Goal: Transaction & Acquisition: Purchase product/service

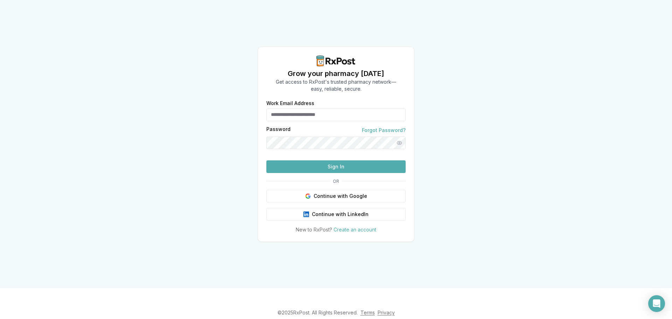
type input "**********"
click at [367, 173] on button "Sign In" at bounding box center [335, 166] width 139 height 13
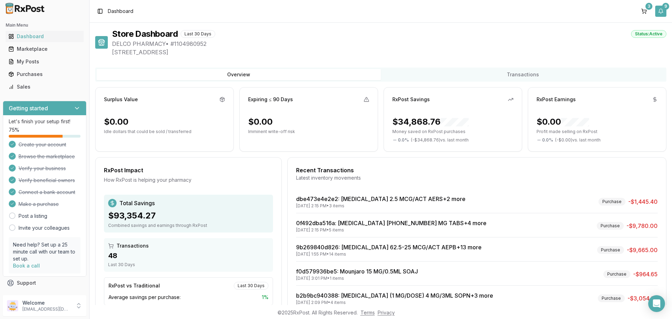
click at [661, 13] on button "9" at bounding box center [660, 11] width 11 height 11
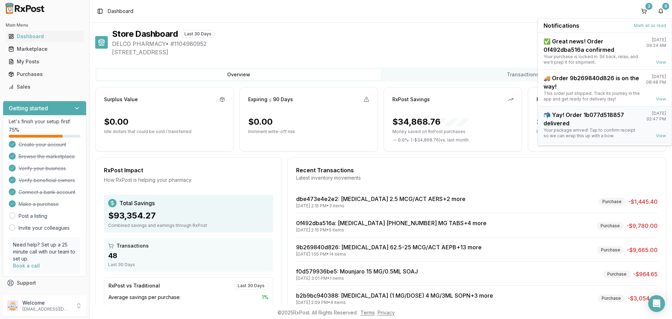
scroll to position [92, 0]
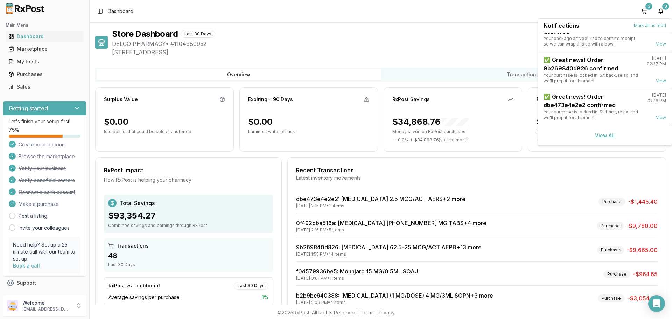
click at [603, 136] on link "View All" at bounding box center [605, 135] width 20 height 6
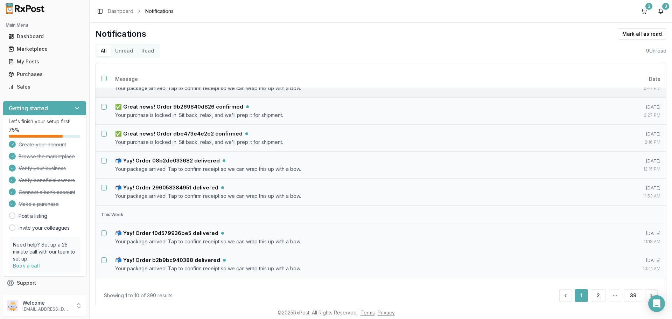
scroll to position [132, 0]
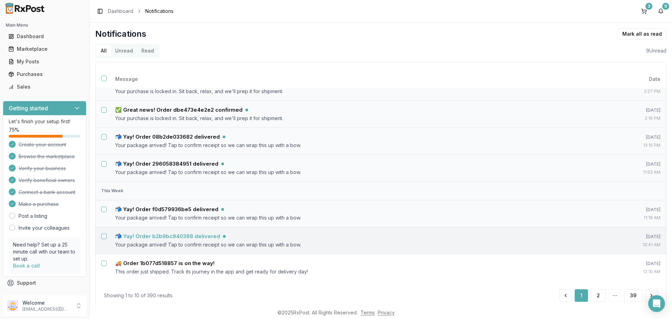
click at [196, 236] on h5 "📬 Yay! Order b2b9bc940388 delivered" at bounding box center [167, 236] width 105 height 7
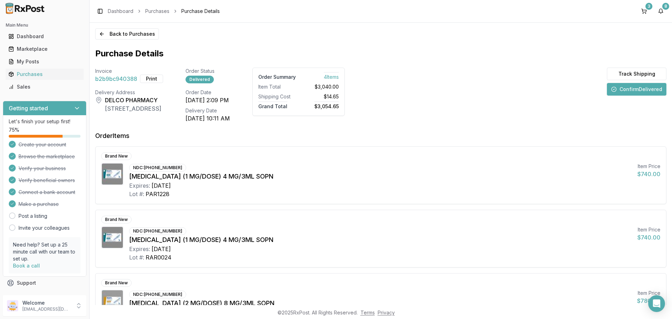
click at [619, 91] on button "Confirm Delivered" at bounding box center [636, 89] width 59 height 13
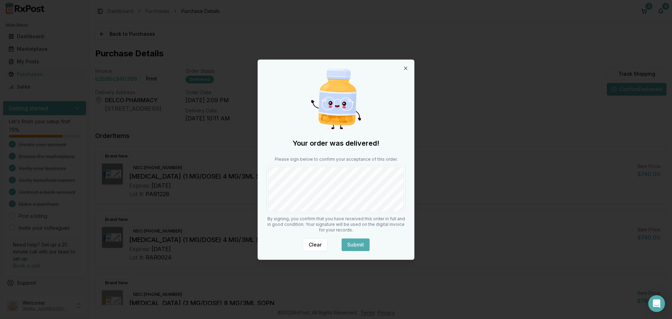
click at [363, 242] on button "Submit" at bounding box center [355, 244] width 28 height 13
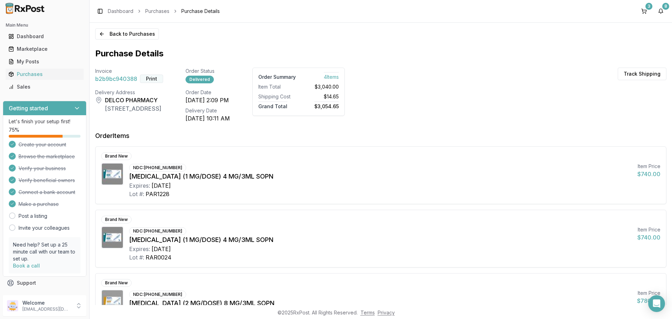
click at [147, 79] on button "Print" at bounding box center [151, 79] width 23 height 8
click at [662, 11] on button "8" at bounding box center [660, 11] width 11 height 11
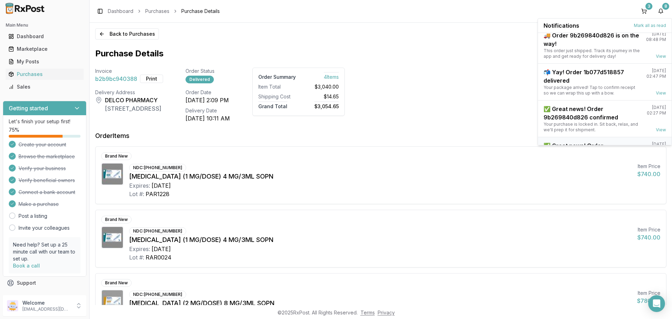
scroll to position [92, 0]
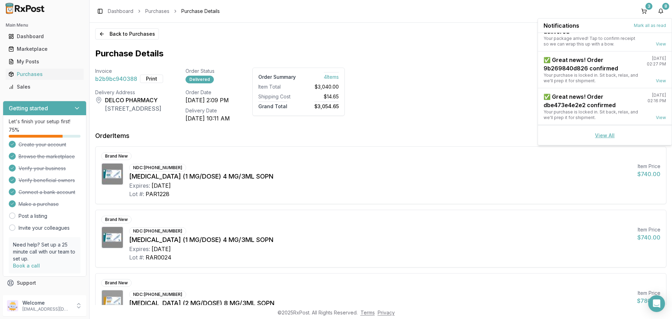
click at [609, 136] on link "View All" at bounding box center [605, 135] width 20 height 6
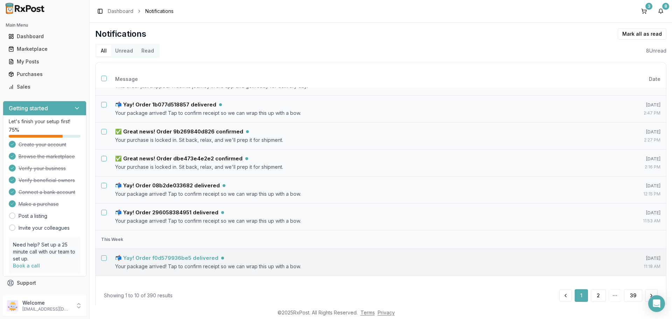
scroll to position [105, 0]
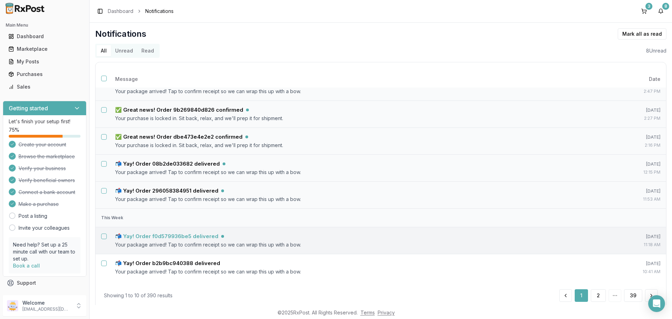
click at [198, 233] on h5 "📬 Yay! Order f0d579936be5 delivered" at bounding box center [166, 236] width 103 height 7
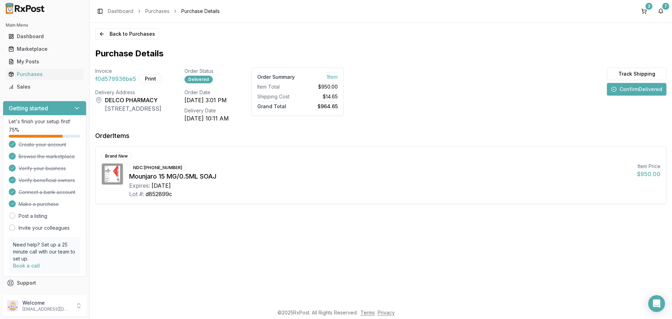
click at [623, 90] on button "Confirm Delivered" at bounding box center [636, 89] width 59 height 13
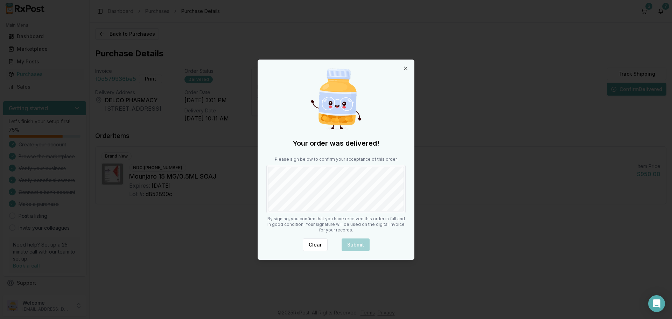
click at [406, 206] on div "Your order was delivered! Please sign below to confirm your acceptance of this …" at bounding box center [336, 159] width 156 height 199
click at [350, 246] on button "Submit" at bounding box center [355, 244] width 28 height 13
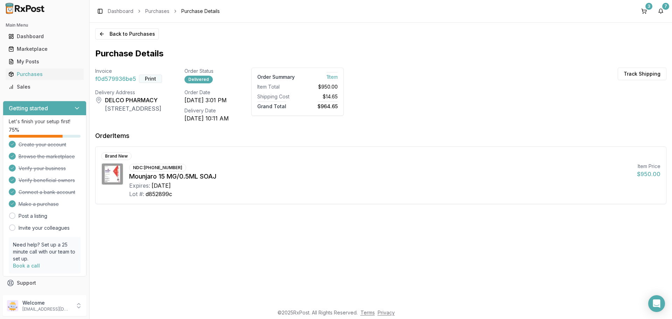
click at [144, 79] on button "Print" at bounding box center [150, 79] width 23 height 8
click at [659, 10] on button "7" at bounding box center [660, 11] width 11 height 11
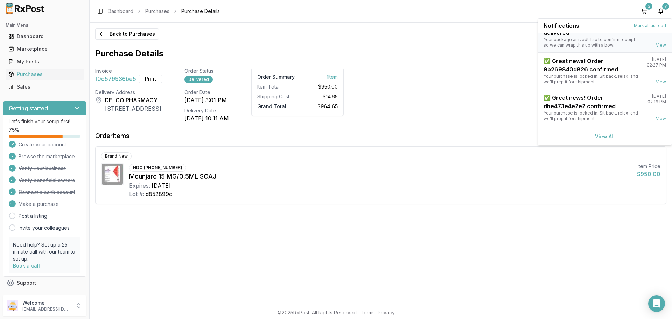
scroll to position [92, 0]
click at [604, 133] on link "View All" at bounding box center [605, 135] width 20 height 6
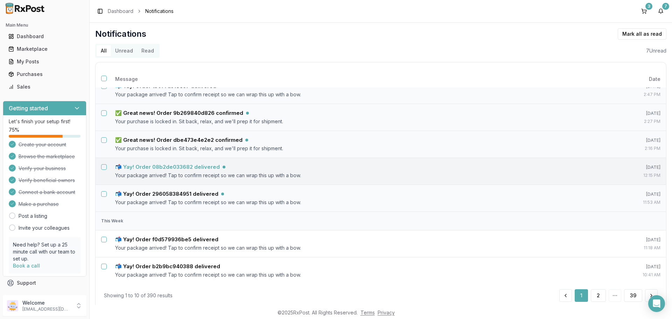
scroll to position [105, 0]
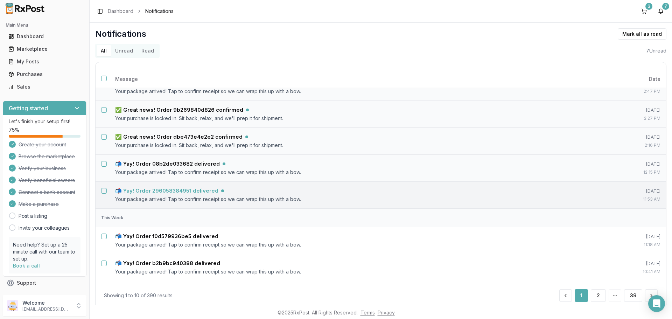
click at [204, 189] on h5 "📬 Yay! Order 296058384951 delivered" at bounding box center [166, 190] width 103 height 7
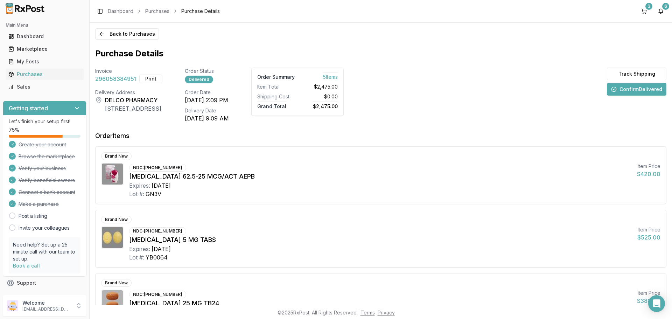
click at [644, 90] on button "Confirm Delivered" at bounding box center [636, 89] width 59 height 13
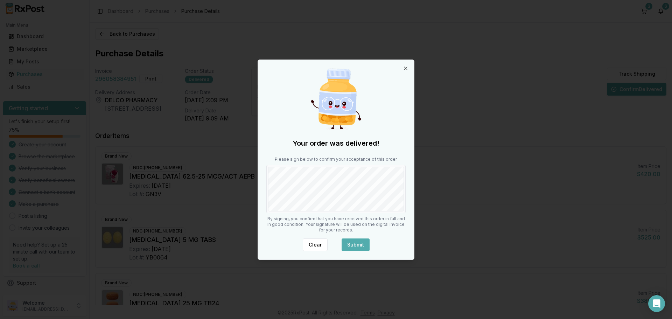
drag, startPoint x: 359, startPoint y: 244, endPoint x: 358, endPoint y: 238, distance: 6.7
click at [358, 241] on button "Submit" at bounding box center [355, 244] width 28 height 13
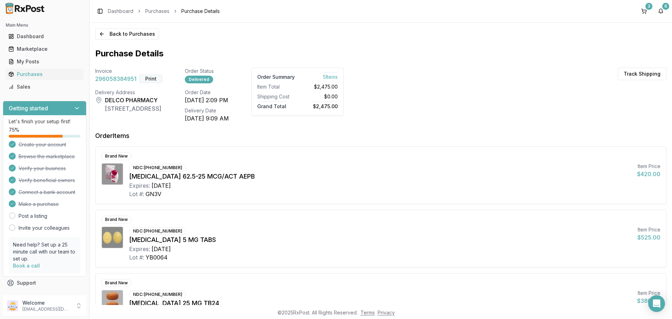
click at [152, 79] on button "Print" at bounding box center [150, 79] width 23 height 8
click at [662, 10] on button "6" at bounding box center [660, 11] width 11 height 11
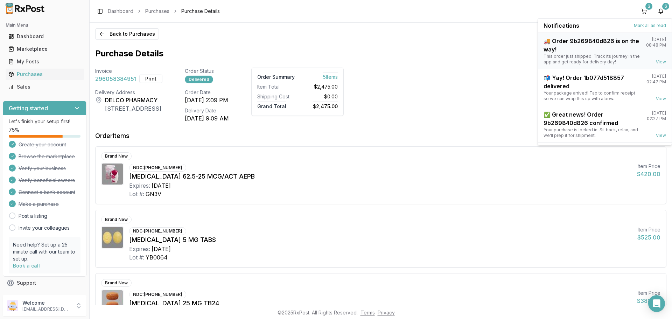
scroll to position [92, 0]
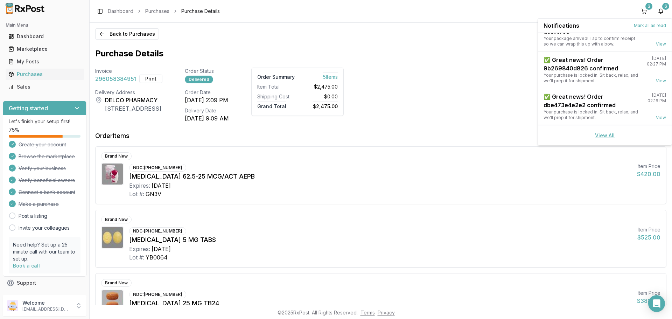
click at [599, 134] on link "View All" at bounding box center [605, 135] width 20 height 6
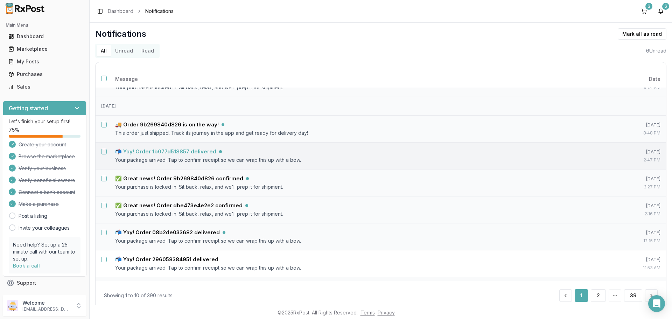
scroll to position [105, 0]
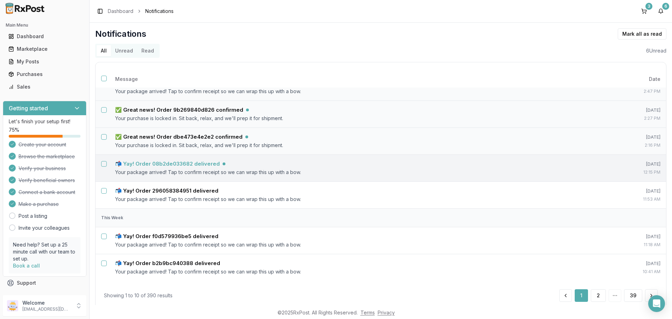
click at [204, 165] on h5 "📬 Yay! Order 08b2de033682 delivered" at bounding box center [167, 163] width 105 height 7
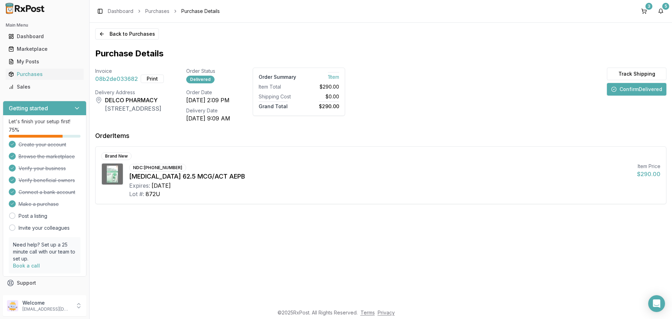
click at [624, 87] on button "Confirm Delivered" at bounding box center [636, 89] width 59 height 13
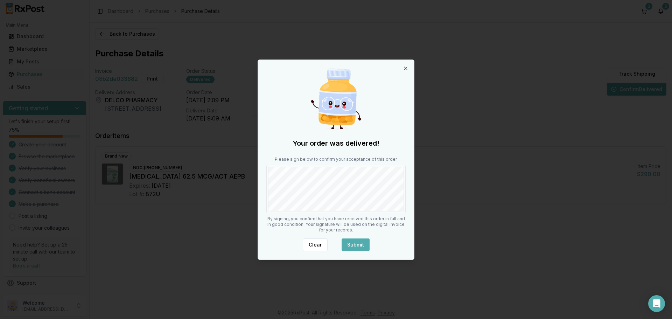
drag, startPoint x: 362, startPoint y: 247, endPoint x: 365, endPoint y: 241, distance: 6.8
click at [362, 247] on button "Submit" at bounding box center [355, 244] width 28 height 13
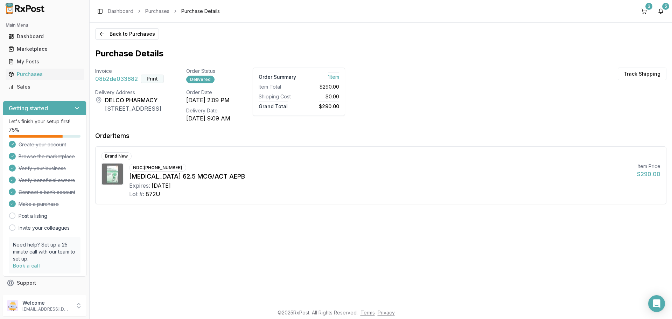
click at [151, 77] on button "Print" at bounding box center [152, 79] width 23 height 8
click at [664, 11] on button "5" at bounding box center [660, 11] width 11 height 11
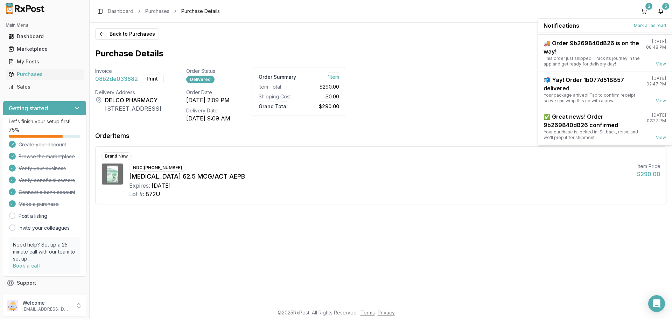
scroll to position [92, 0]
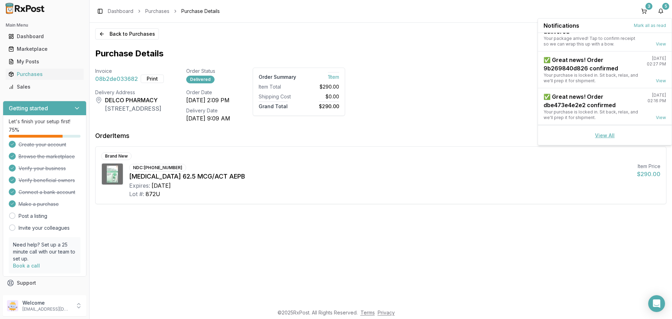
click at [603, 134] on link "View All" at bounding box center [605, 135] width 20 height 6
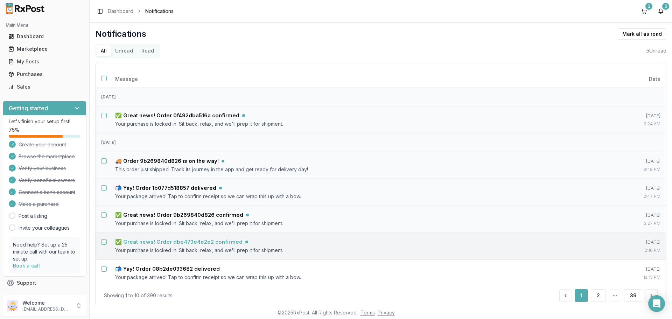
click at [207, 243] on h5 "✅ Great news! Order dbe473e4e2e2 confirmed" at bounding box center [178, 241] width 127 height 7
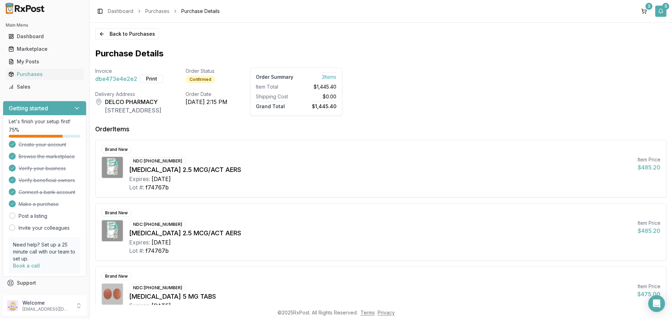
click at [662, 11] on button "5" at bounding box center [660, 11] width 11 height 11
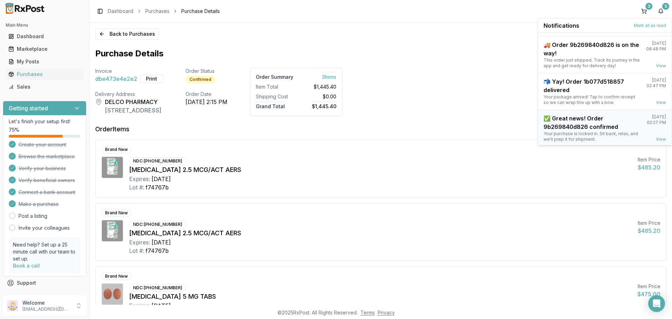
scroll to position [92, 0]
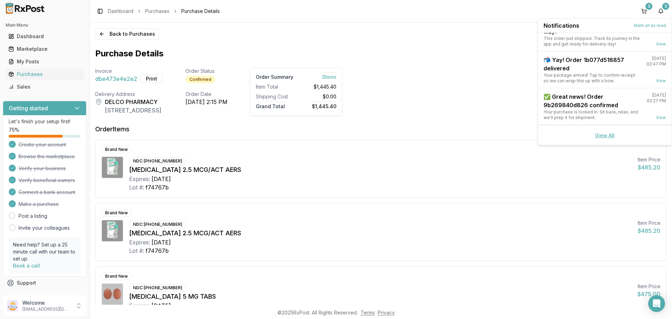
click at [602, 134] on link "View All" at bounding box center [605, 135] width 20 height 6
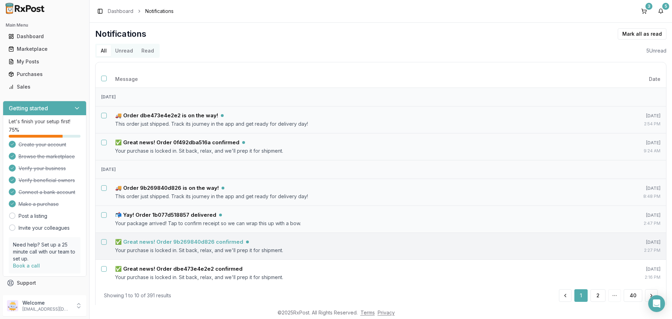
click at [179, 242] on h5 "✅ Great news! Order 9b269840d826 confirmed" at bounding box center [179, 241] width 128 height 7
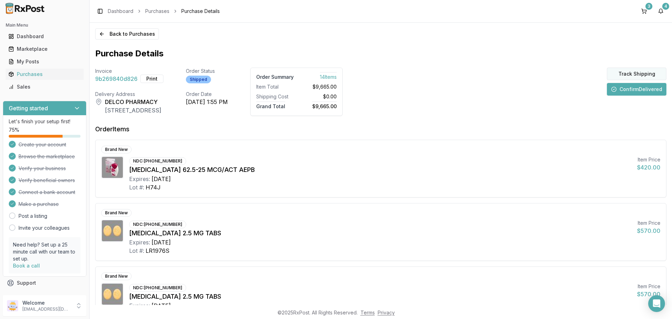
click at [614, 74] on button "Track Shipping" at bounding box center [636, 74] width 59 height 13
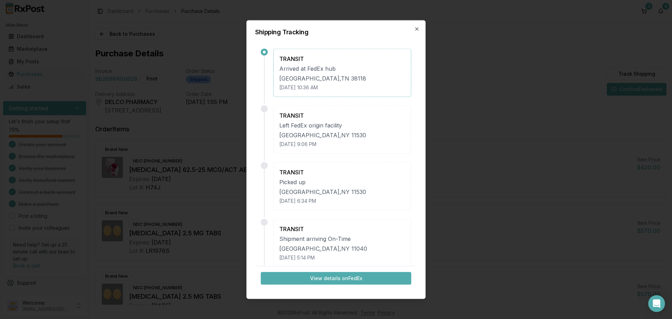
click at [332, 280] on button "View details on FedEx" at bounding box center [336, 278] width 150 height 13
click at [418, 29] on icon "button" at bounding box center [417, 29] width 6 height 6
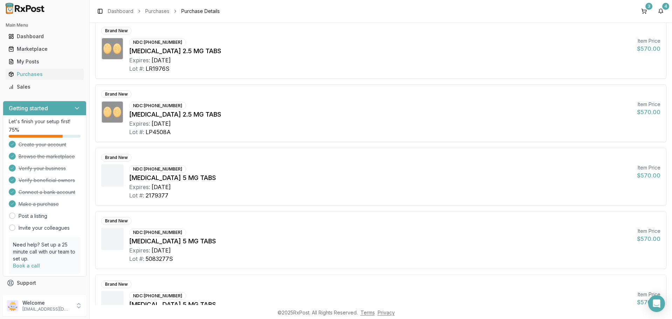
scroll to position [105, 0]
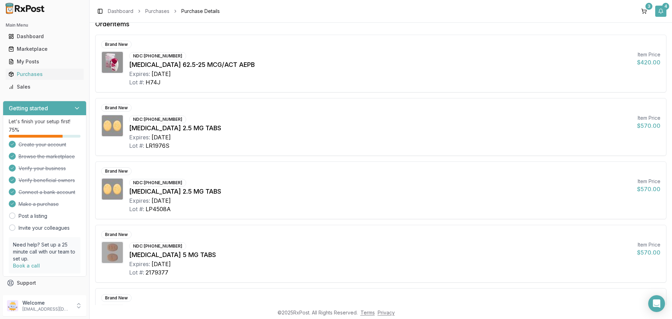
click at [660, 13] on button "4" at bounding box center [660, 11] width 11 height 11
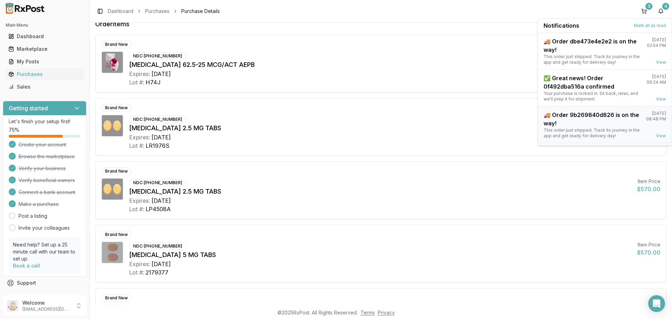
scroll to position [55, 0]
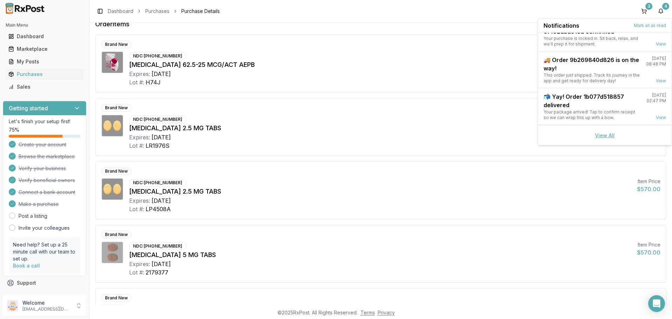
click at [602, 134] on link "View All" at bounding box center [605, 135] width 20 height 6
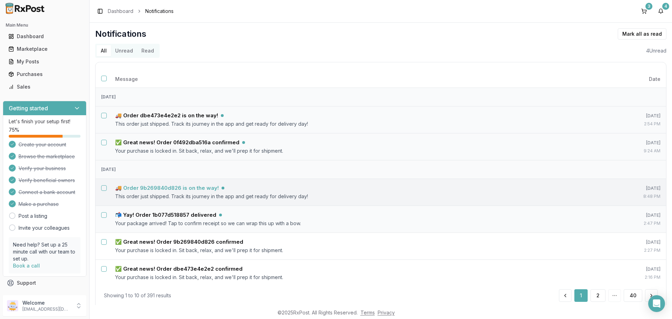
click at [200, 188] on h5 "🚚 Order 9b269840d826 is on the way!" at bounding box center [167, 187] width 104 height 7
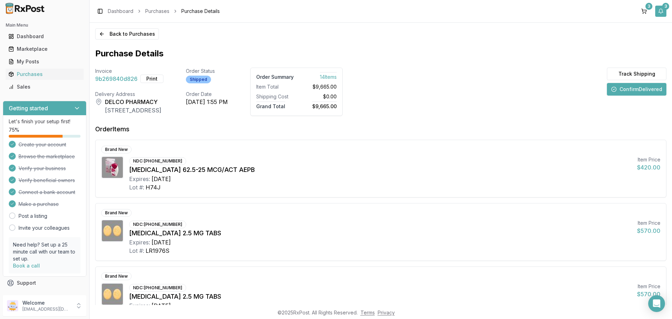
click at [662, 12] on button "3" at bounding box center [660, 11] width 11 height 11
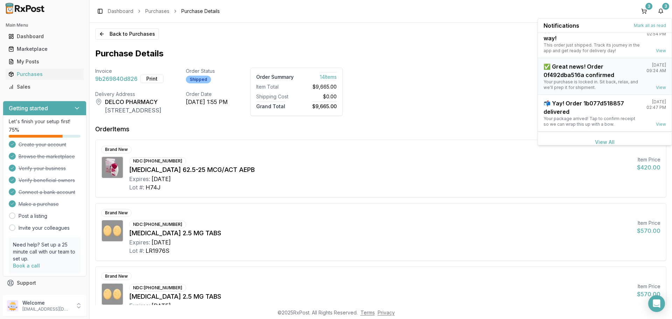
scroll to position [18, 0]
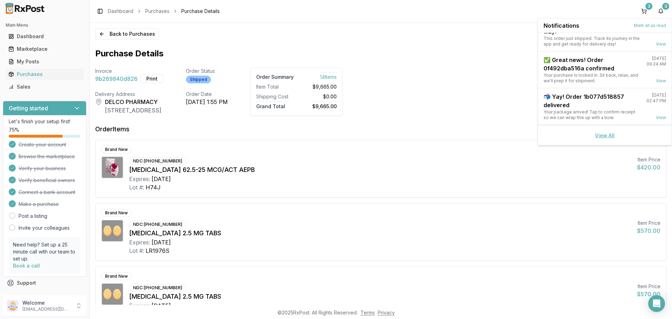
click at [606, 133] on link "View All" at bounding box center [605, 135] width 20 height 6
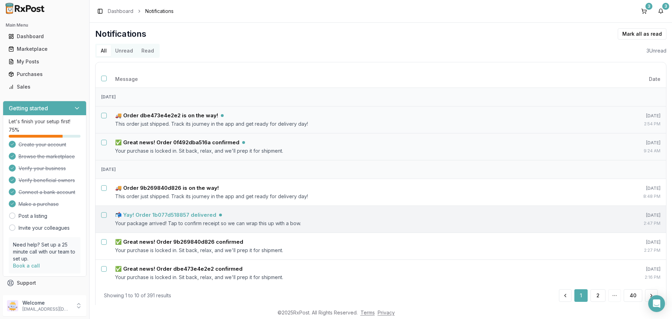
click at [184, 217] on h5 "📬 Yay! Order 1b077d518857 delivered" at bounding box center [165, 214] width 101 height 7
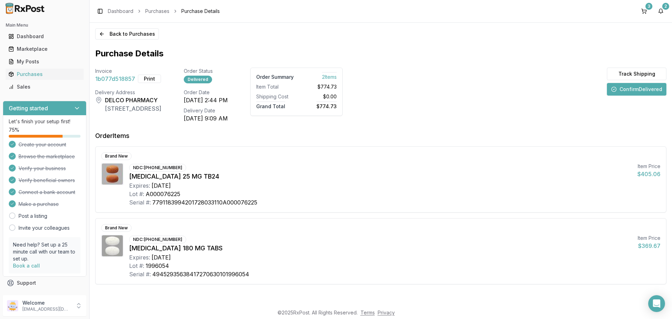
click at [631, 89] on button "Confirm Delivered" at bounding box center [636, 89] width 59 height 13
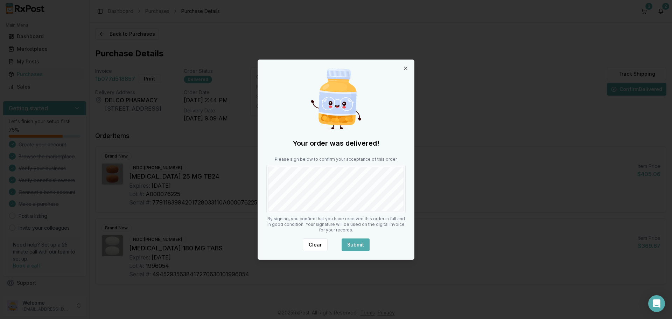
click at [351, 244] on button "Submit" at bounding box center [355, 244] width 28 height 13
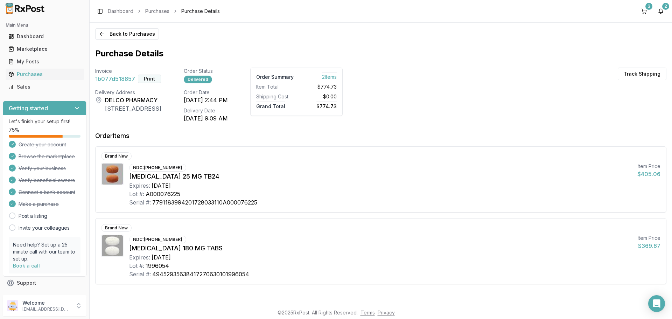
click at [149, 79] on button "Print" at bounding box center [149, 79] width 23 height 8
click at [660, 14] on button "2" at bounding box center [660, 11] width 11 height 11
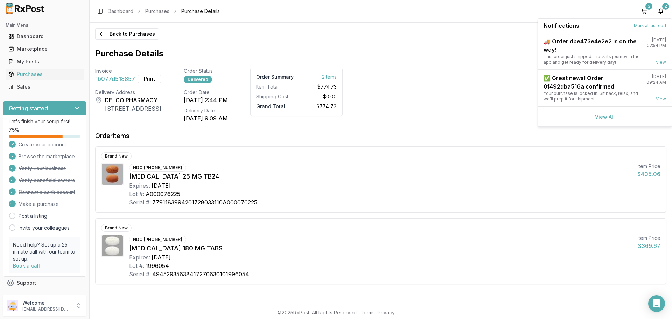
click at [605, 117] on link "View All" at bounding box center [605, 117] width 20 height 6
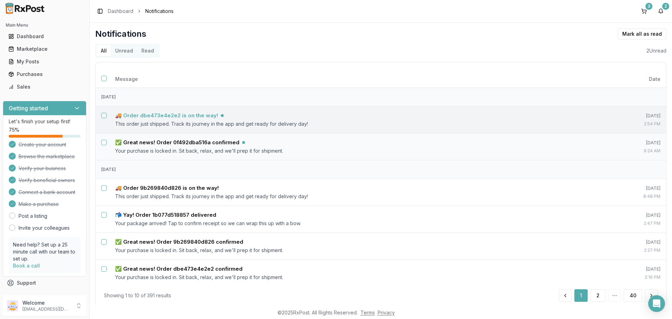
click at [184, 114] on h5 "🚚 Order dbe473e4e2e2 is on the way!" at bounding box center [166, 115] width 103 height 7
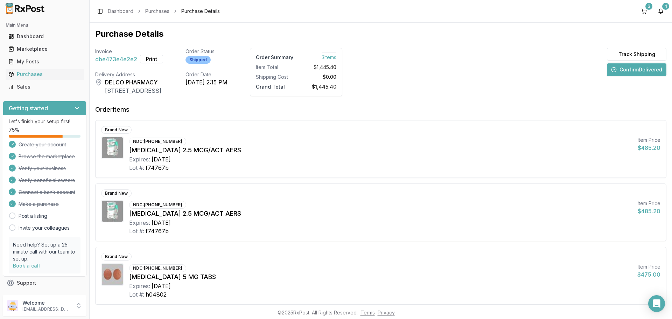
scroll to position [39, 0]
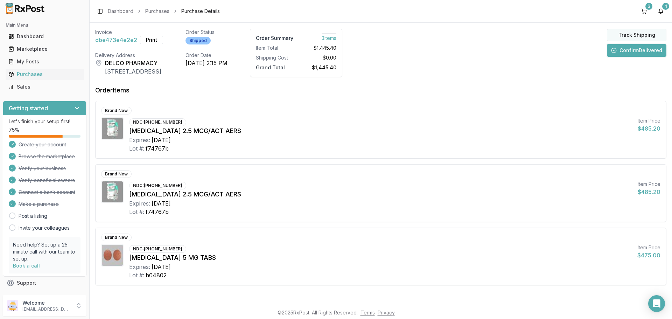
click at [619, 36] on button "Track Shipping" at bounding box center [636, 35] width 59 height 13
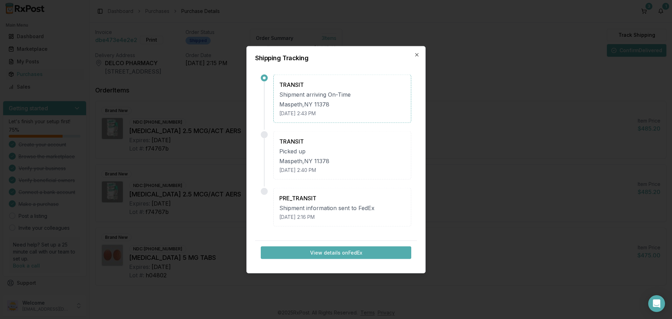
click at [339, 252] on button "View details on FedEx" at bounding box center [336, 252] width 150 height 13
click at [416, 56] on icon "button" at bounding box center [417, 55] width 6 height 6
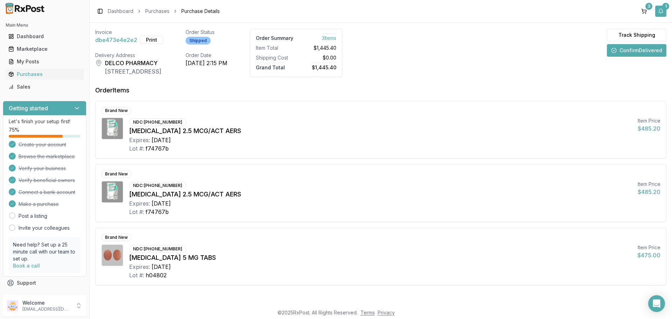
click at [659, 10] on button "1" at bounding box center [660, 11] width 11 height 11
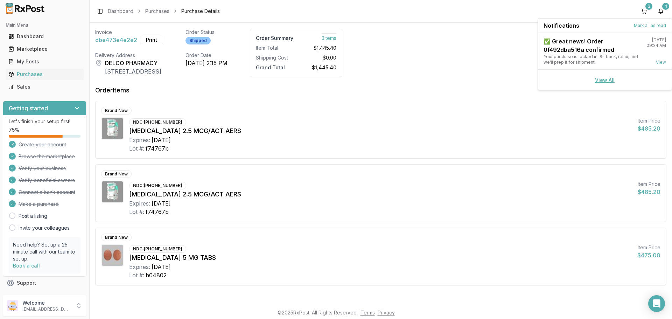
click at [603, 82] on link "View All" at bounding box center [605, 80] width 20 height 6
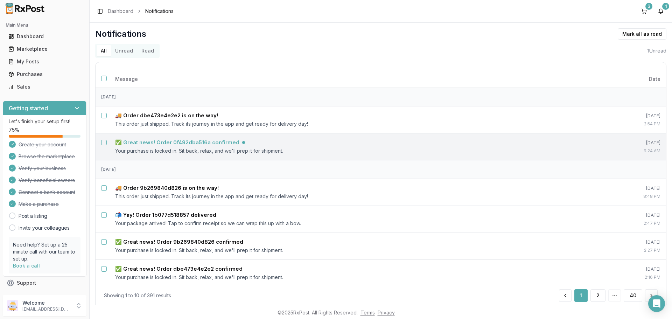
click at [225, 140] on h5 "✅ Great news! Order 0f492dba516a confirmed" at bounding box center [177, 142] width 124 height 7
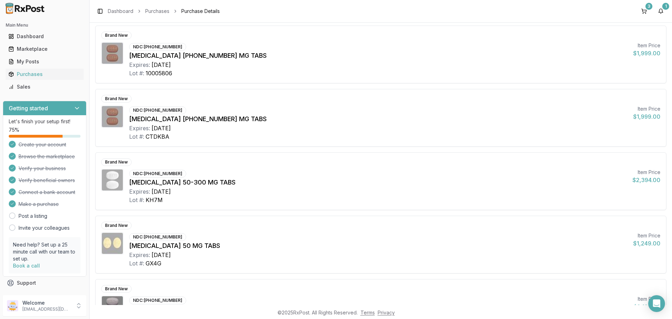
scroll to position [140, 0]
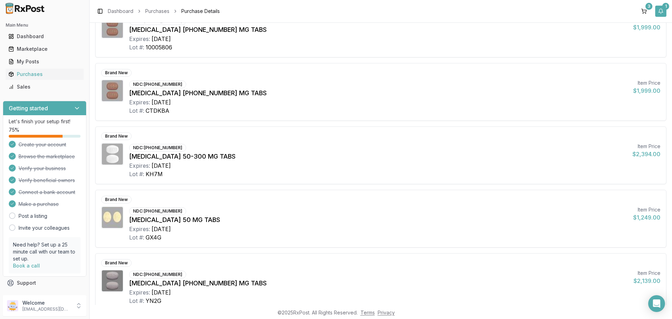
click at [662, 12] on button "1" at bounding box center [660, 11] width 11 height 11
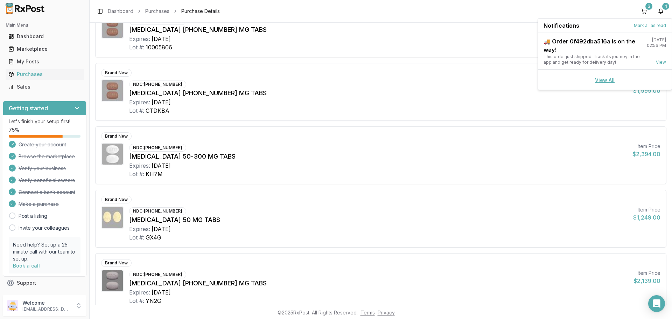
click at [599, 78] on link "View All" at bounding box center [605, 80] width 20 height 6
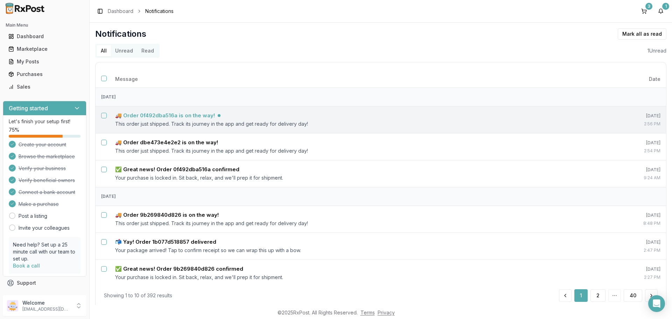
click at [159, 115] on h5 "🚚 Order 0f492dba516a is on the way!" at bounding box center [165, 115] width 100 height 7
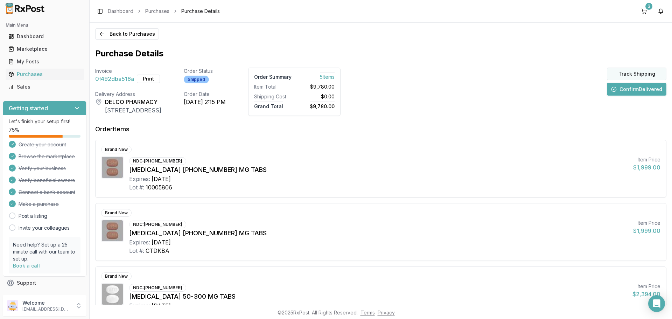
click at [623, 75] on button "Track Shipping" at bounding box center [636, 74] width 59 height 13
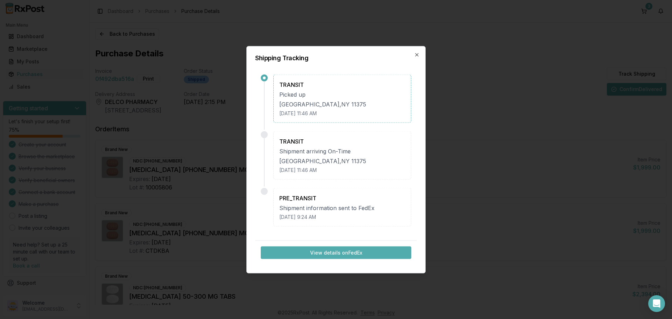
click at [310, 250] on button "View details on FedEx" at bounding box center [336, 252] width 150 height 13
click at [416, 55] on icon "button" at bounding box center [417, 55] width 6 height 6
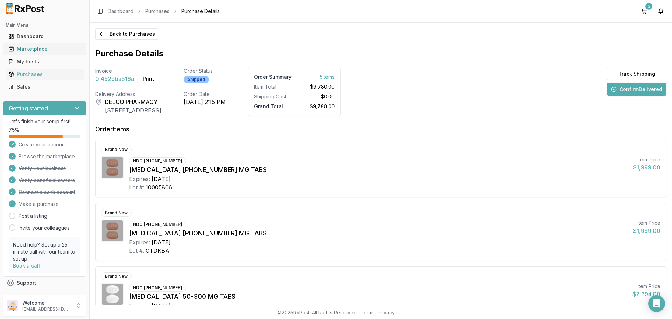
click at [34, 49] on div "Marketplace" at bounding box center [44, 48] width 72 height 7
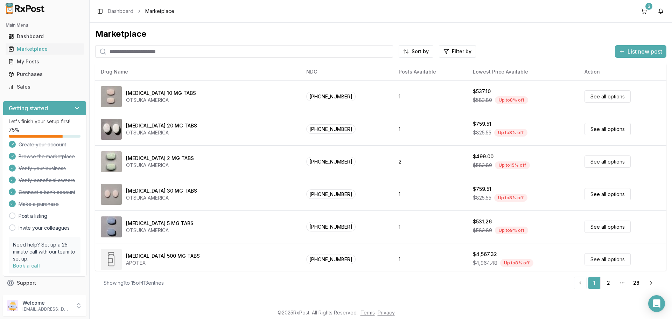
click at [130, 52] on input "search" at bounding box center [244, 51] width 298 height 13
click at [30, 74] on div "Purchases" at bounding box center [44, 74] width 72 height 7
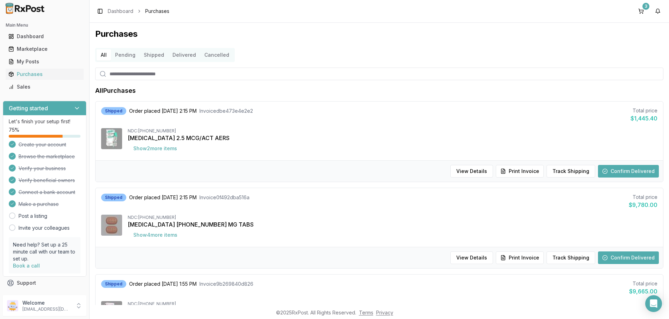
click at [142, 77] on input "search" at bounding box center [379, 74] width 568 height 13
type input "****"
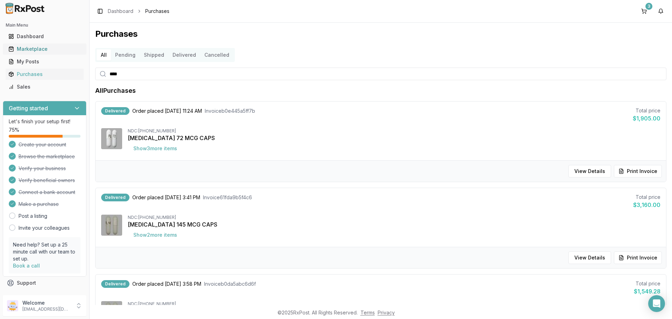
click at [37, 44] on link "Marketplace" at bounding box center [45, 49] width 78 height 13
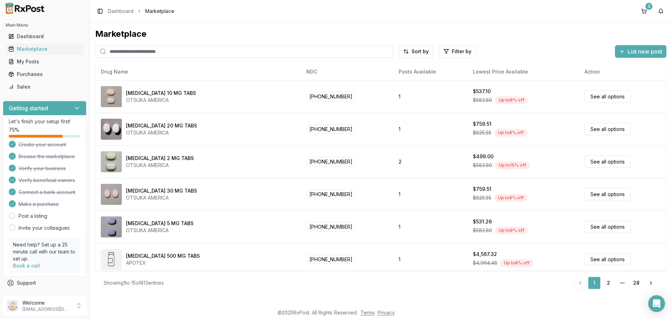
click at [137, 51] on input "search" at bounding box center [244, 51] width 298 height 13
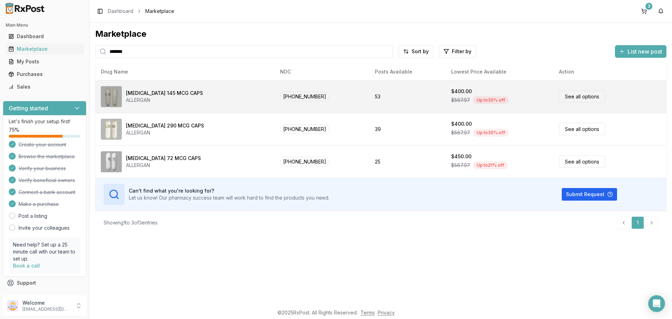
type input "*******"
click at [565, 98] on link "See all options" at bounding box center [582, 96] width 46 height 12
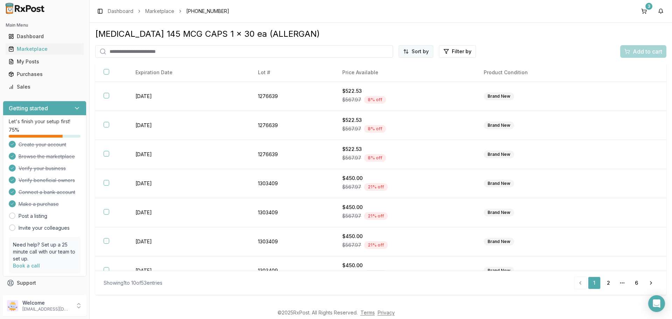
click at [419, 55] on html "Main Menu Dashboard Marketplace My Posts Purchases Sales Getting started Let's …" at bounding box center [336, 159] width 672 height 319
click at [394, 79] on div "Price (Low to High)" at bounding box center [399, 77] width 66 height 11
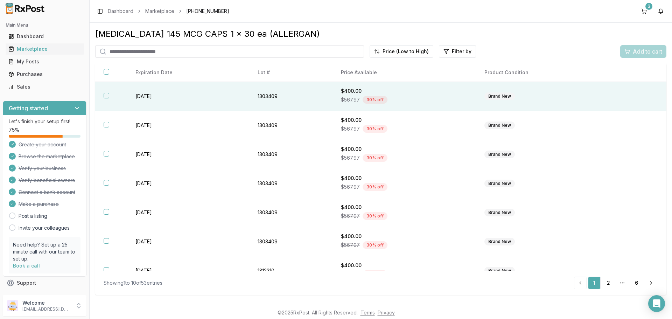
click at [106, 94] on button "button" at bounding box center [107, 96] width 6 height 6
click at [631, 51] on div "Add to cart" at bounding box center [643, 51] width 38 height 8
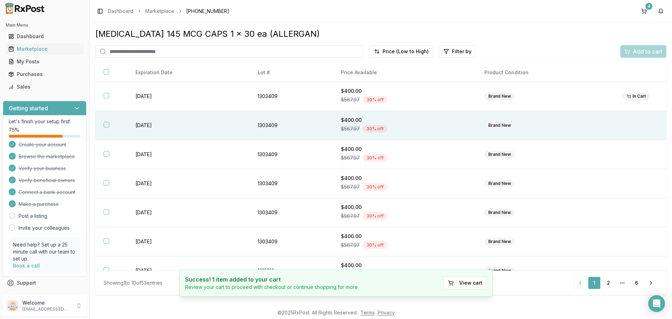
click at [108, 127] on button "button" at bounding box center [107, 125] width 6 height 6
click at [637, 53] on span "Add to cart" at bounding box center [647, 51] width 29 height 8
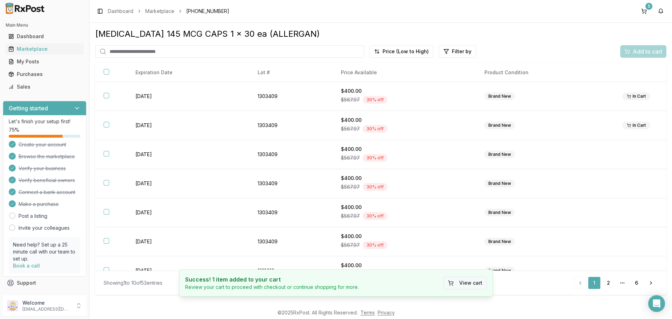
click at [467, 285] on button "View cart" at bounding box center [464, 282] width 43 height 13
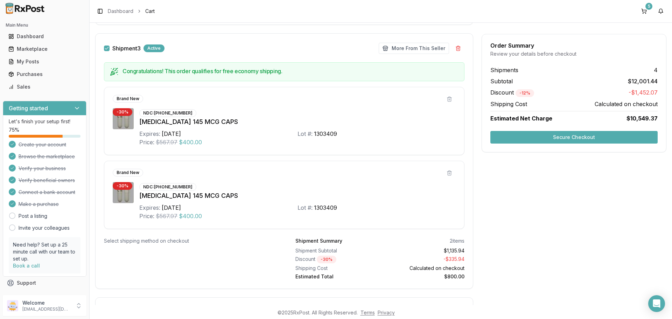
scroll to position [455, 0]
click at [404, 49] on button "More From This Seller" at bounding box center [414, 47] width 70 height 11
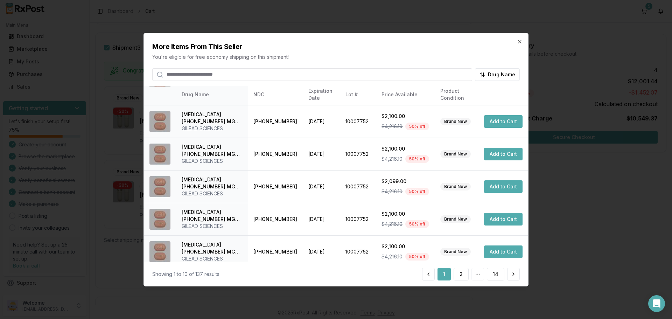
scroll to position [167, 0]
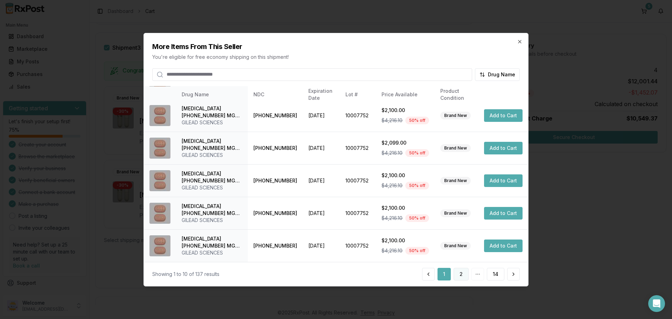
click at [461, 276] on button "2" at bounding box center [460, 274] width 15 height 13
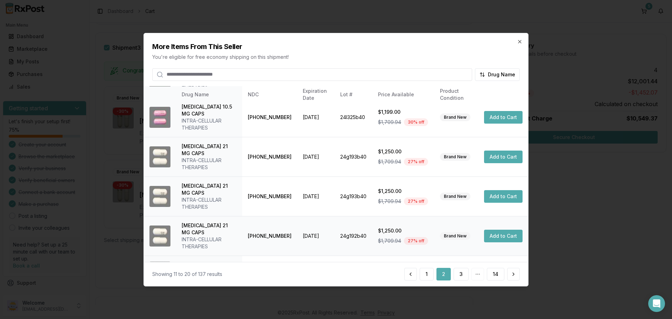
scroll to position [195, 0]
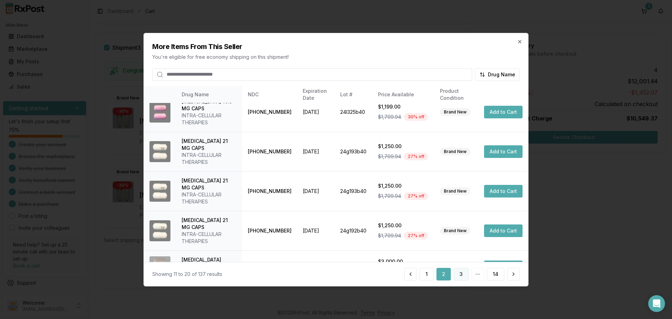
click at [459, 276] on button "3" at bounding box center [460, 274] width 15 height 13
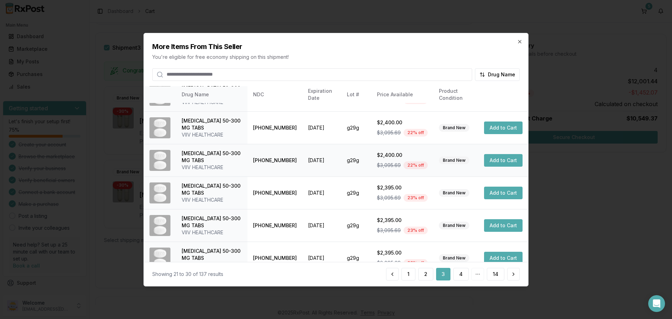
scroll to position [167, 0]
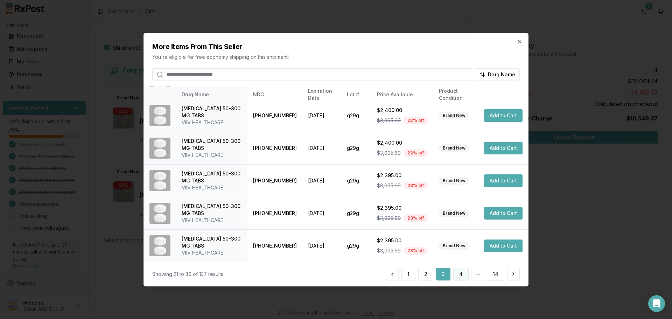
click at [460, 275] on button "4" at bounding box center [460, 274] width 15 height 13
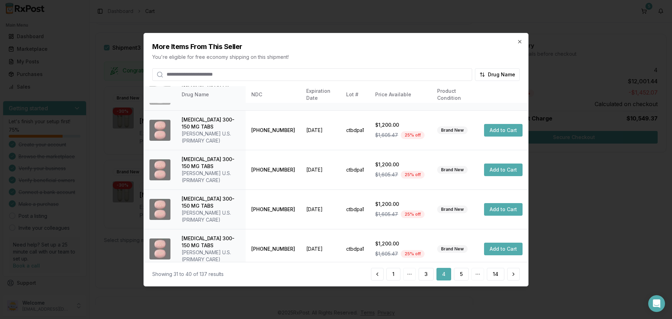
scroll to position [195, 0]
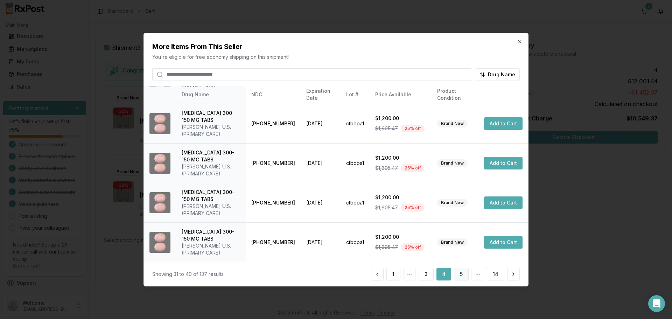
click at [462, 275] on button "5" at bounding box center [461, 274] width 15 height 13
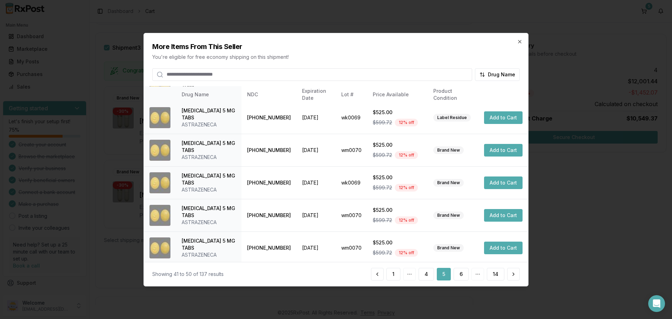
scroll to position [188, 0]
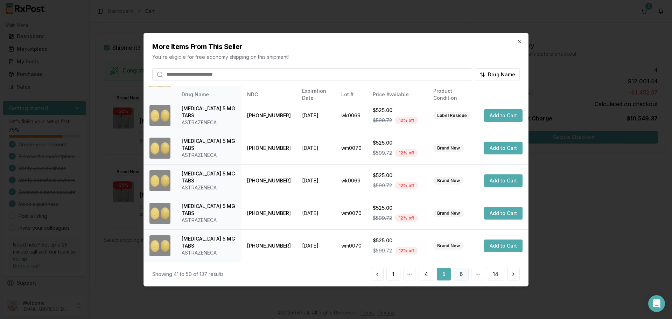
click at [461, 274] on button "6" at bounding box center [460, 274] width 15 height 13
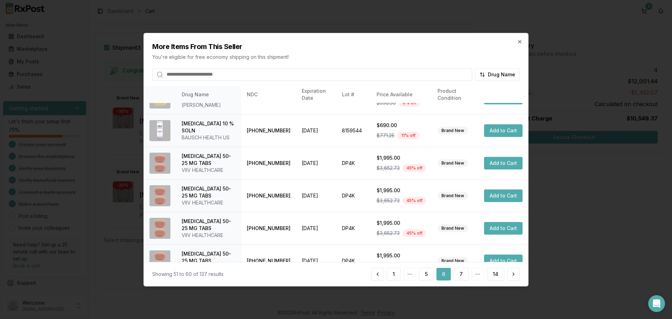
scroll to position [167, 0]
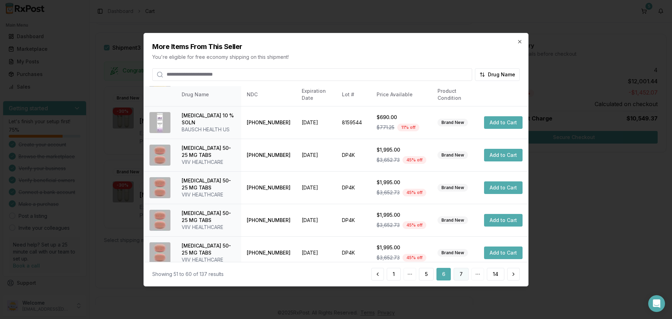
click at [459, 275] on button "7" at bounding box center [460, 274] width 15 height 13
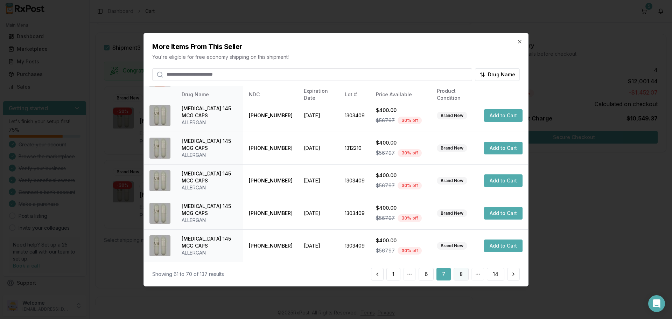
click at [461, 272] on button "8" at bounding box center [460, 274] width 15 height 13
click at [461, 273] on button "9" at bounding box center [460, 274] width 15 height 13
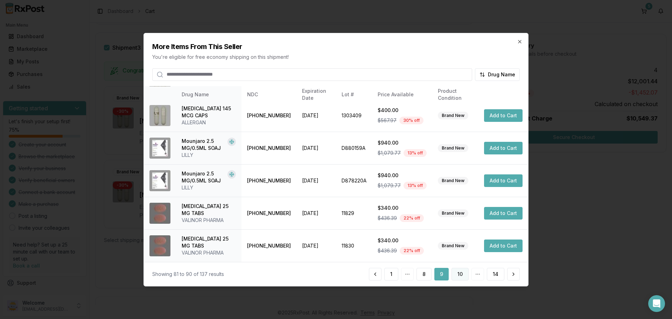
click at [460, 275] on button "10" at bounding box center [459, 274] width 17 height 13
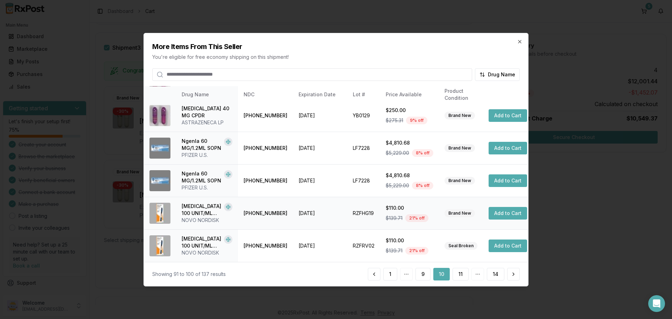
click at [500, 212] on button "Add to Cart" at bounding box center [507, 213] width 38 height 13
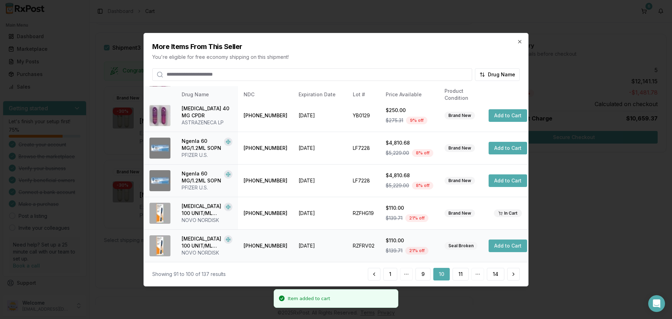
click at [497, 244] on button "Add to Cart" at bounding box center [507, 245] width 38 height 13
click at [464, 274] on button "11" at bounding box center [460, 274] width 16 height 13
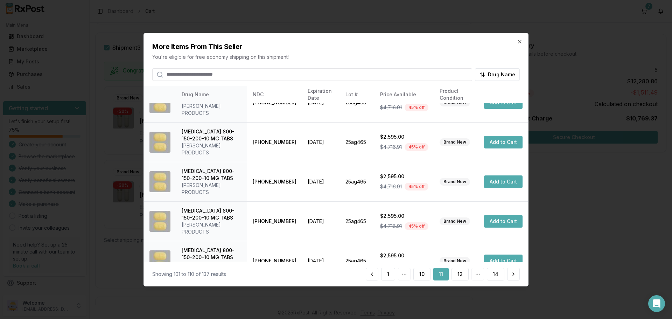
scroll to position [174, 0]
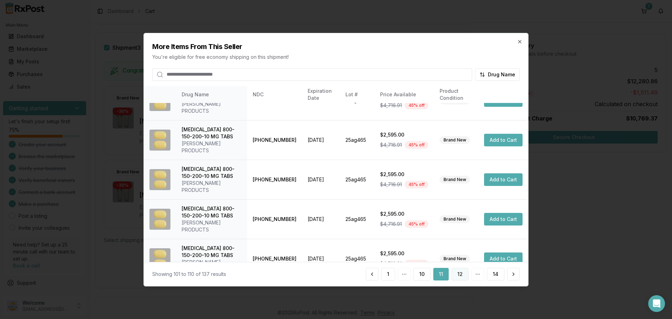
click at [462, 277] on button "12" at bounding box center [459, 274] width 17 height 13
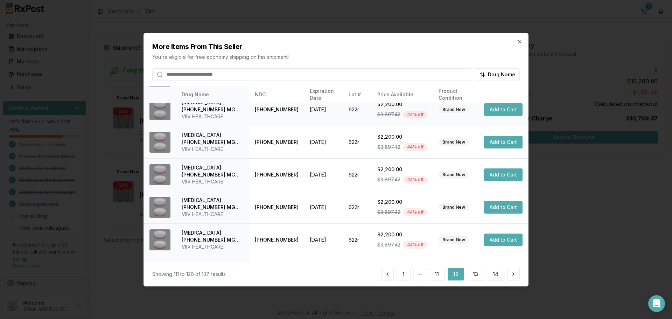
scroll to position [167, 0]
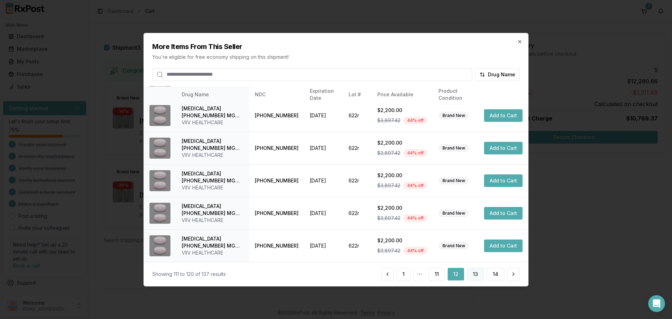
click at [473, 272] on button "13" at bounding box center [475, 274] width 17 height 13
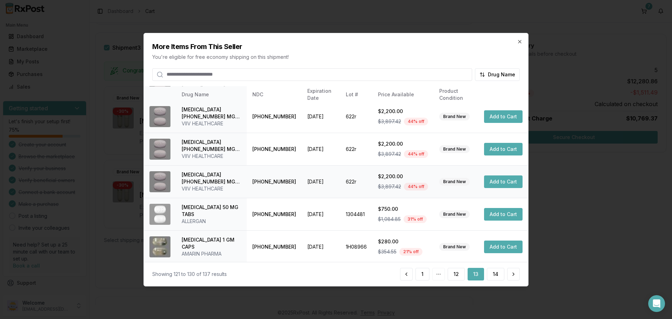
scroll to position [140, 0]
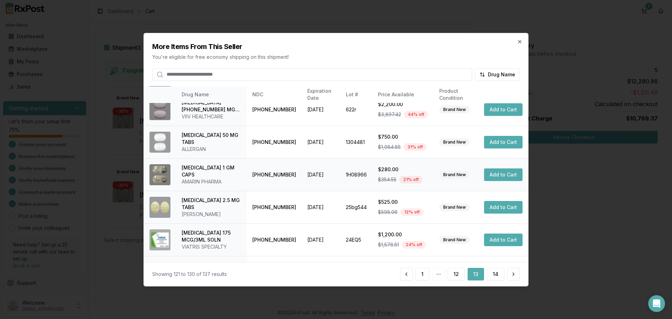
click at [496, 176] on button "Add to Cart" at bounding box center [503, 174] width 38 height 13
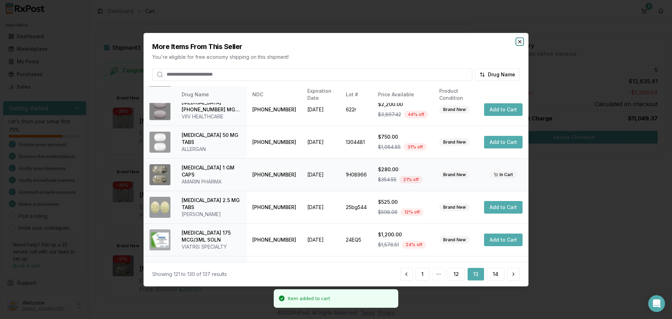
click at [522, 42] on icon "button" at bounding box center [520, 41] width 6 height 6
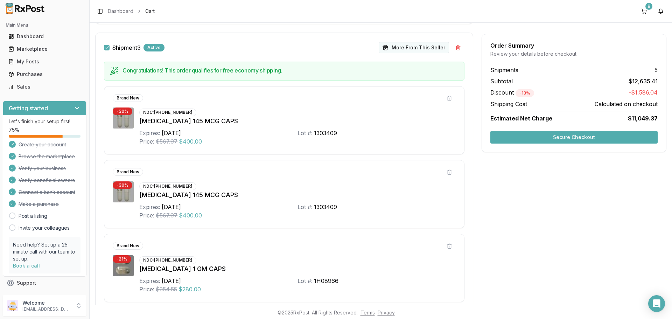
click at [416, 48] on button "More From This Seller" at bounding box center [414, 47] width 70 height 11
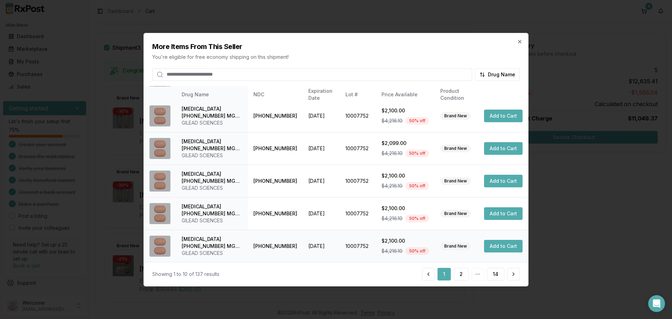
scroll to position [167, 0]
click at [495, 276] on button "14" at bounding box center [495, 274] width 17 height 13
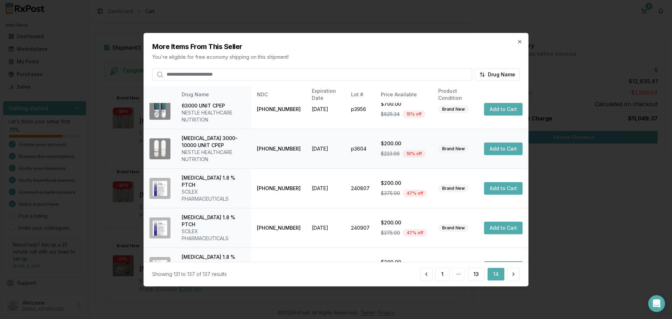
scroll to position [90, 0]
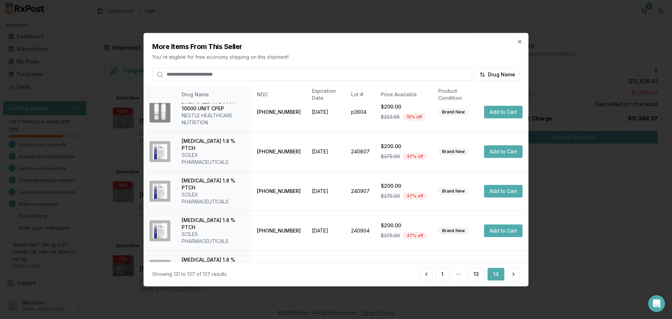
click at [518, 38] on div "More Items From This Seller You're eligible for free economy shipping on this s…" at bounding box center [336, 57] width 384 height 48
click at [519, 43] on icon "button" at bounding box center [520, 41] width 6 height 6
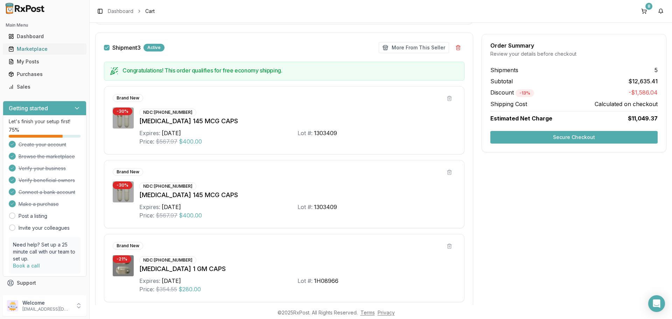
click at [21, 46] on div "Marketplace" at bounding box center [44, 48] width 72 height 7
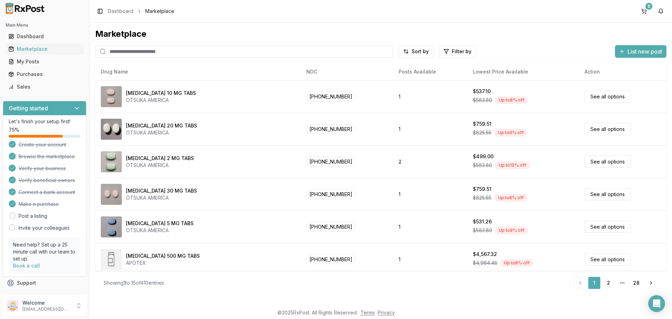
click at [144, 53] on input "search" at bounding box center [244, 51] width 298 height 13
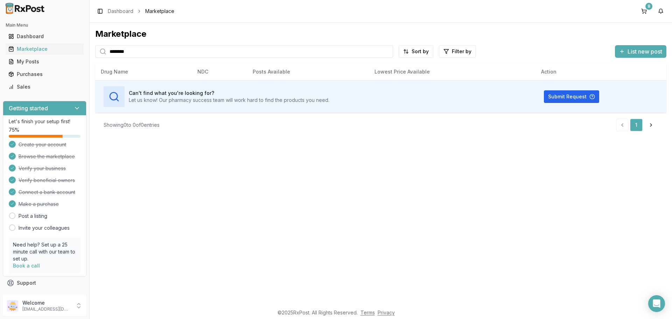
drag, startPoint x: 175, startPoint y: 52, endPoint x: 49, endPoint y: 55, distance: 126.0
click at [49, 55] on div "Main Menu Dashboard Marketplace My Posts Purchases Sales Getting started Let's …" at bounding box center [336, 159] width 672 height 319
type input "*********"
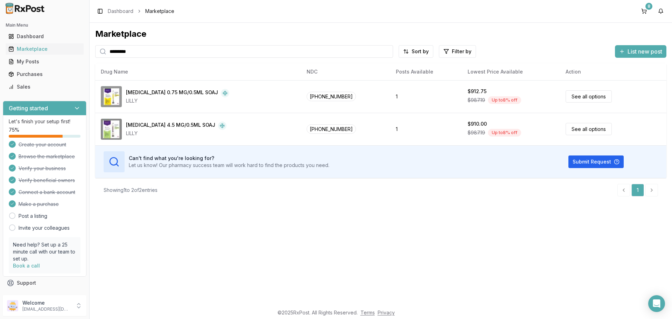
click at [386, 53] on input "*********" at bounding box center [244, 51] width 298 height 13
click at [386, 50] on input "*********" at bounding box center [244, 51] width 298 height 13
type input "*******"
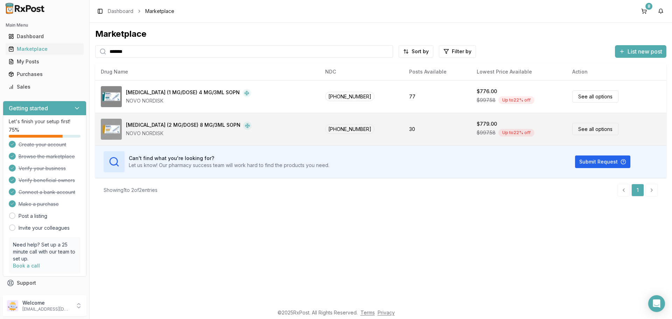
click at [581, 130] on link "See all options" at bounding box center [595, 129] width 46 height 12
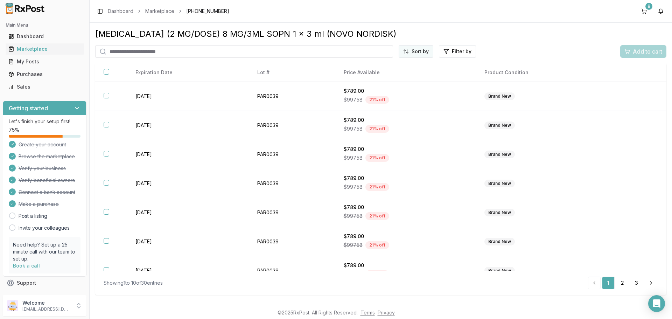
click at [415, 50] on html "Main Menu Dashboard Marketplace My Posts Purchases Sales Getting started Let's …" at bounding box center [336, 159] width 672 height 319
click at [400, 75] on div "Price (Low to High)" at bounding box center [399, 77] width 66 height 11
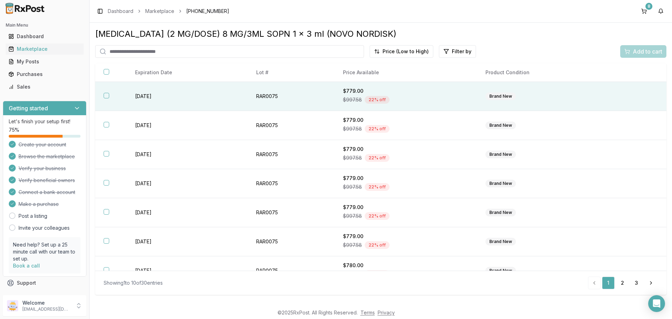
click at [108, 97] on button "button" at bounding box center [107, 96] width 6 height 6
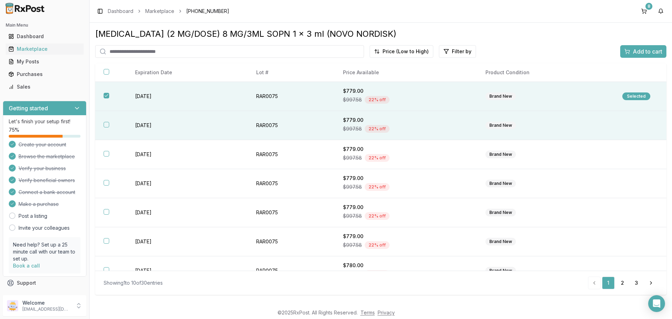
click at [109, 123] on button "button" at bounding box center [107, 125] width 6 height 6
click at [647, 52] on span "Add to cart" at bounding box center [647, 51] width 29 height 8
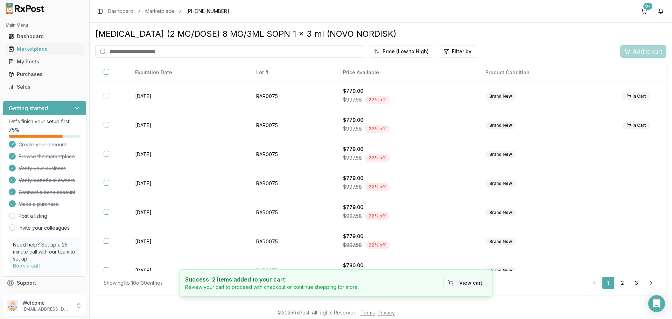
click at [464, 284] on button "View cart" at bounding box center [464, 282] width 43 height 13
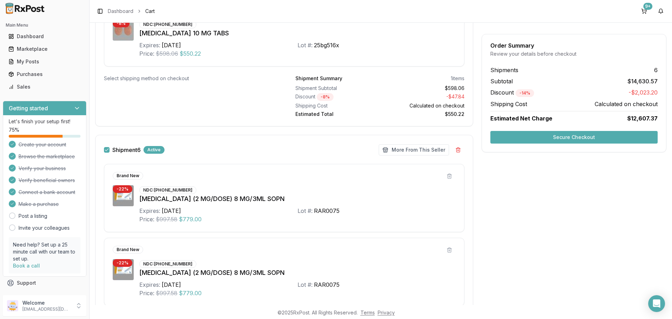
scroll to position [1200, 0]
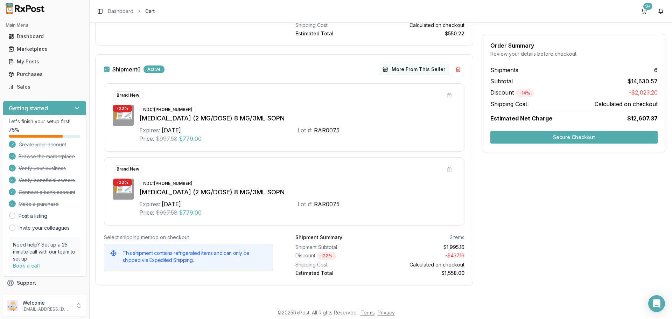
click at [400, 71] on button "More From This Seller" at bounding box center [414, 69] width 70 height 11
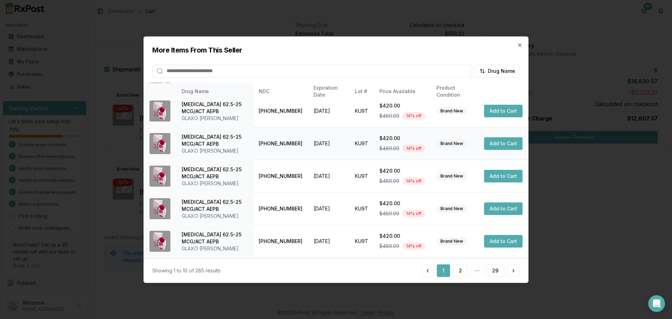
scroll to position [167, 0]
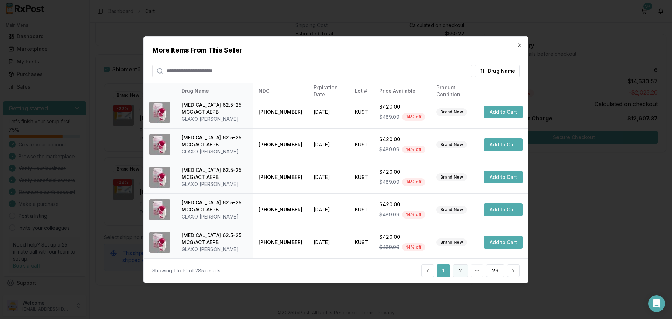
click at [458, 274] on button "2" at bounding box center [460, 270] width 15 height 13
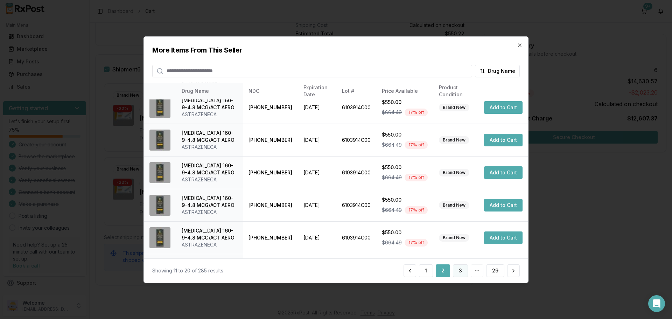
click at [463, 269] on button "3" at bounding box center [460, 270] width 15 height 13
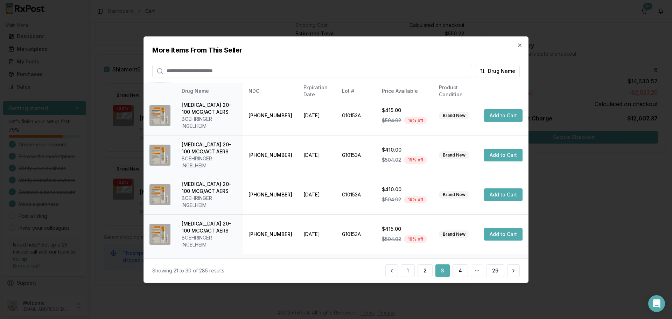
scroll to position [202, 0]
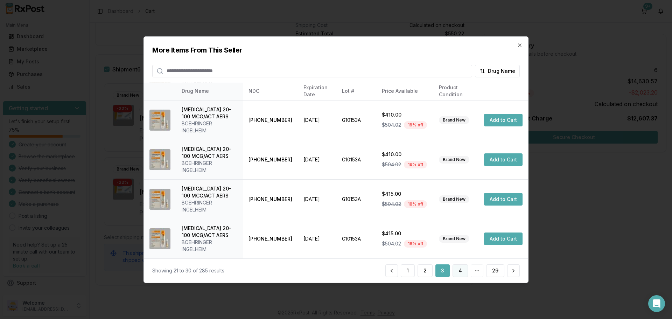
click at [457, 271] on button "4" at bounding box center [459, 270] width 15 height 13
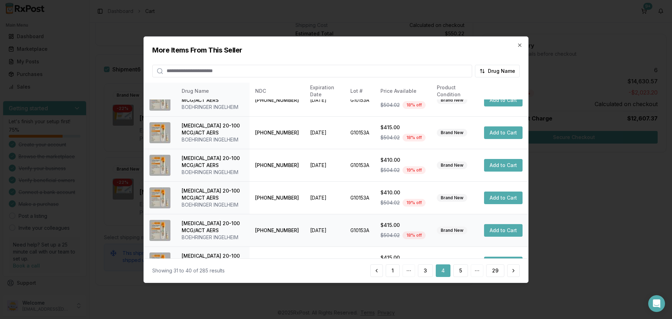
scroll to position [167, 0]
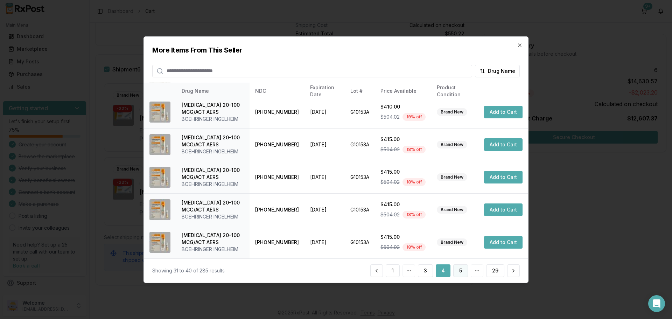
click at [462, 270] on button "5" at bounding box center [460, 270] width 15 height 13
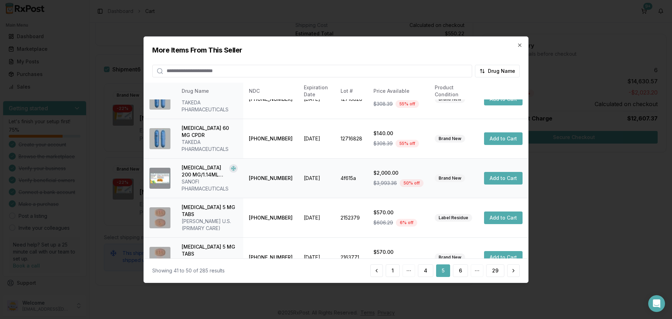
scroll to position [195, 0]
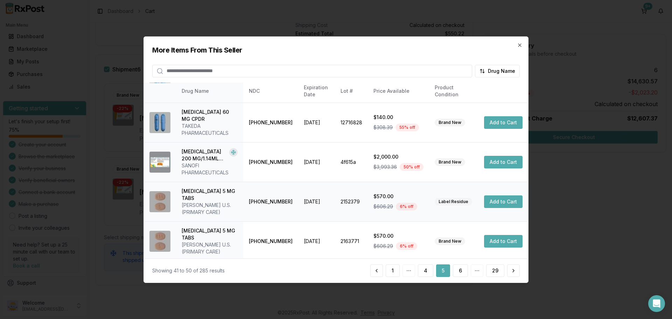
click at [503, 195] on button "Add to Cart" at bounding box center [503, 201] width 38 height 13
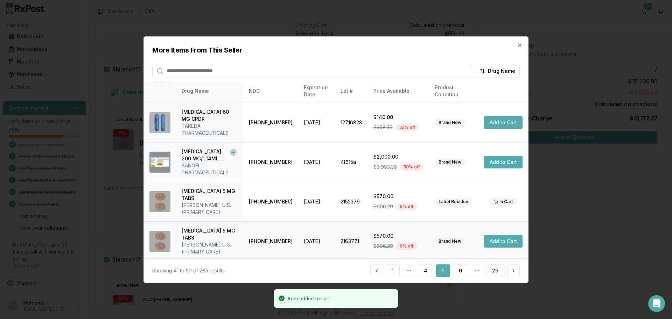
click at [497, 235] on button "Add to Cart" at bounding box center [503, 241] width 38 height 13
click at [462, 271] on button "6" at bounding box center [460, 270] width 15 height 13
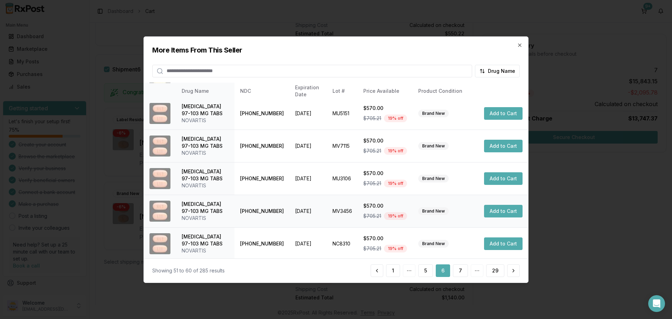
scroll to position [167, 0]
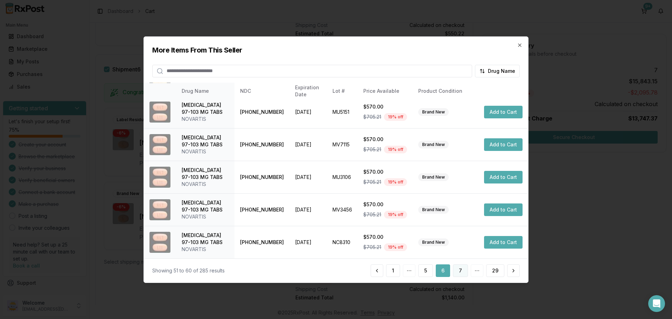
click at [461, 269] on button "7" at bounding box center [460, 270] width 15 height 13
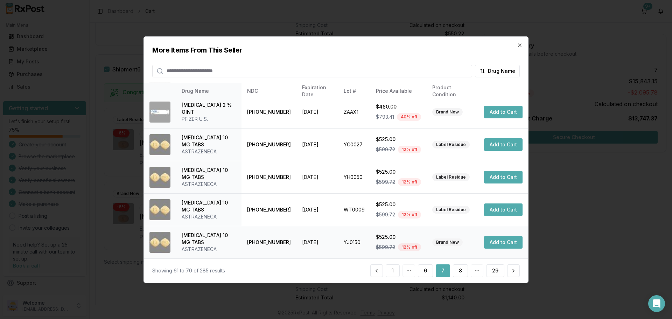
click at [496, 243] on button "Add to Cart" at bounding box center [503, 242] width 38 height 13
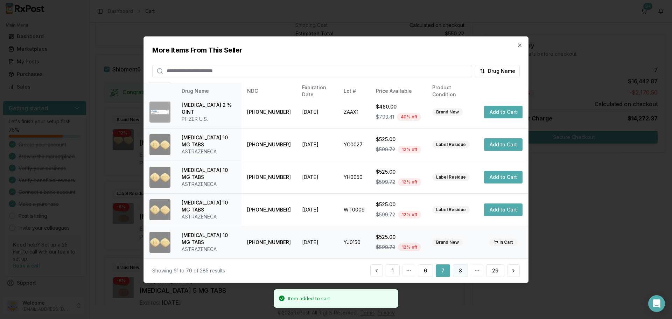
click at [464, 268] on button "8" at bounding box center [460, 270] width 15 height 13
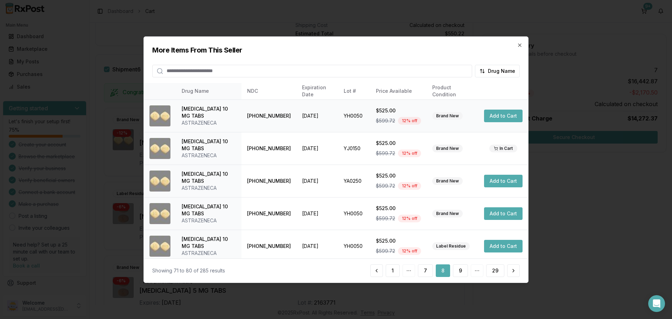
click at [490, 114] on button "Add to Cart" at bounding box center [503, 116] width 38 height 13
click at [498, 181] on button "Add to Cart" at bounding box center [503, 181] width 38 height 13
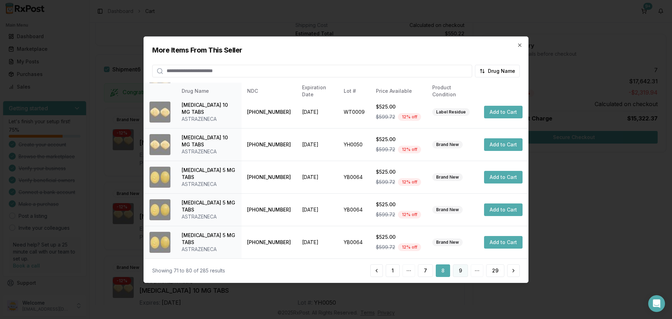
click at [466, 270] on button "9" at bounding box center [460, 270] width 15 height 13
click at [459, 269] on button "10" at bounding box center [459, 270] width 17 height 13
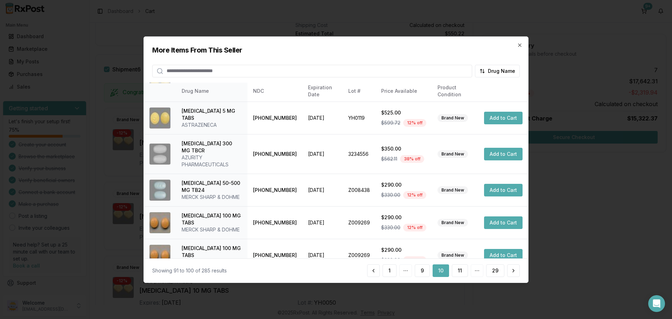
scroll to position [105, 0]
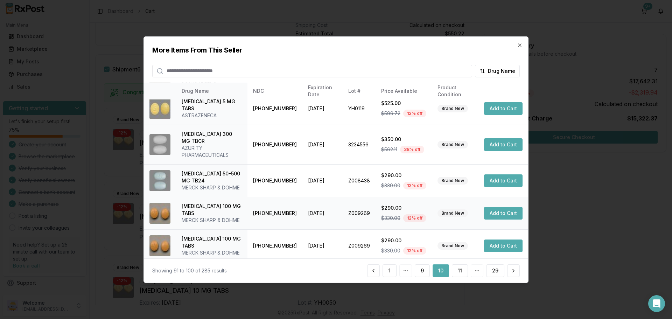
click at [494, 209] on button "Add to Cart" at bounding box center [503, 213] width 38 height 13
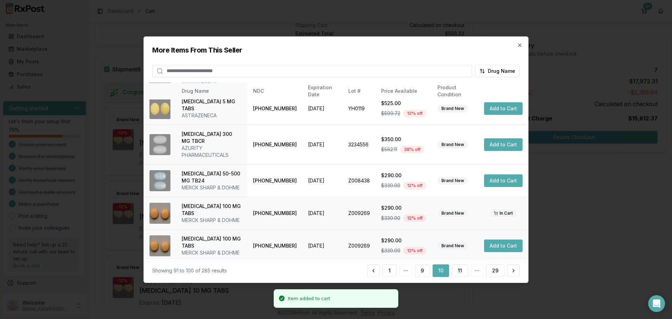
click at [493, 240] on button "Add to Cart" at bounding box center [503, 245] width 38 height 13
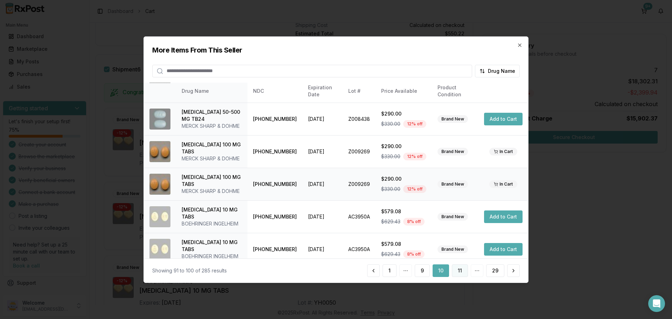
click at [463, 272] on button "11" at bounding box center [460, 270] width 16 height 13
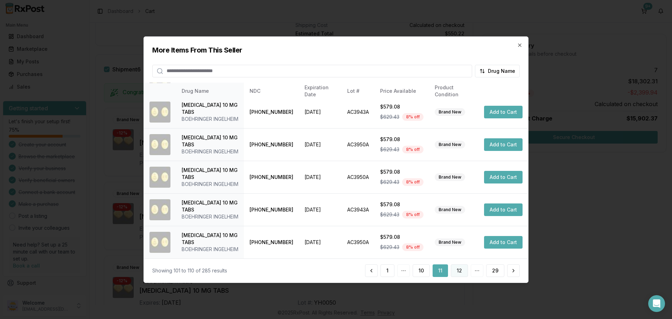
click at [462, 271] on button "12" at bounding box center [459, 270] width 17 height 13
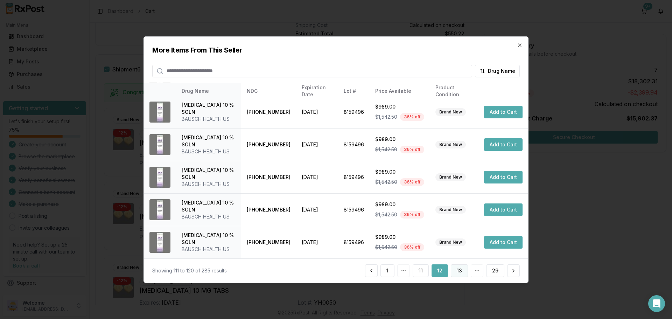
click at [457, 273] on button "13" at bounding box center [459, 270] width 17 height 13
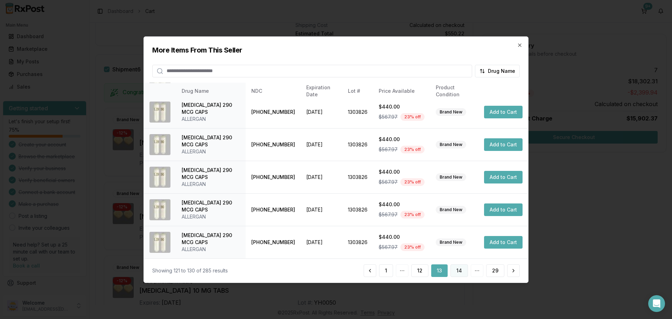
click at [462, 275] on button "14" at bounding box center [458, 270] width 17 height 13
click at [461, 269] on button "15" at bounding box center [459, 270] width 17 height 13
click at [461, 272] on button "16" at bounding box center [459, 270] width 17 height 13
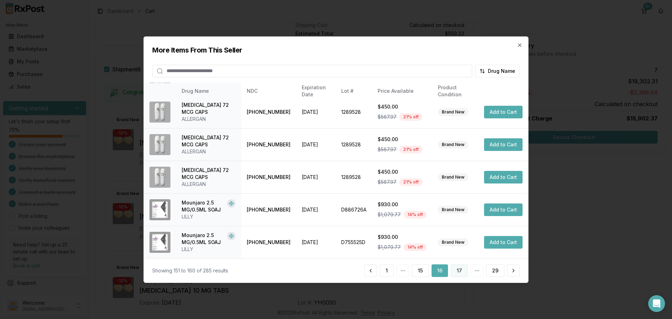
click at [460, 269] on button "17" at bounding box center [459, 270] width 17 height 13
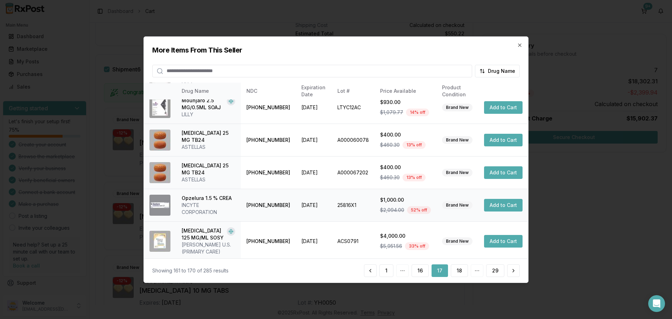
scroll to position [174, 0]
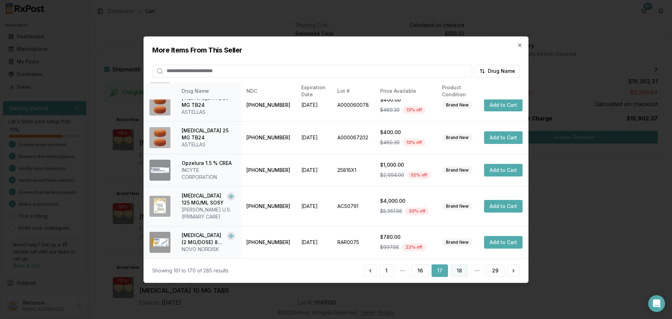
click at [459, 271] on button "18" at bounding box center [459, 270] width 17 height 13
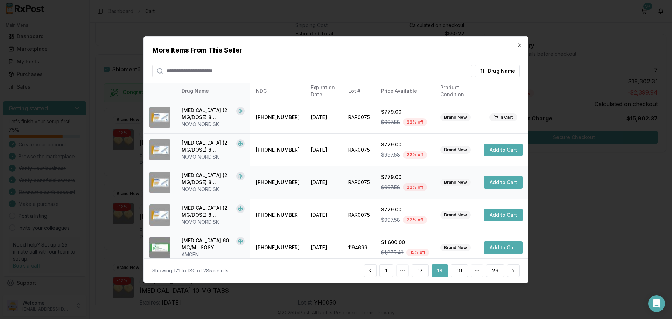
scroll to position [167, 0]
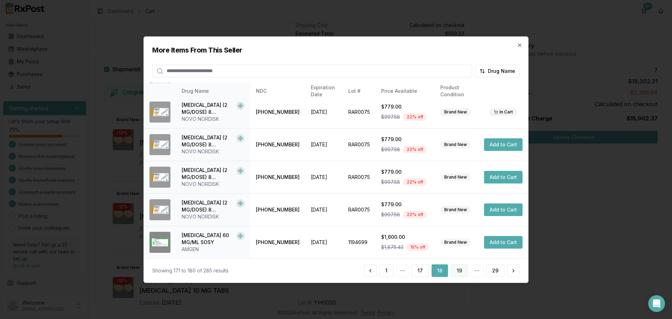
click at [460, 271] on button "19" at bounding box center [459, 270] width 17 height 13
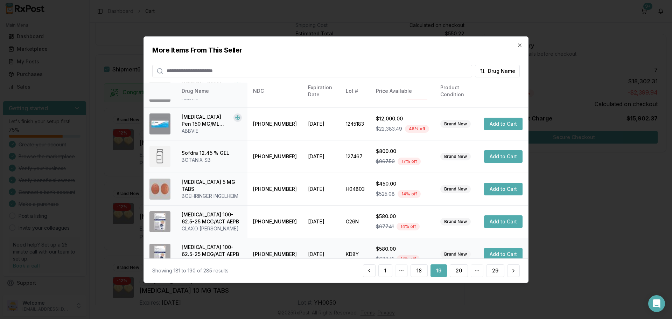
scroll to position [35, 0]
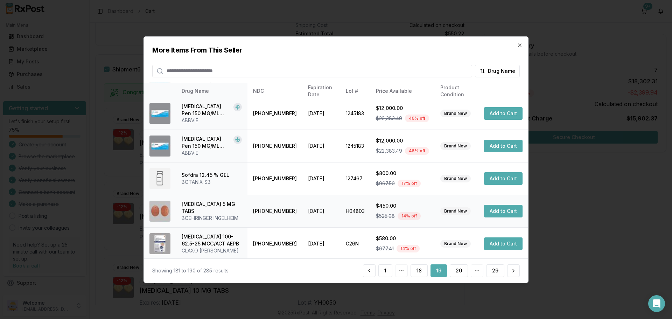
click at [498, 210] on button "Add to Cart" at bounding box center [503, 211] width 38 height 13
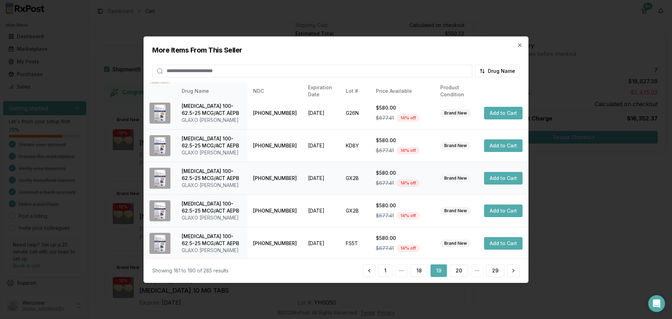
scroll to position [167, 0]
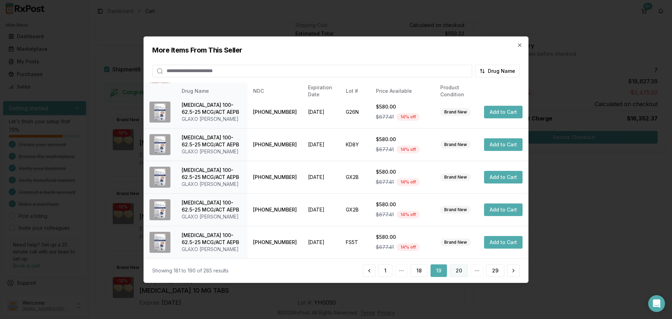
click at [459, 270] on button "20" at bounding box center [459, 270] width 18 height 13
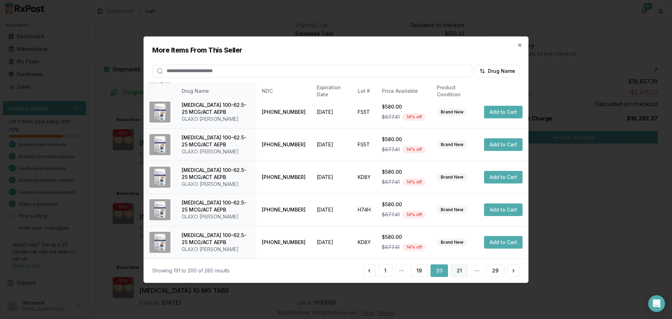
click at [459, 270] on button "21" at bounding box center [459, 270] width 17 height 13
click at [459, 274] on button "22" at bounding box center [459, 270] width 18 height 13
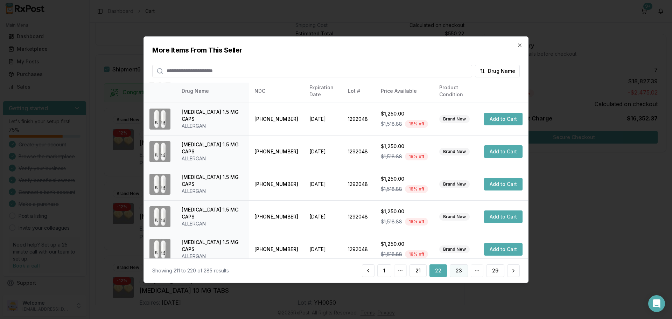
click at [460, 271] on button "23" at bounding box center [459, 270] width 18 height 13
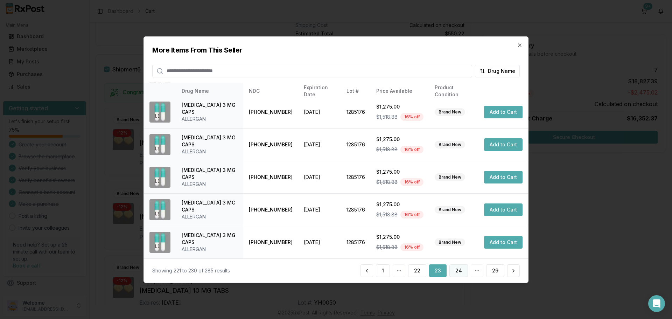
click at [462, 273] on button "24" at bounding box center [458, 270] width 19 height 13
click at [455, 272] on button "25" at bounding box center [459, 270] width 18 height 13
click at [461, 269] on button "26" at bounding box center [459, 270] width 18 height 13
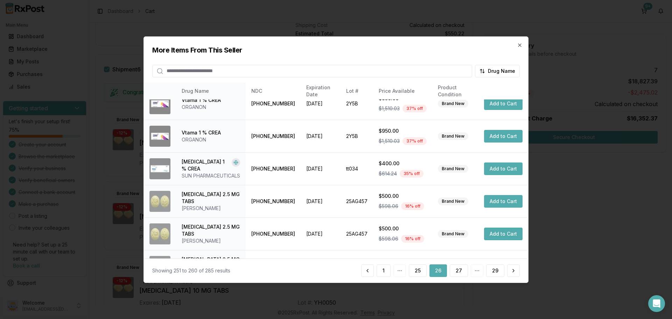
scroll to position [168, 0]
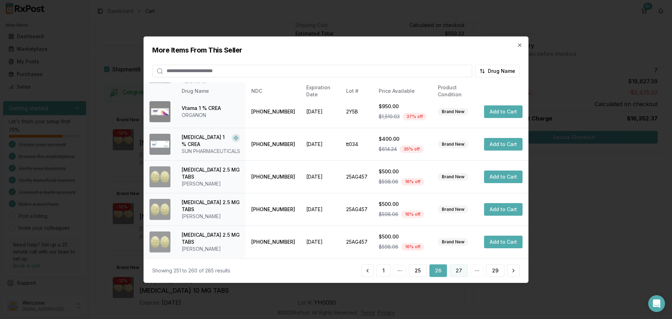
click at [460, 270] on button "27" at bounding box center [459, 270] width 18 height 13
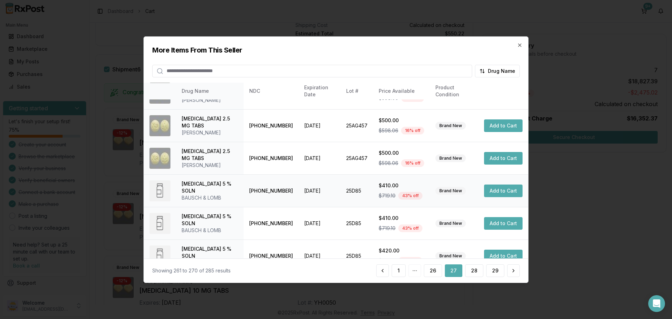
scroll to position [167, 0]
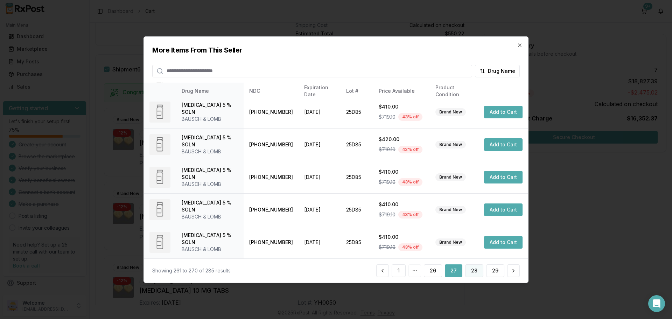
click at [473, 270] on button "28" at bounding box center [474, 270] width 18 height 13
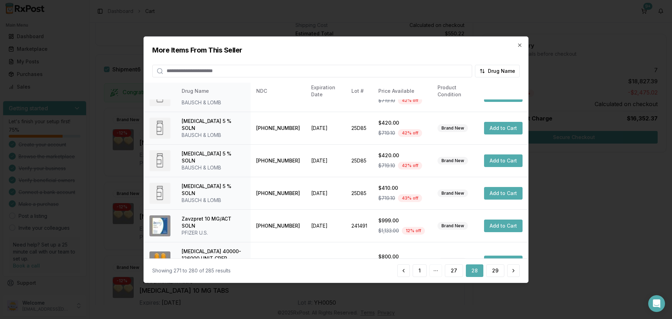
scroll to position [195, 0]
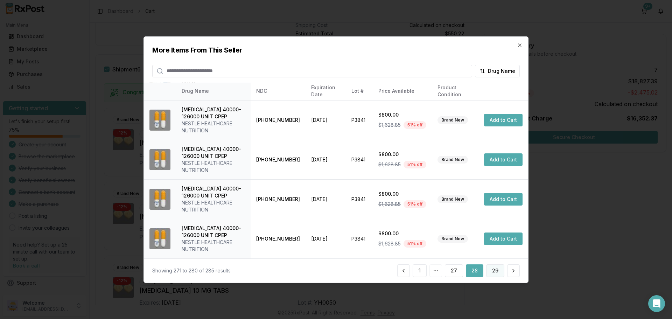
click at [496, 269] on button "29" at bounding box center [495, 270] width 18 height 13
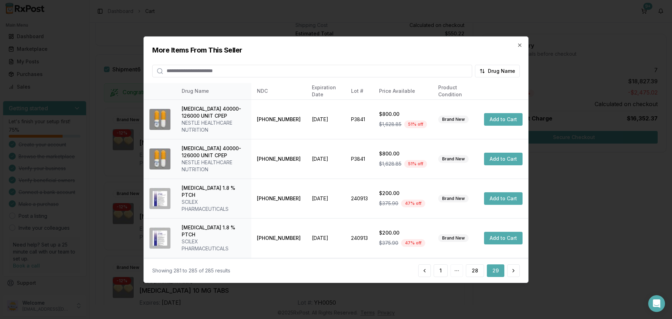
scroll to position [18, 0]
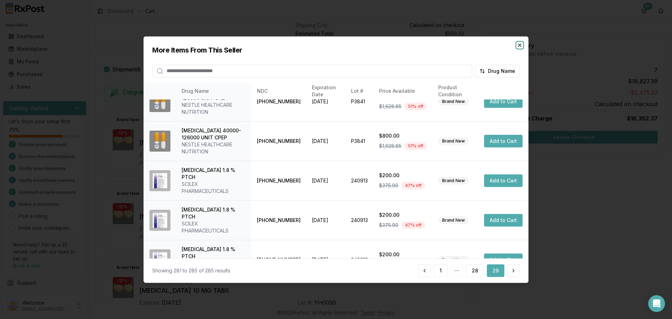
click at [519, 47] on icon "button" at bounding box center [520, 45] width 6 height 6
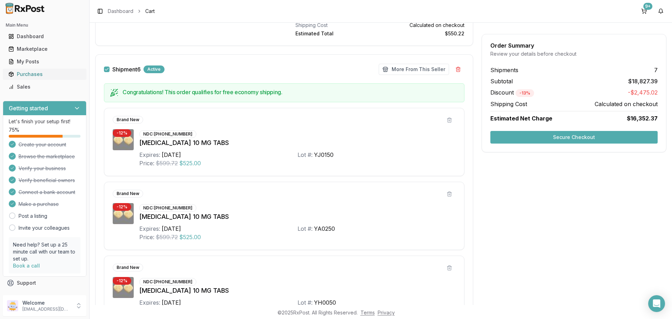
click at [37, 73] on div "Purchases" at bounding box center [44, 74] width 72 height 7
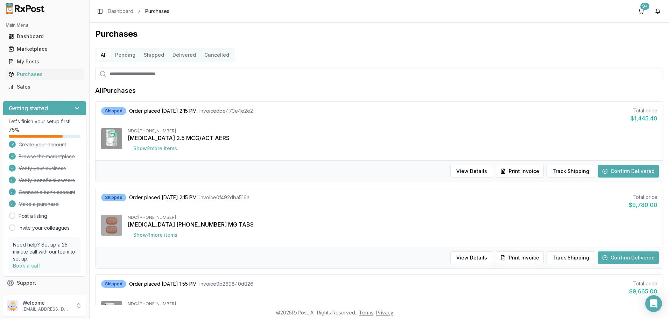
click at [128, 77] on input "search" at bounding box center [379, 74] width 568 height 13
type input "****"
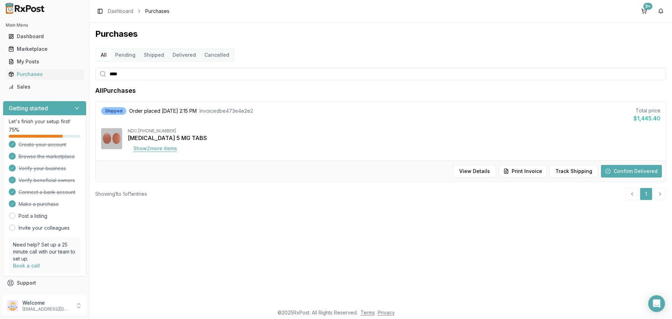
click at [157, 148] on button "Show 2 more item s" at bounding box center [155, 148] width 55 height 13
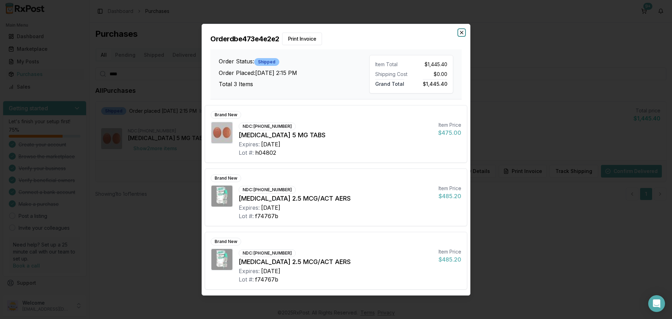
click at [463, 33] on icon "button" at bounding box center [462, 33] width 6 height 6
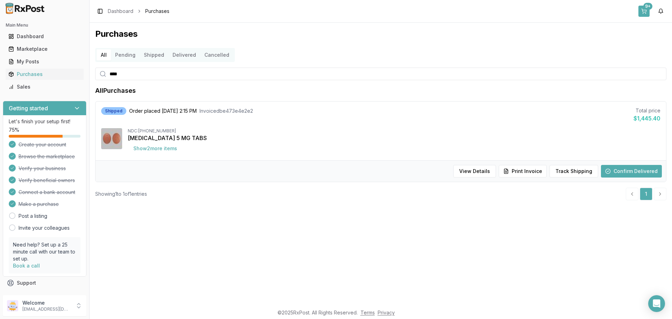
click at [645, 10] on button "9+" at bounding box center [643, 11] width 11 height 11
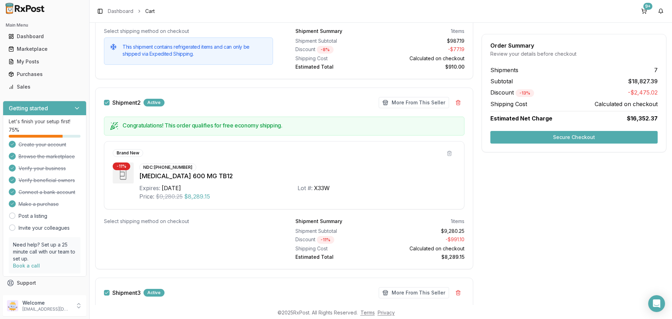
scroll to position [164, 0]
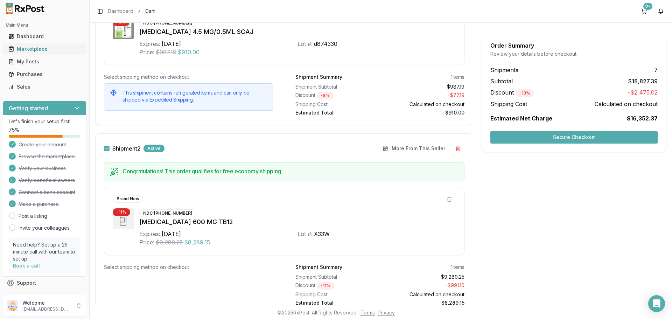
click at [37, 50] on div "Marketplace" at bounding box center [44, 48] width 72 height 7
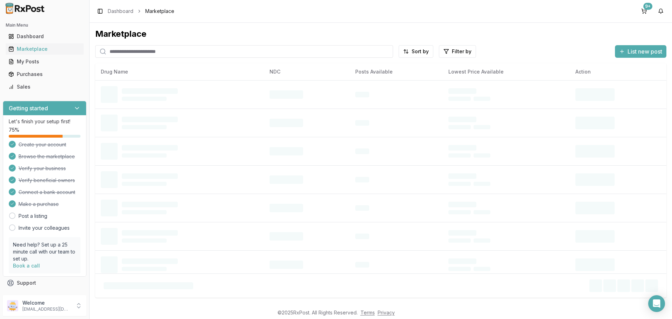
click at [153, 51] on input "search" at bounding box center [244, 51] width 298 height 13
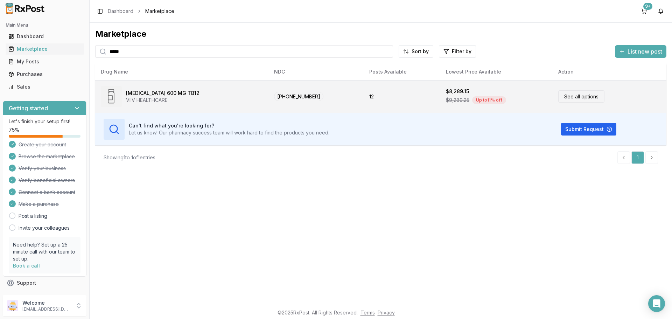
type input "*****"
click at [558, 97] on link "See all options" at bounding box center [581, 96] width 46 height 12
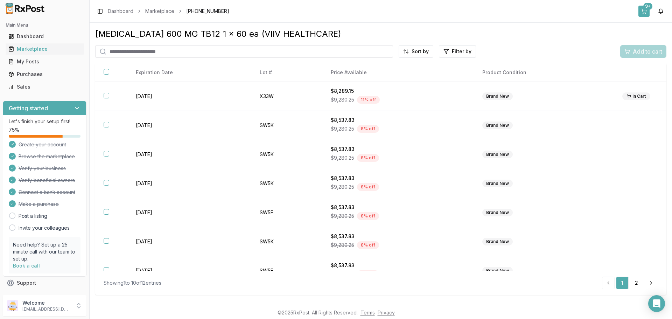
click at [642, 12] on button "9+" at bounding box center [643, 11] width 11 height 11
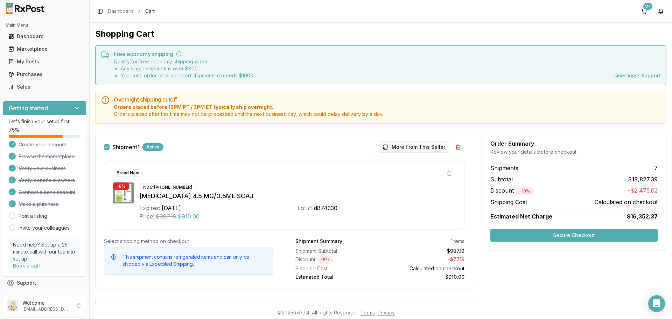
click at [409, 149] on button "More From This Seller" at bounding box center [414, 146] width 70 height 11
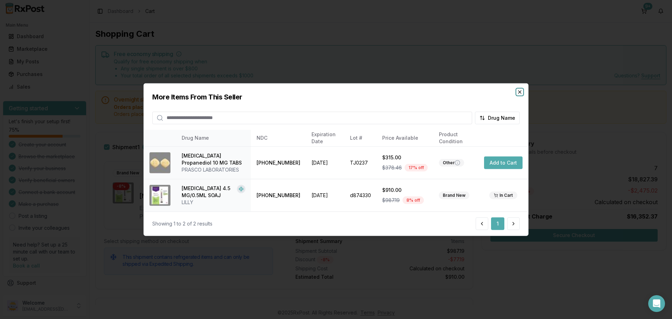
click at [519, 93] on icon "button" at bounding box center [520, 92] width 6 height 6
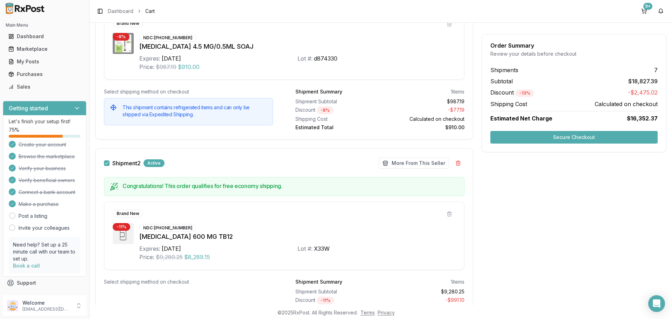
scroll to position [210, 0]
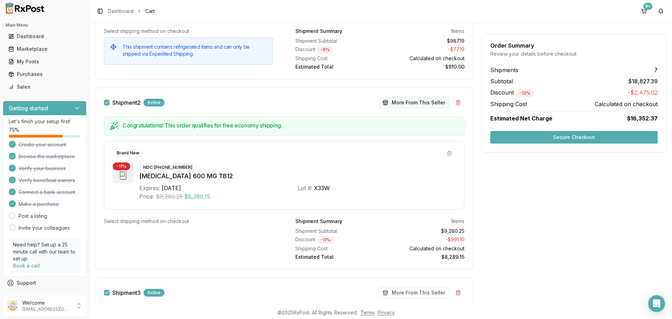
click at [397, 101] on button "More From This Seller" at bounding box center [414, 102] width 70 height 11
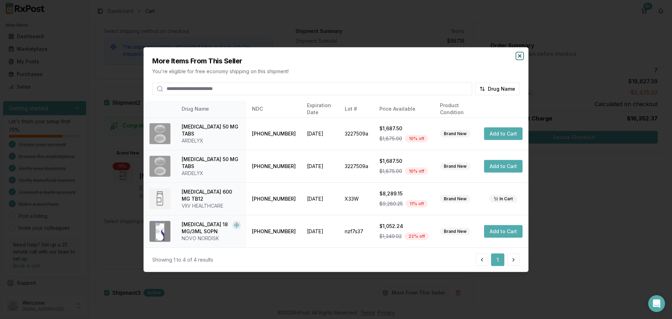
click at [519, 58] on icon "button" at bounding box center [520, 56] width 6 height 6
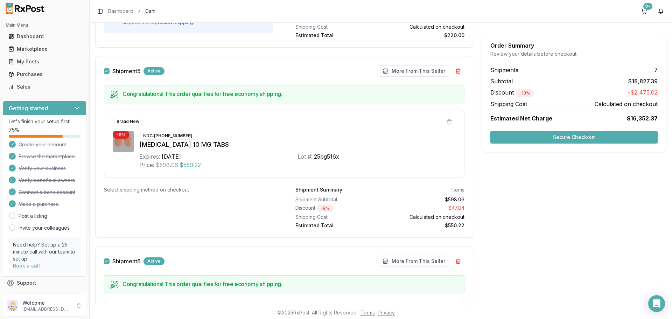
scroll to position [1015, 0]
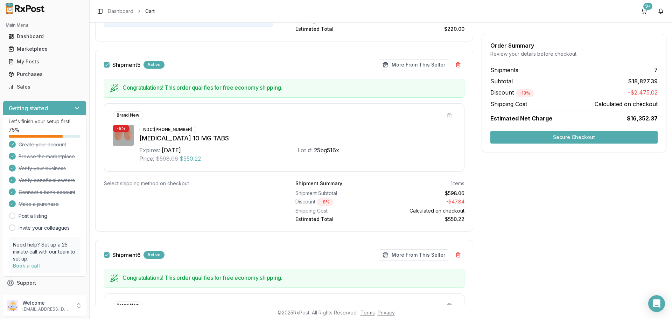
click at [108, 66] on button "Shipment 5" at bounding box center [107, 65] width 6 height 6
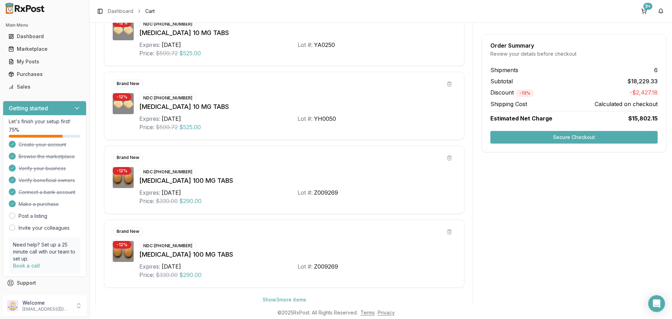
scroll to position [1469, 0]
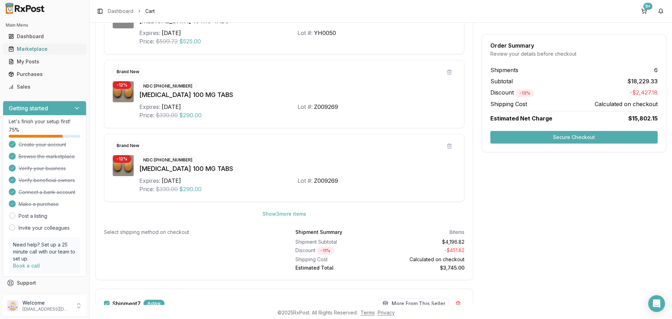
click at [43, 49] on div "Marketplace" at bounding box center [44, 48] width 72 height 7
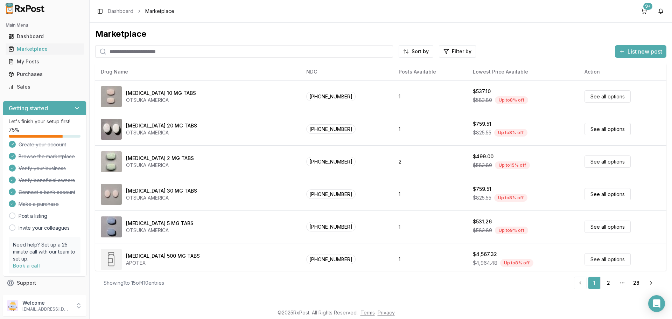
click at [160, 51] on input "search" at bounding box center [244, 51] width 298 height 13
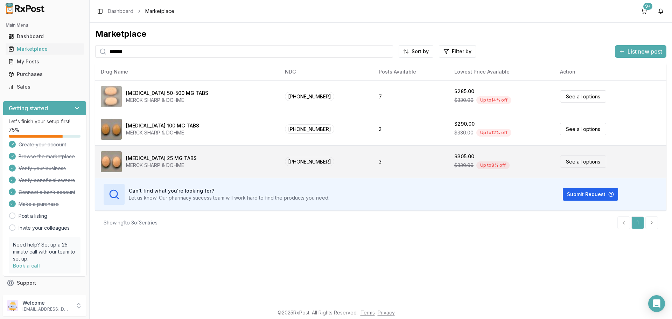
type input "*******"
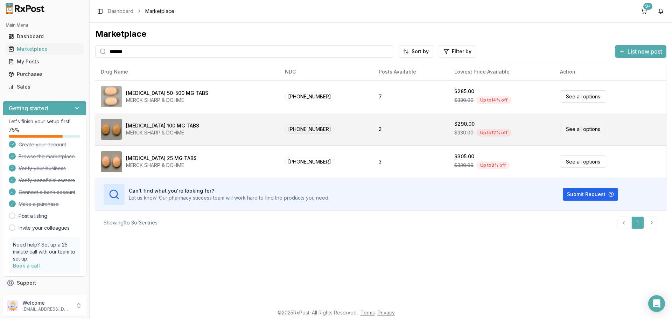
drag, startPoint x: 569, startPoint y: 161, endPoint x: 453, endPoint y: 142, distance: 116.6
click at [569, 161] on link "See all options" at bounding box center [583, 161] width 46 height 12
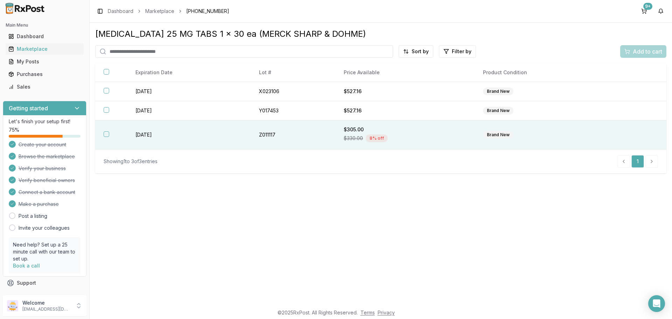
click at [107, 135] on button "button" at bounding box center [107, 134] width 6 height 6
click at [637, 52] on span "Add to cart" at bounding box center [647, 51] width 29 height 8
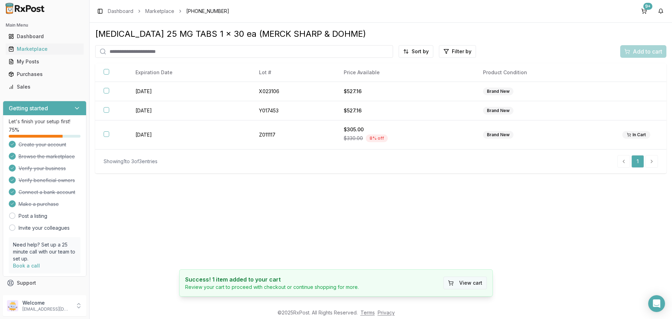
drag, startPoint x: 473, startPoint y: 282, endPoint x: 464, endPoint y: 282, distance: 8.8
click at [472, 282] on button "View cart" at bounding box center [464, 282] width 43 height 13
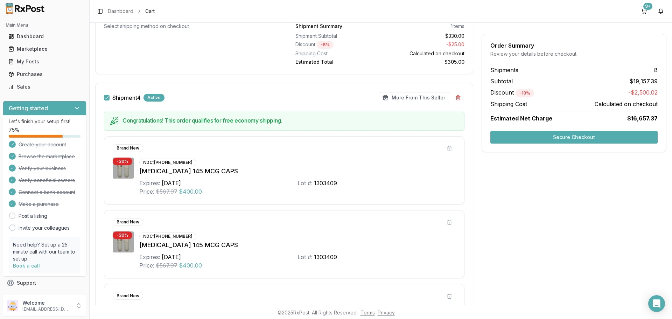
scroll to position [420, 0]
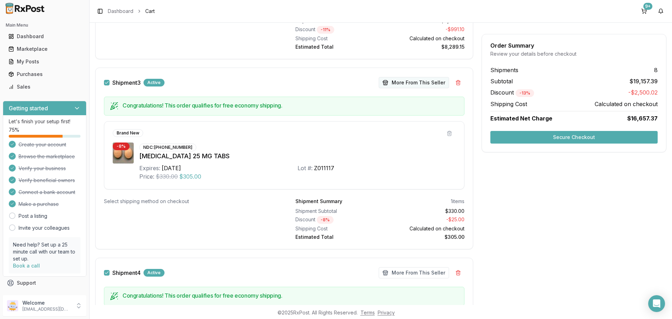
click at [403, 83] on button "More From This Seller" at bounding box center [414, 82] width 70 height 11
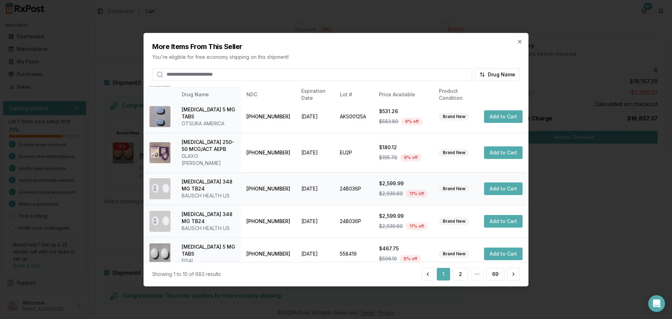
scroll to position [167, 0]
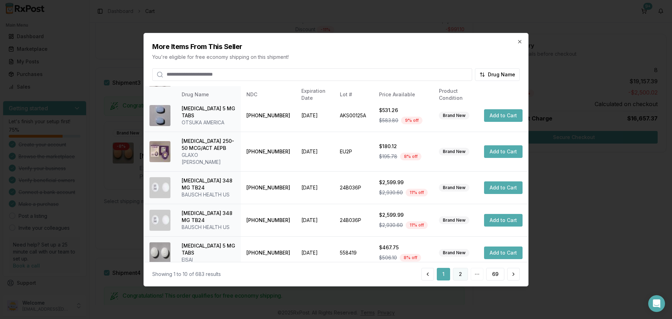
click at [461, 274] on button "2" at bounding box center [460, 274] width 15 height 13
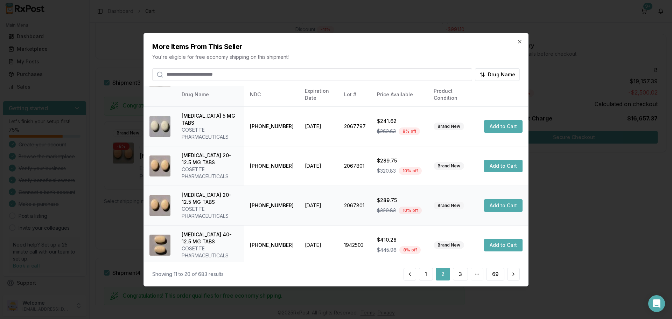
scroll to position [195, 0]
click at [456, 276] on button "3" at bounding box center [460, 274] width 15 height 13
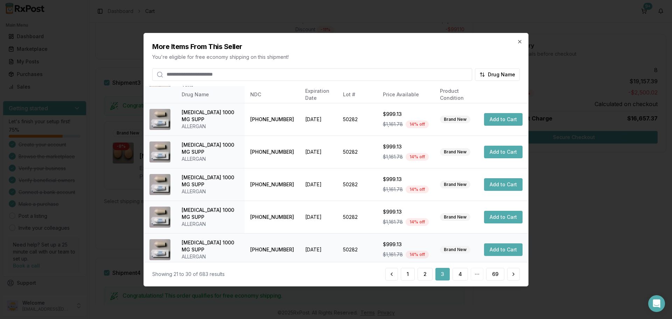
scroll to position [188, 0]
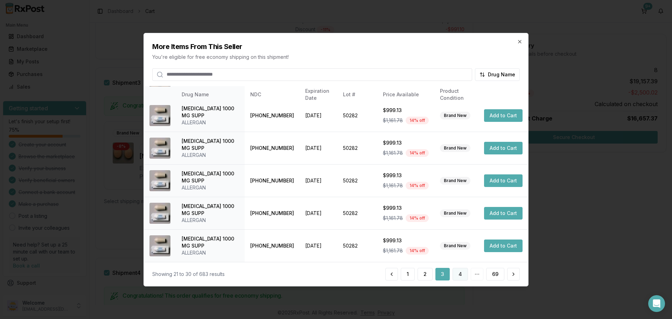
click at [455, 274] on button "4" at bounding box center [459, 274] width 15 height 13
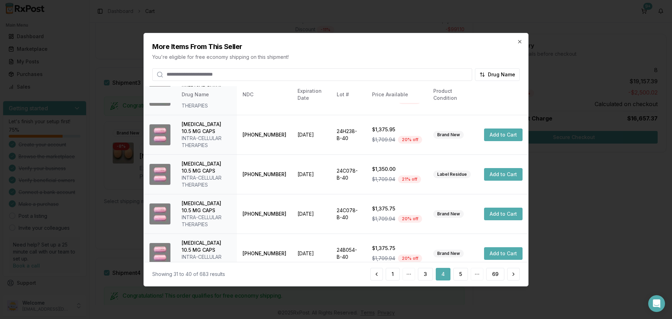
scroll to position [230, 0]
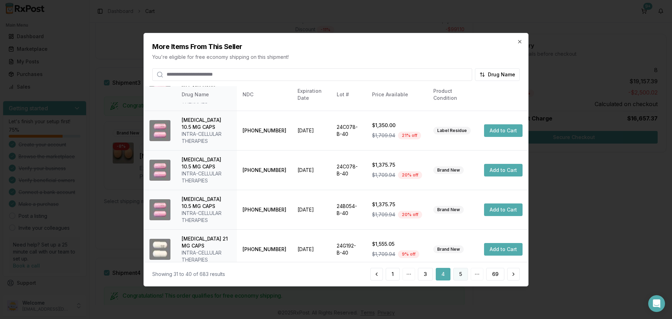
click at [463, 275] on button "5" at bounding box center [460, 274] width 15 height 13
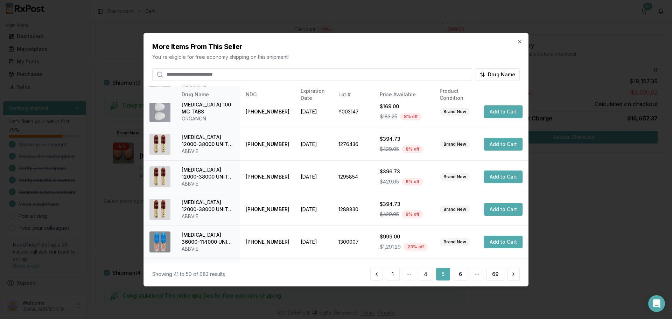
scroll to position [167, 0]
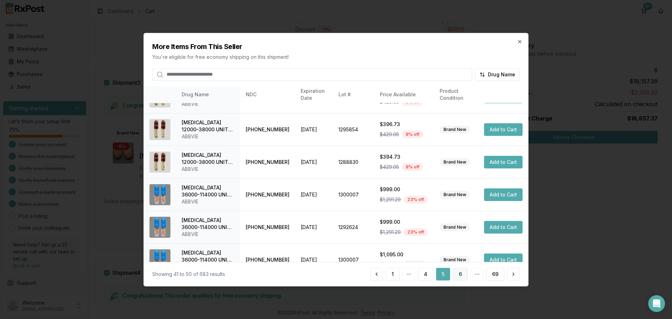
click at [459, 274] on button "6" at bounding box center [460, 274] width 15 height 13
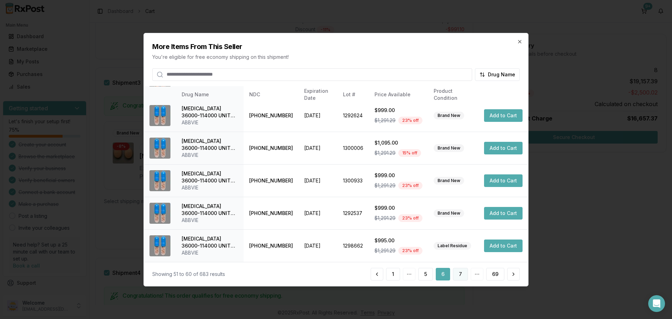
click at [464, 278] on button "7" at bounding box center [460, 274] width 15 height 13
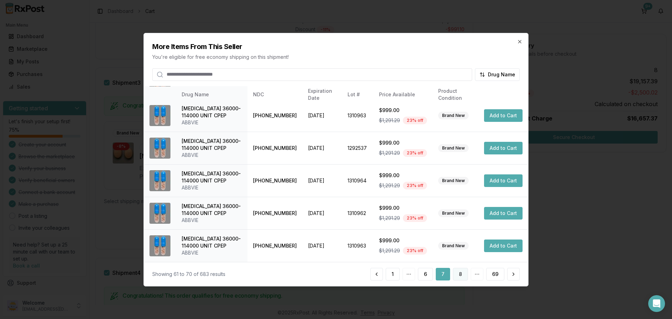
click at [462, 274] on button "8" at bounding box center [460, 274] width 15 height 13
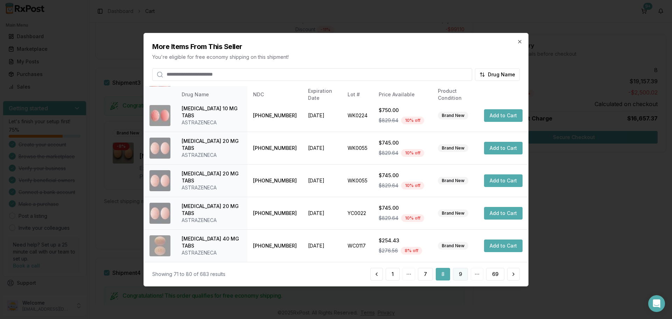
click at [460, 278] on button "9" at bounding box center [460, 274] width 15 height 13
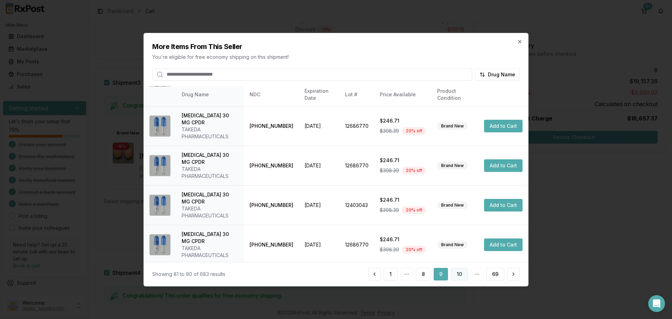
click at [462, 274] on button "10" at bounding box center [459, 274] width 17 height 13
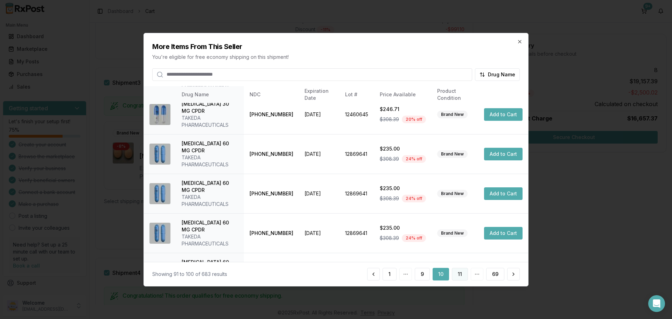
click at [463, 275] on button "11" at bounding box center [460, 274] width 16 height 13
click at [458, 274] on button "12" at bounding box center [459, 274] width 17 height 13
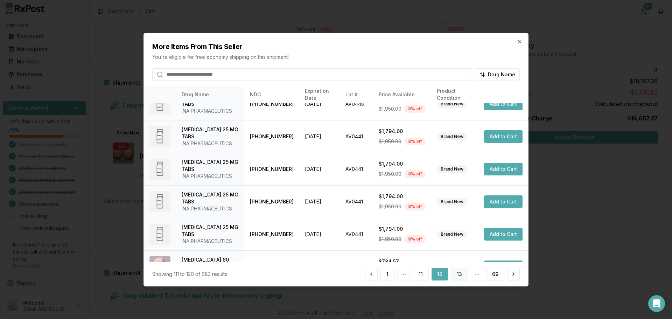
click at [459, 274] on button "13" at bounding box center [459, 274] width 17 height 13
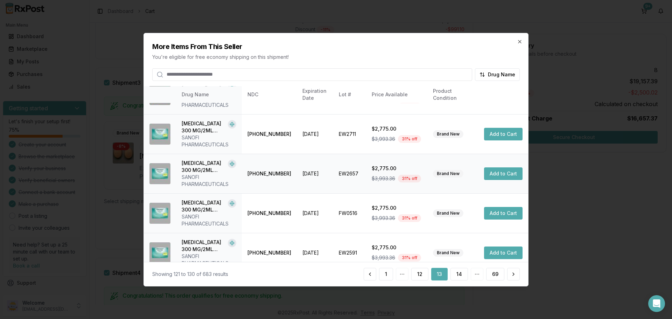
scroll to position [230, 0]
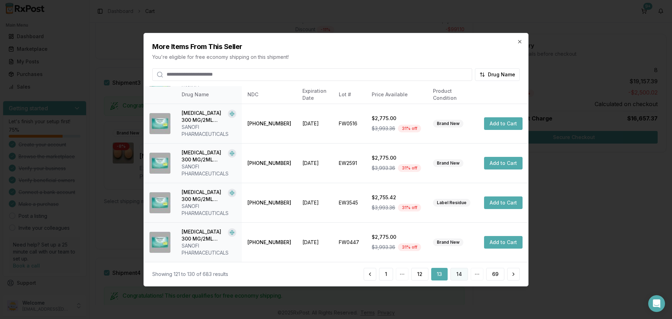
click at [463, 275] on button "14" at bounding box center [458, 274] width 17 height 13
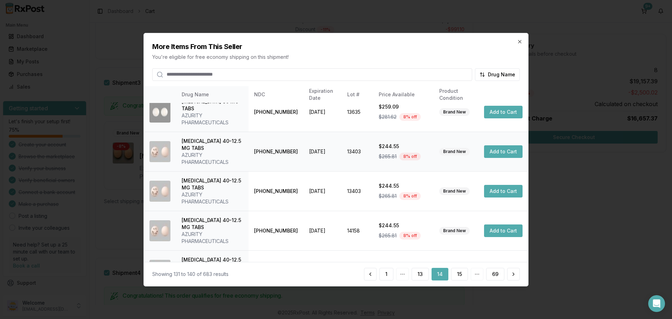
scroll to position [216, 0]
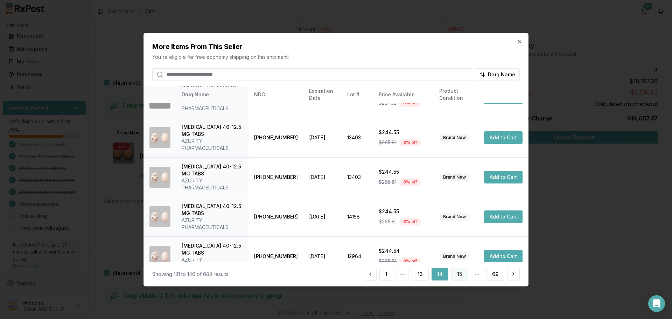
click at [461, 274] on button "15" at bounding box center [459, 274] width 17 height 13
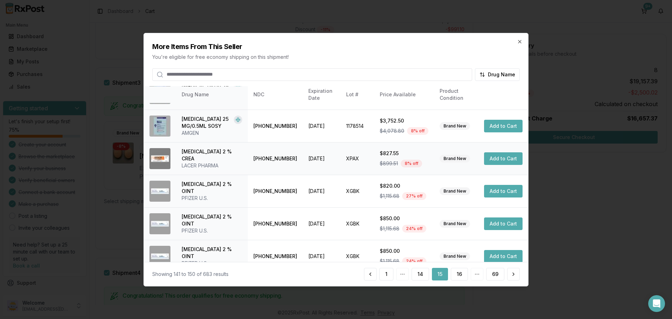
scroll to position [168, 0]
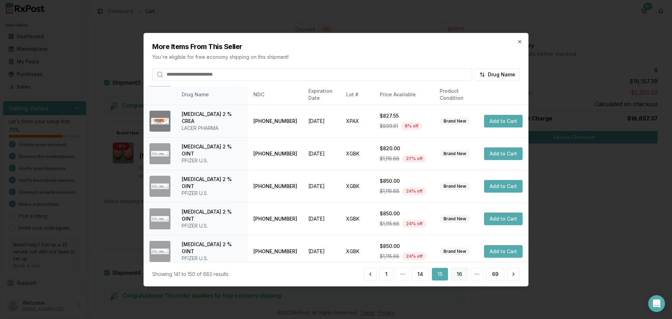
click at [461, 276] on button "16" at bounding box center [459, 274] width 17 height 13
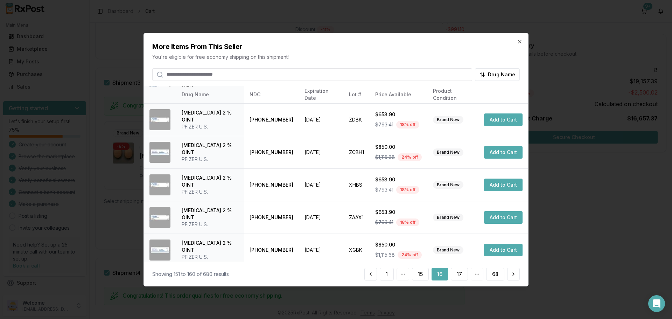
scroll to position [167, 0]
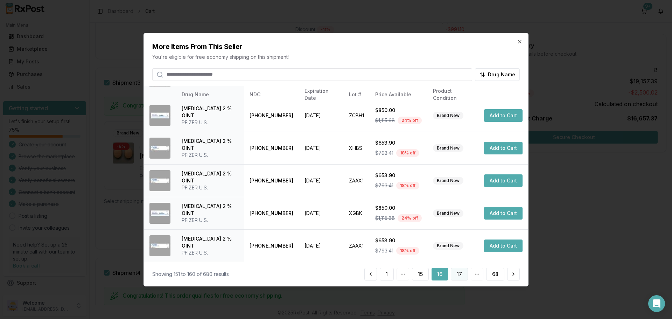
click at [464, 275] on button "17" at bounding box center [459, 274] width 17 height 13
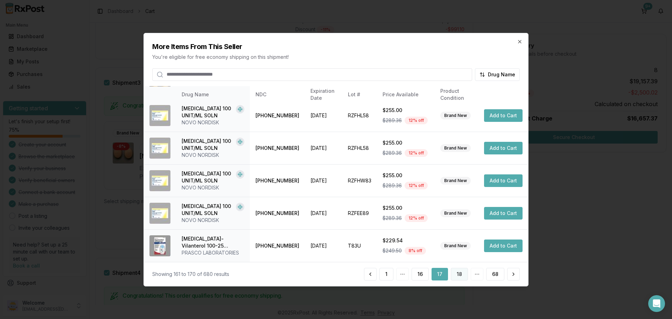
click at [456, 276] on button "18" at bounding box center [459, 274] width 17 height 13
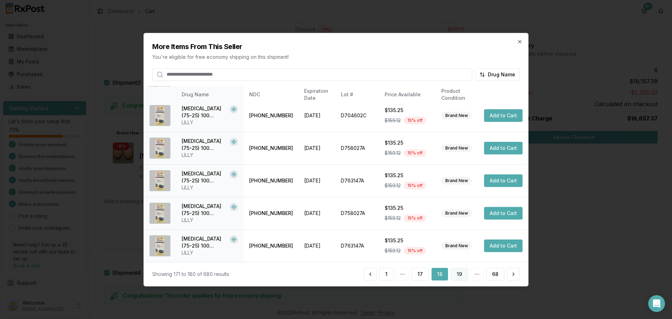
click at [460, 277] on button "19" at bounding box center [459, 274] width 17 height 13
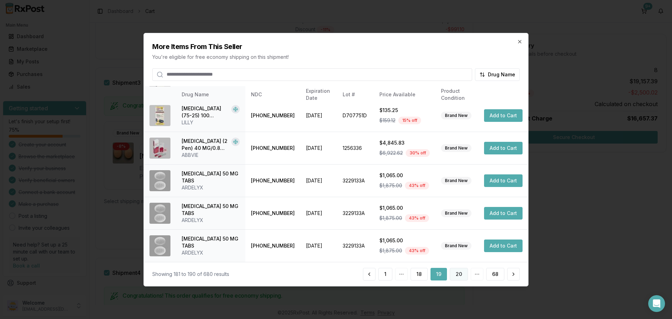
click at [460, 271] on button "20" at bounding box center [459, 274] width 18 height 13
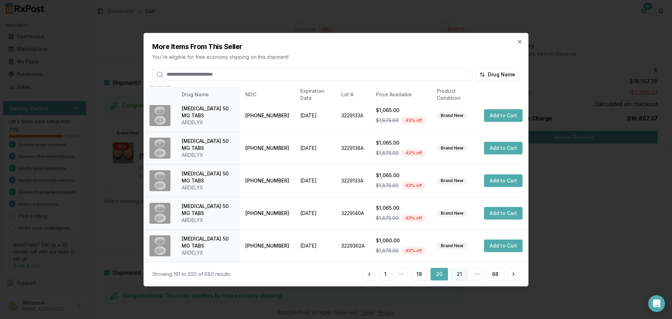
click at [456, 275] on button "21" at bounding box center [459, 274] width 17 height 13
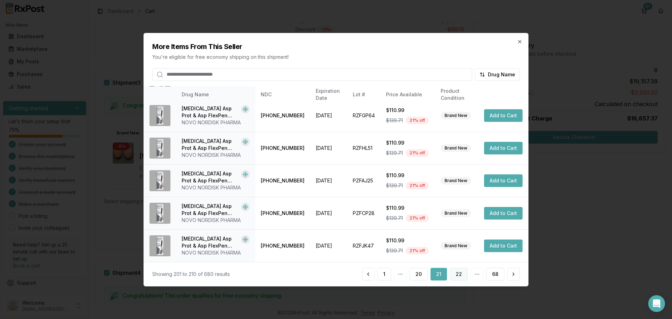
click at [458, 277] on button "22" at bounding box center [459, 274] width 18 height 13
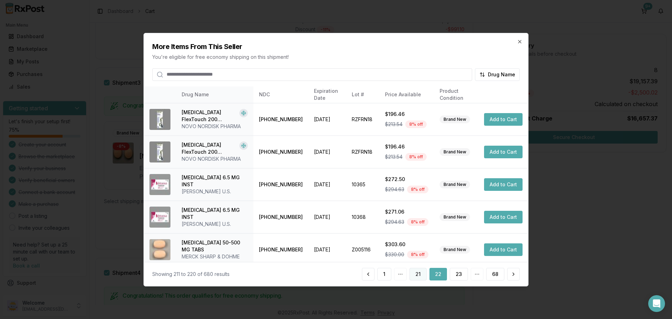
click at [422, 276] on button "21" at bounding box center [417, 274] width 17 height 13
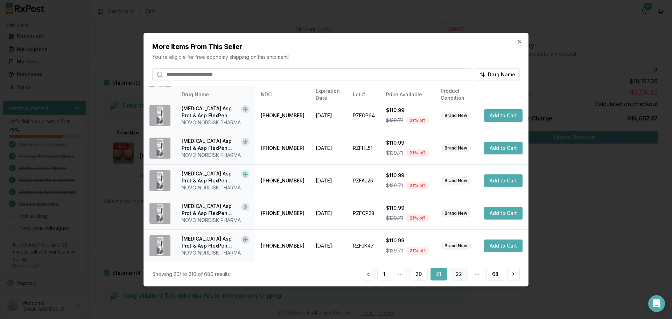
click at [461, 275] on button "22" at bounding box center [459, 274] width 18 height 13
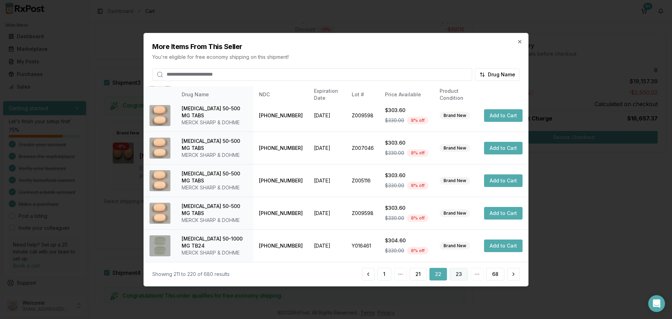
click at [456, 277] on button "23" at bounding box center [459, 274] width 18 height 13
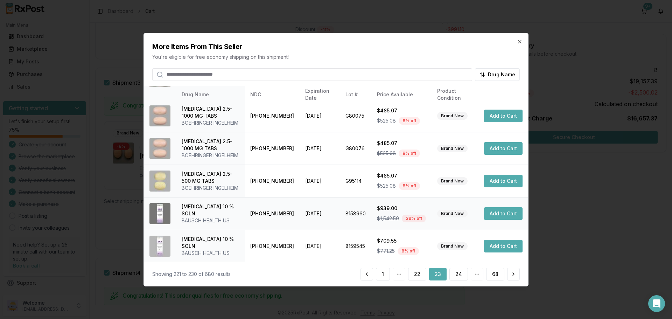
scroll to position [70, 0]
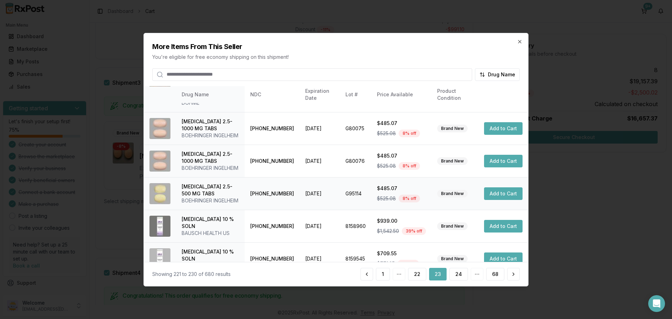
click at [496, 200] on button "Add to Cart" at bounding box center [503, 193] width 38 height 13
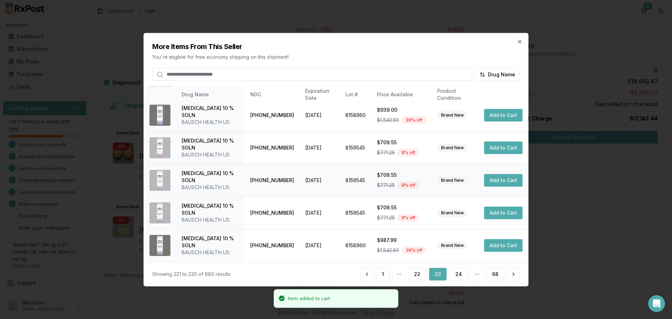
scroll to position [195, 0]
click at [458, 275] on button "24" at bounding box center [458, 274] width 19 height 13
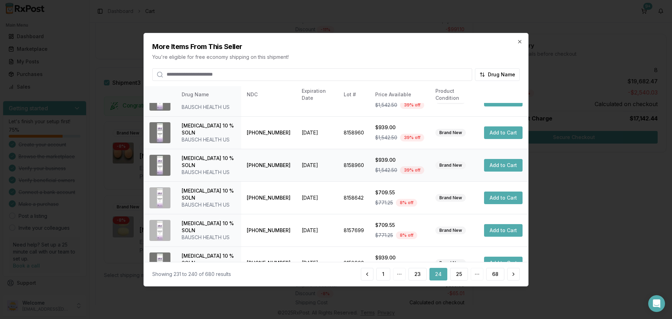
scroll to position [167, 0]
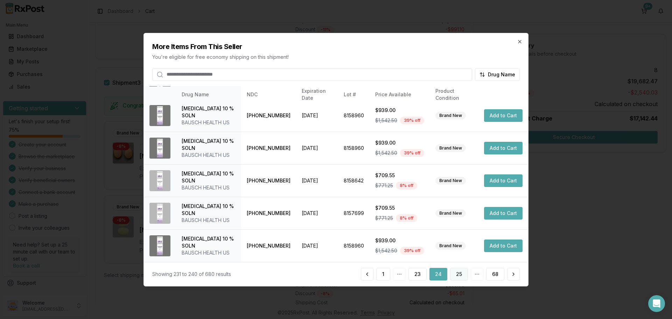
click at [461, 276] on button "25" at bounding box center [459, 274] width 18 height 13
click at [459, 275] on button "26" at bounding box center [459, 274] width 18 height 13
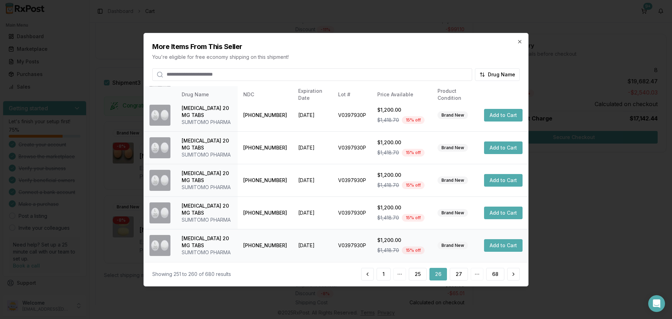
scroll to position [223, 0]
click at [461, 276] on button "27" at bounding box center [459, 274] width 18 height 13
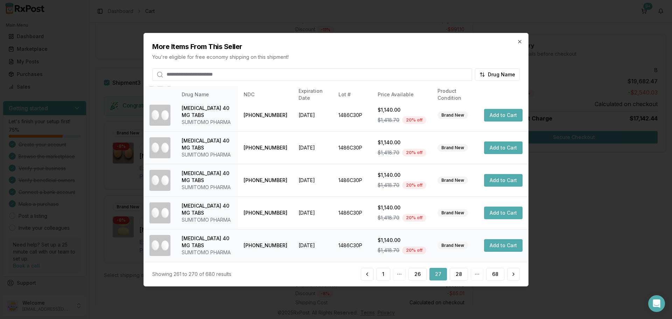
scroll to position [237, 0]
click at [457, 272] on button "28" at bounding box center [459, 274] width 18 height 13
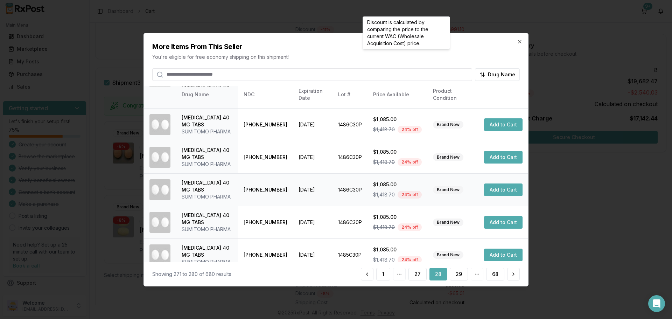
scroll to position [216, 0]
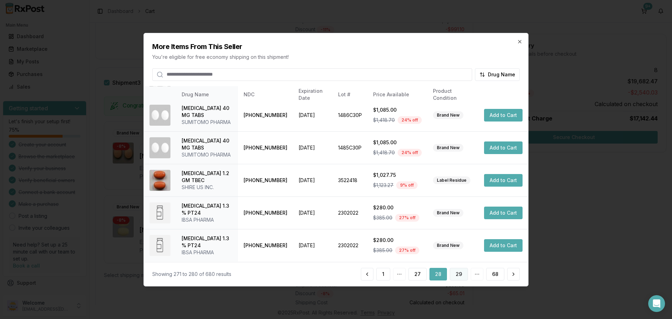
click at [464, 276] on button "29" at bounding box center [459, 274] width 18 height 13
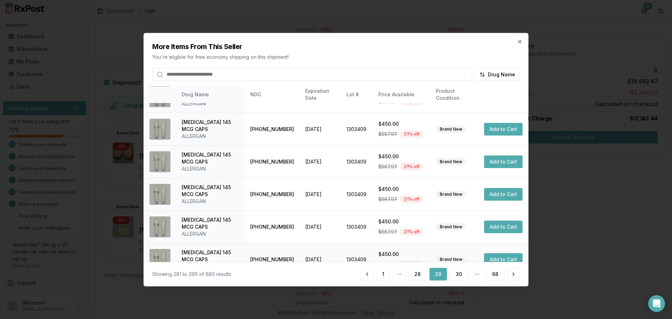
scroll to position [167, 0]
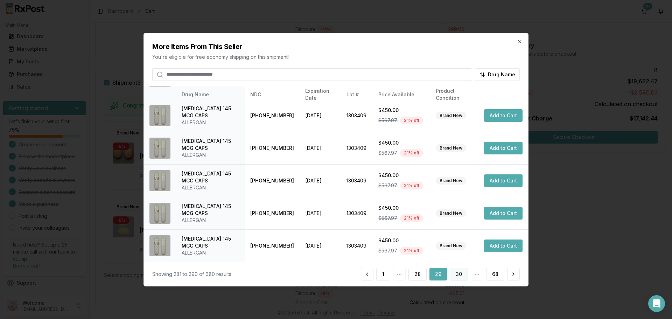
click at [461, 276] on button "30" at bounding box center [459, 274] width 18 height 13
click at [463, 276] on button "31" at bounding box center [459, 274] width 17 height 13
click at [461, 275] on button "32" at bounding box center [459, 274] width 18 height 13
click at [461, 276] on button "33" at bounding box center [459, 274] width 18 height 13
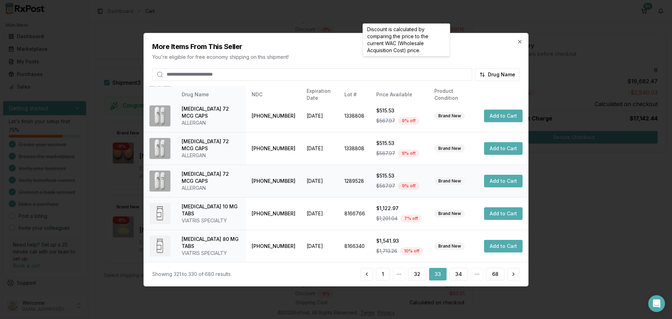
scroll to position [174, 0]
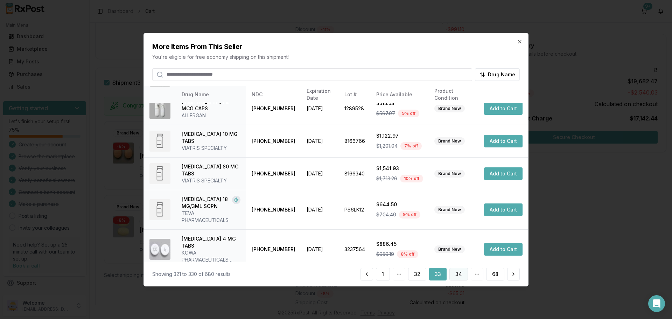
click at [459, 277] on button "34" at bounding box center [458, 274] width 19 height 13
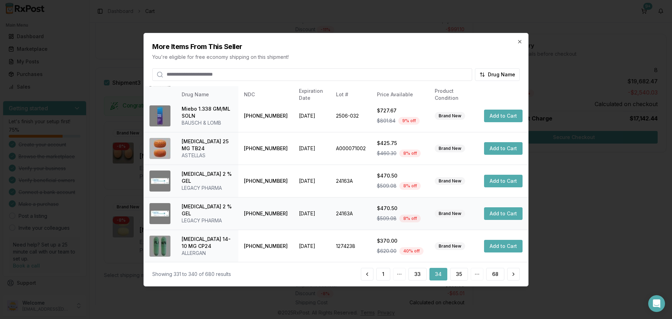
scroll to position [0, 0]
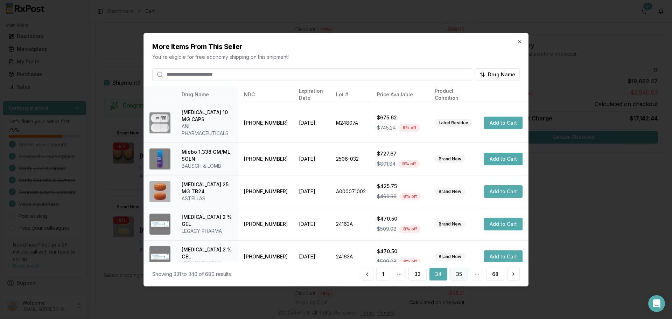
click at [461, 276] on button "35" at bounding box center [459, 274] width 18 height 13
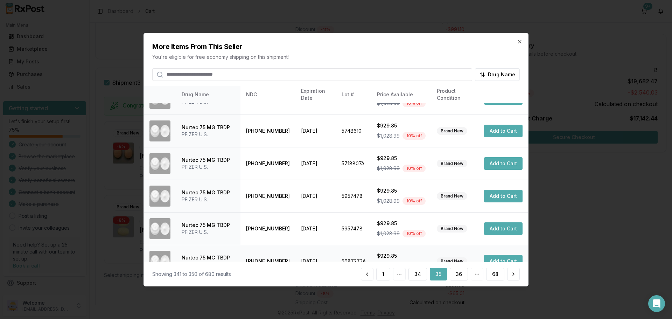
scroll to position [167, 0]
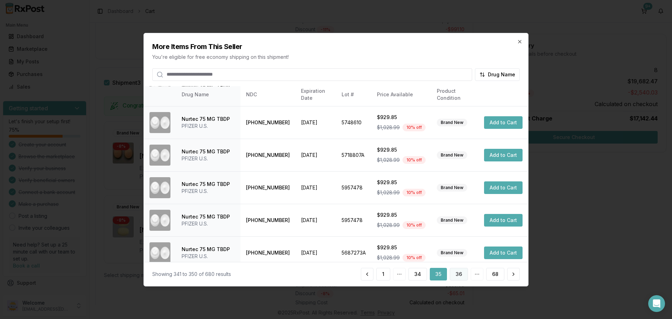
click at [458, 274] on button "36" at bounding box center [459, 274] width 18 height 13
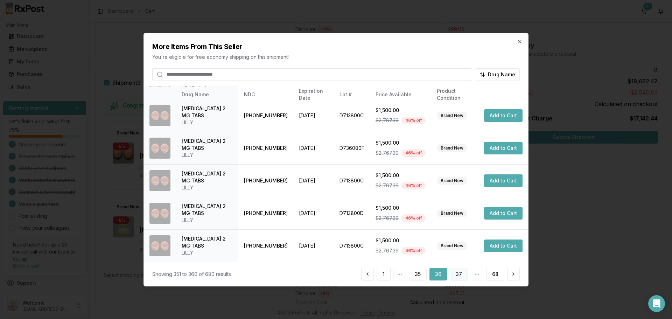
click at [461, 276] on button "37" at bounding box center [459, 274] width 18 height 13
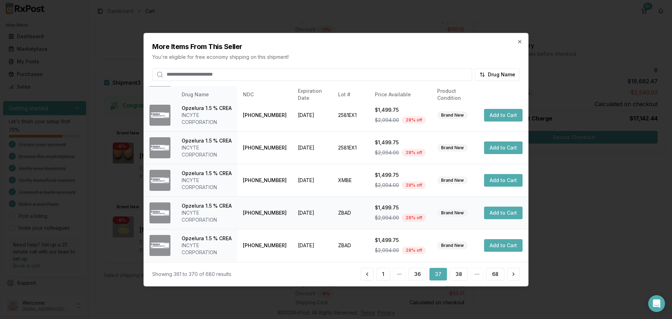
scroll to position [216, 0]
click at [456, 270] on button "38" at bounding box center [459, 274] width 18 height 13
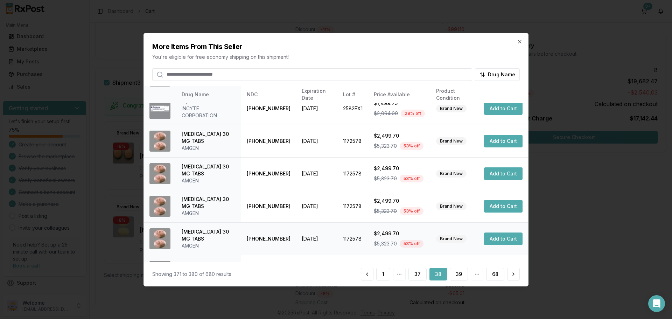
scroll to position [167, 0]
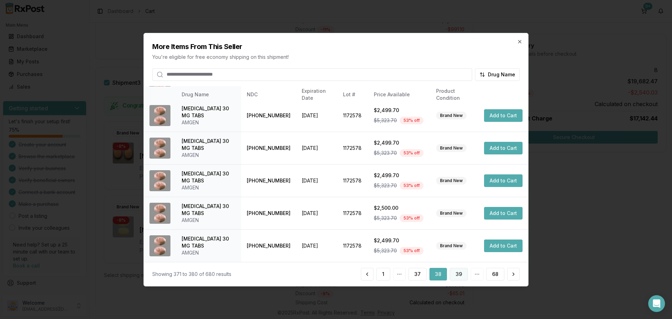
click at [459, 275] on button "39" at bounding box center [459, 274] width 18 height 13
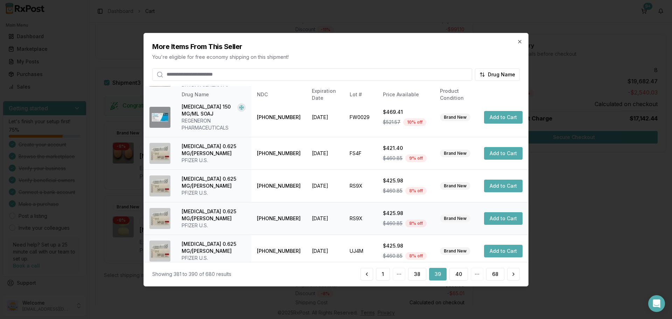
scroll to position [174, 0]
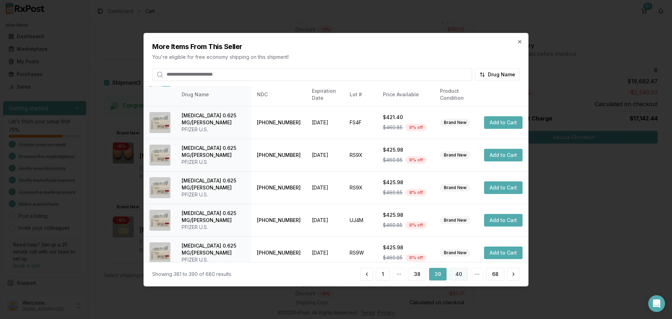
click at [460, 272] on button "40" at bounding box center [458, 274] width 19 height 13
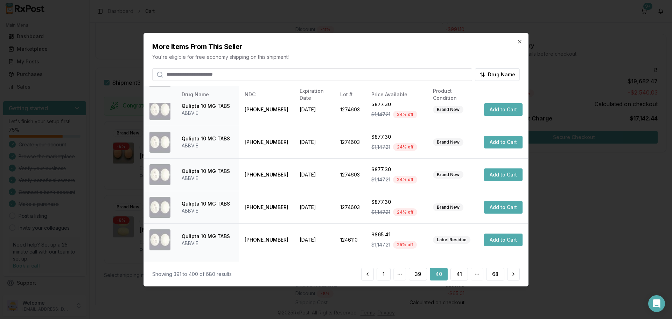
scroll to position [167, 0]
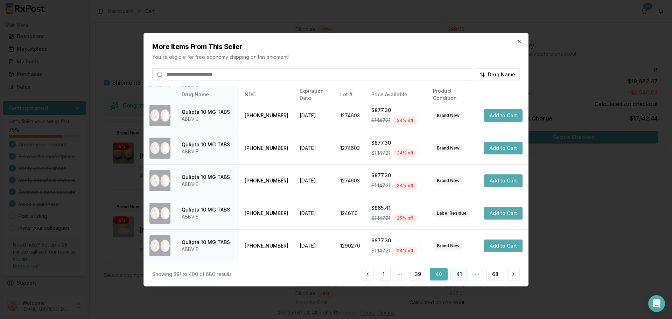
click at [455, 276] on button "41" at bounding box center [458, 274] width 17 height 13
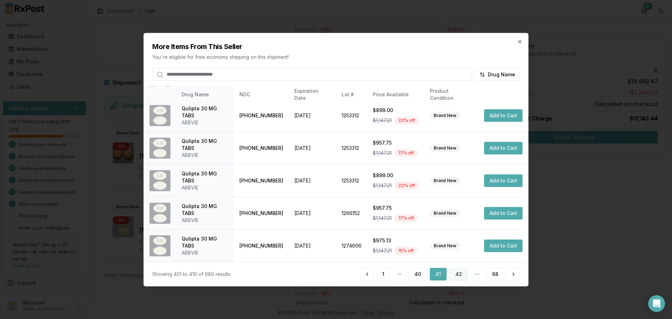
click at [458, 274] on button "42" at bounding box center [458, 274] width 19 height 13
click at [461, 275] on button "43" at bounding box center [458, 274] width 19 height 13
click at [460, 271] on button "44" at bounding box center [458, 274] width 19 height 13
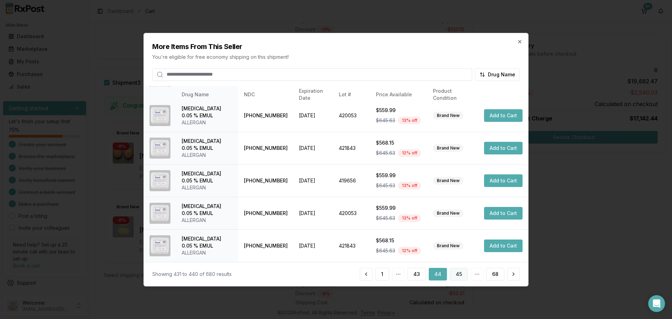
click at [456, 274] on button "45" at bounding box center [459, 274] width 18 height 13
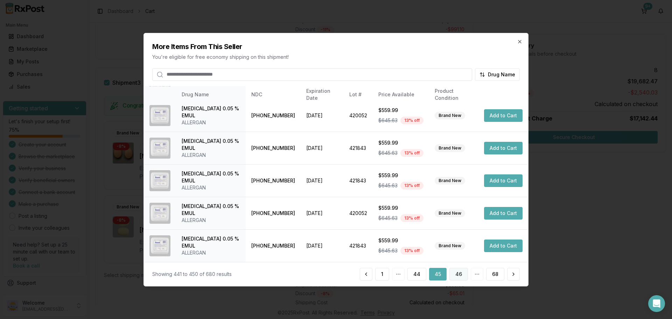
click at [459, 275] on button "46" at bounding box center [458, 274] width 19 height 13
click at [459, 274] on button "47" at bounding box center [458, 274] width 19 height 13
click at [457, 274] on button "48" at bounding box center [458, 274] width 19 height 13
click at [457, 277] on button "49" at bounding box center [458, 274] width 19 height 13
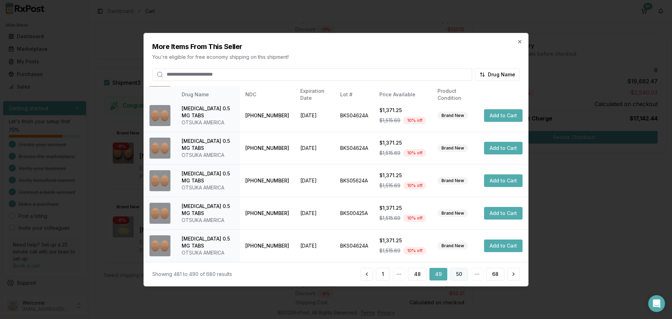
click at [458, 271] on button "50" at bounding box center [459, 274] width 18 height 13
click at [460, 275] on button "51" at bounding box center [459, 274] width 17 height 13
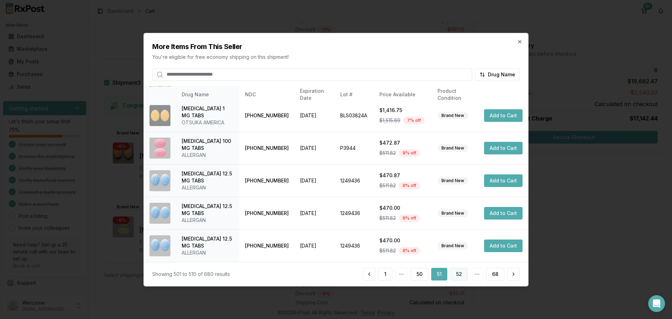
click at [456, 276] on button "52" at bounding box center [459, 274] width 18 height 13
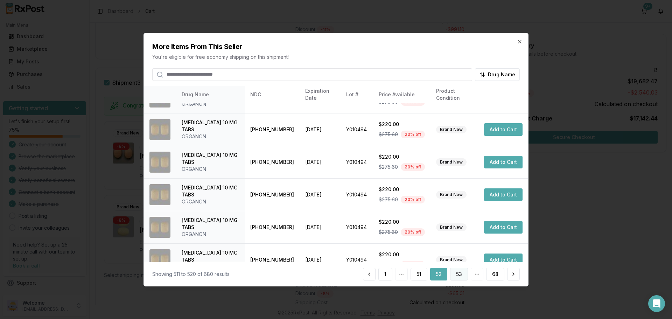
click at [454, 273] on button "53" at bounding box center [459, 274] width 18 height 13
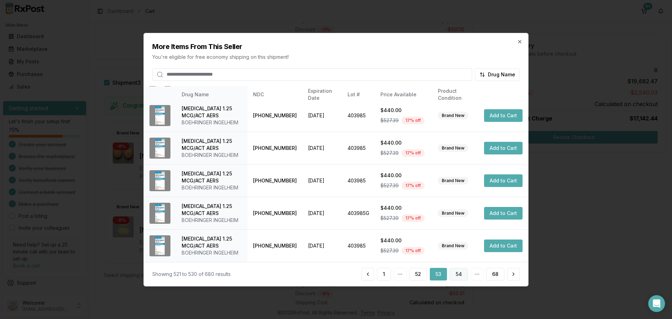
click at [459, 271] on button "54" at bounding box center [459, 274] width 18 height 13
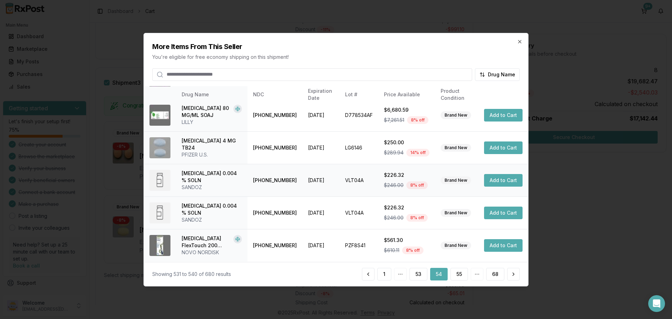
scroll to position [188, 0]
click at [457, 276] on button "55" at bounding box center [458, 274] width 17 height 13
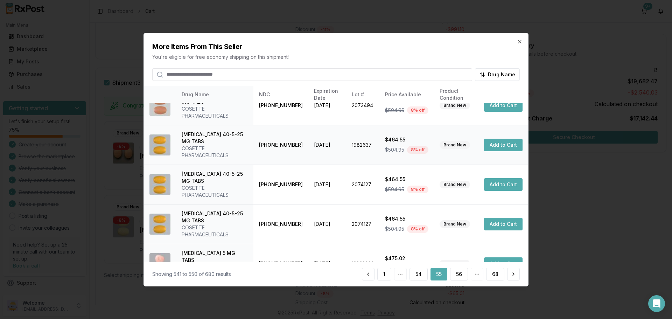
scroll to position [223, 0]
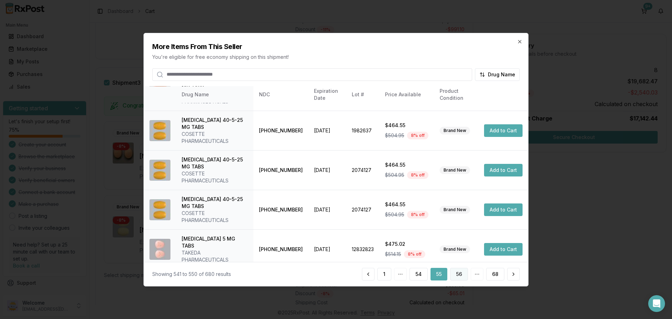
click at [457, 275] on button "56" at bounding box center [459, 274] width 18 height 13
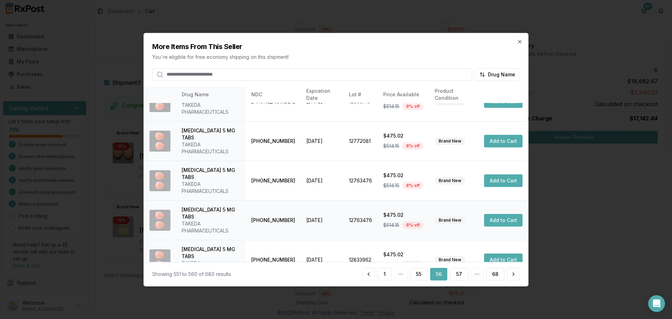
scroll to position [167, 0]
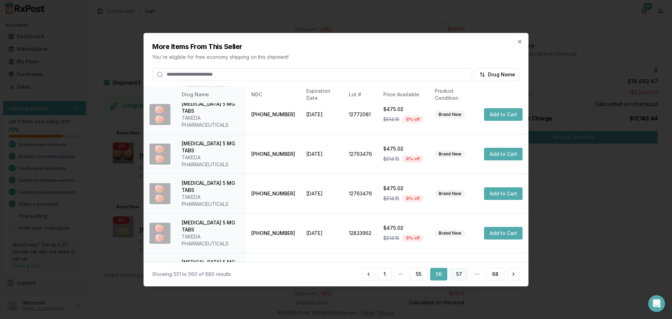
click at [463, 275] on button "57" at bounding box center [459, 274] width 18 height 13
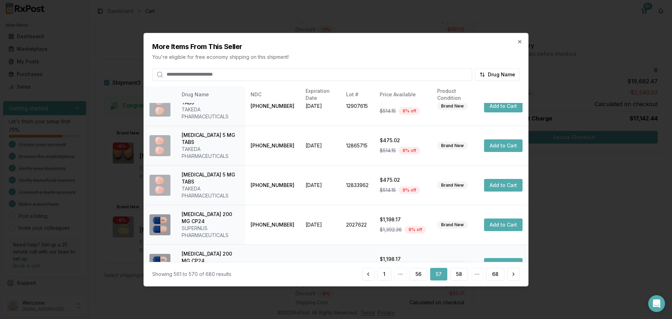
scroll to position [188, 0]
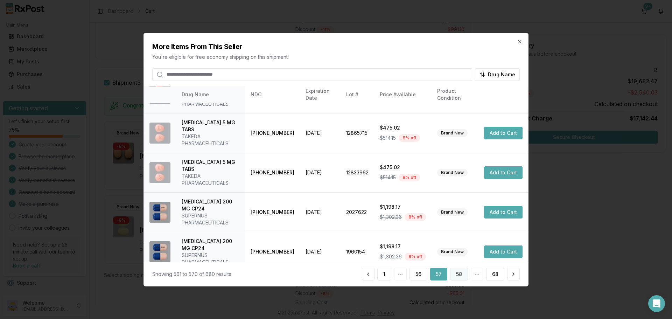
click at [459, 277] on button "58" at bounding box center [459, 274] width 18 height 13
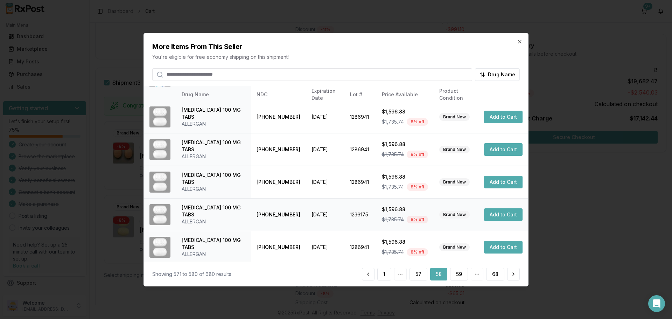
scroll to position [181, 0]
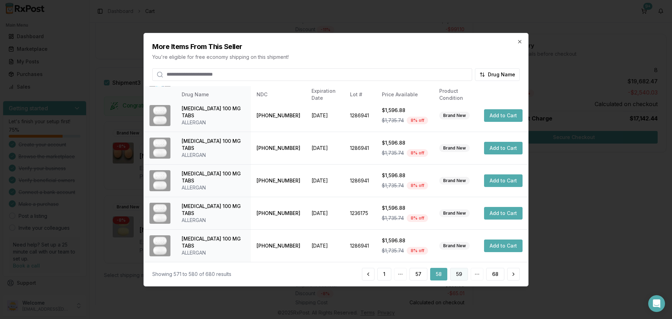
click at [457, 277] on button "59" at bounding box center [459, 274] width 18 height 13
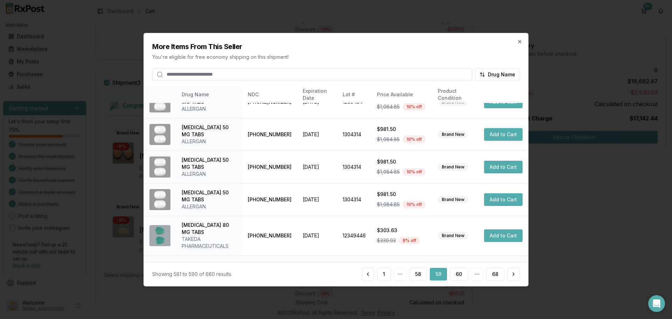
scroll to position [167, 0]
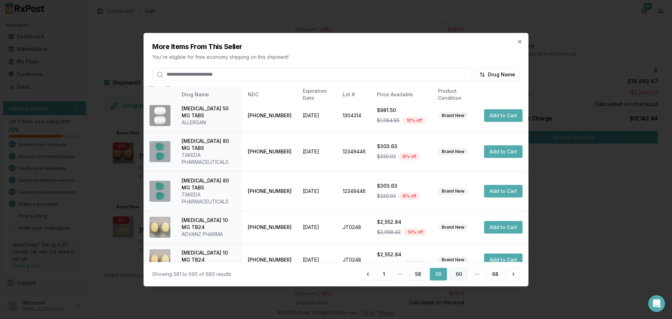
click at [456, 272] on button "60" at bounding box center [459, 274] width 18 height 13
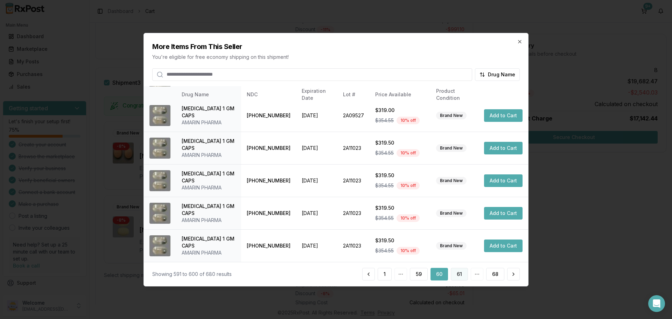
click at [460, 273] on button "61" at bounding box center [459, 274] width 17 height 13
click at [463, 275] on button "62" at bounding box center [459, 274] width 18 height 13
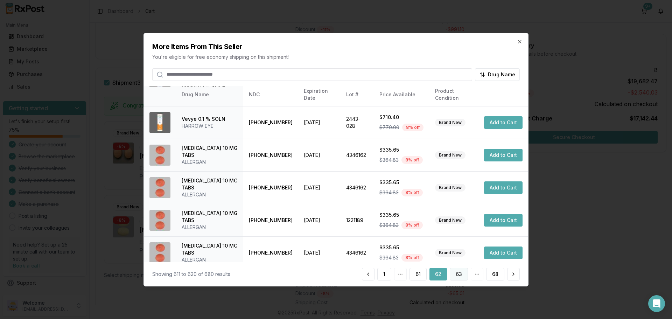
click at [459, 275] on button "63" at bounding box center [459, 274] width 18 height 13
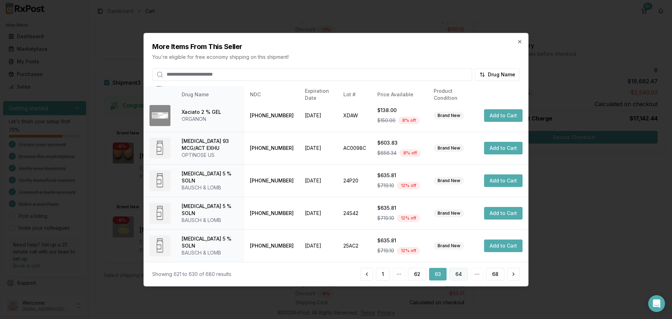
click at [461, 273] on button "64" at bounding box center [458, 274] width 19 height 13
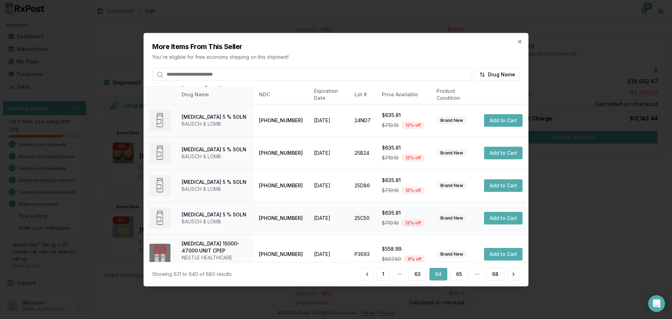
scroll to position [174, 0]
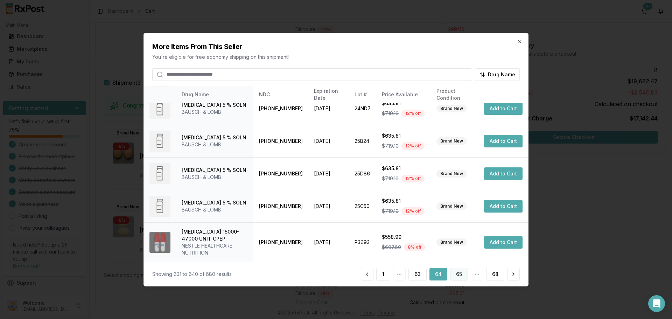
click at [454, 273] on button "65" at bounding box center [459, 274] width 18 height 13
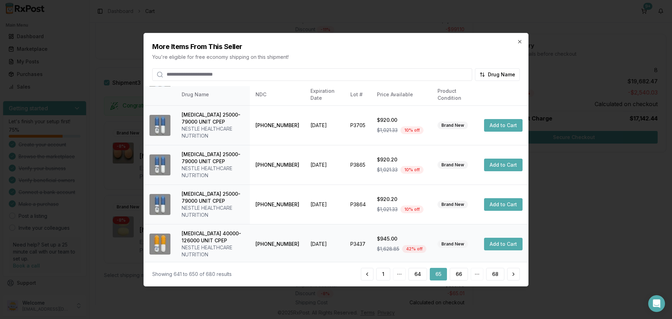
scroll to position [237, 0]
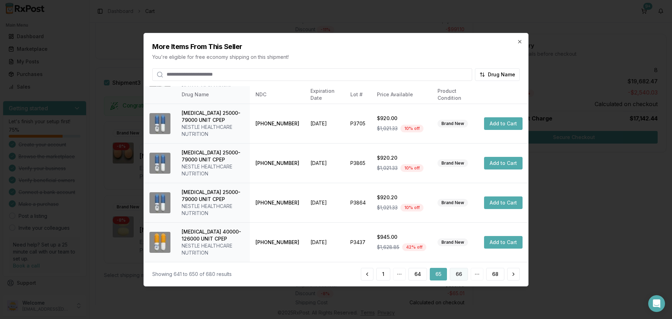
click at [452, 273] on button "66" at bounding box center [459, 274] width 18 height 13
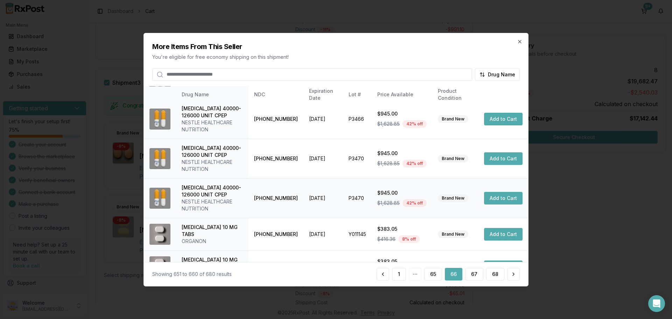
scroll to position [223, 0]
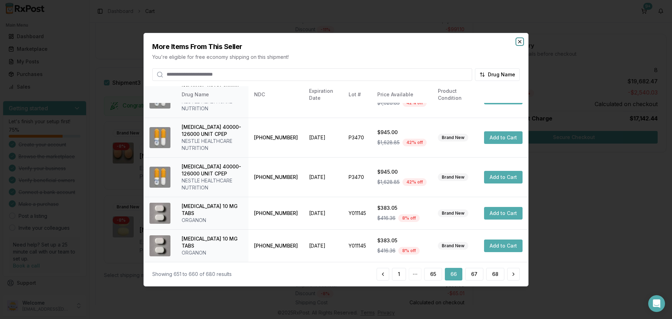
click at [521, 43] on icon "button" at bounding box center [519, 41] width 3 height 3
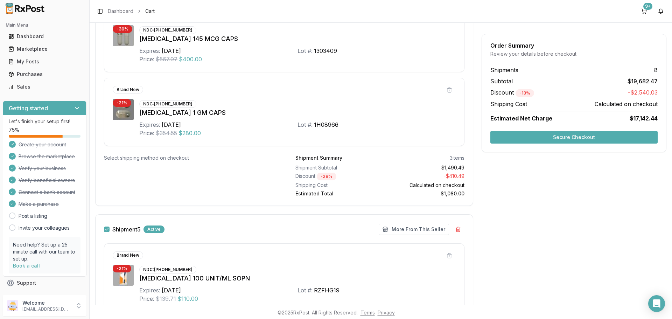
scroll to position [700, 0]
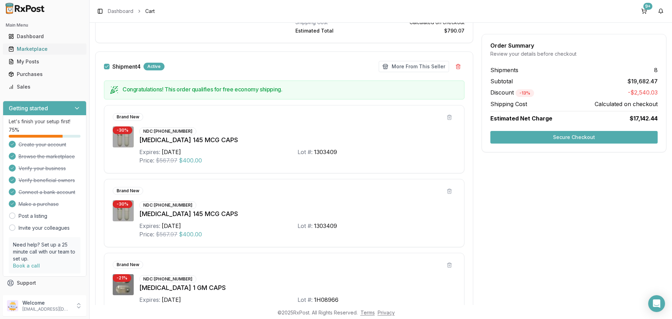
click at [35, 47] on div "Marketplace" at bounding box center [44, 48] width 72 height 7
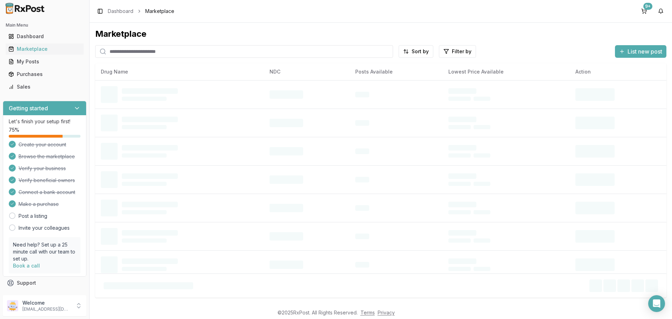
click at [171, 54] on input "search" at bounding box center [244, 51] width 298 height 13
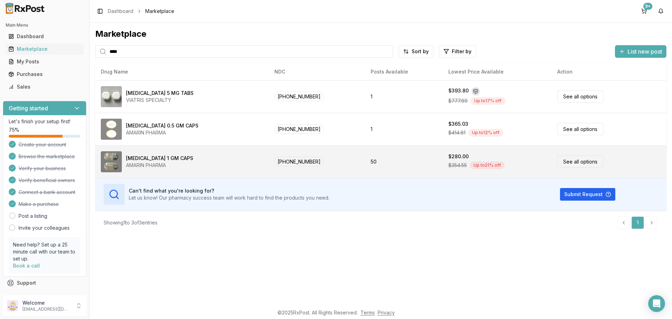
type input "****"
click at [568, 161] on link "See all options" at bounding box center [580, 161] width 46 height 12
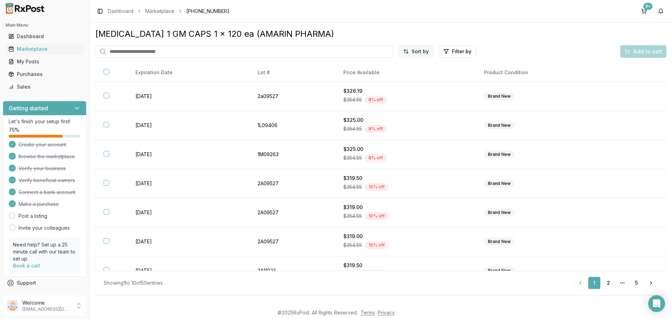
click at [412, 52] on html "Main Menu Dashboard Marketplace My Posts Purchases Sales Getting started Let's …" at bounding box center [336, 159] width 672 height 319
click at [405, 78] on div "Price (Low to High)" at bounding box center [399, 77] width 66 height 11
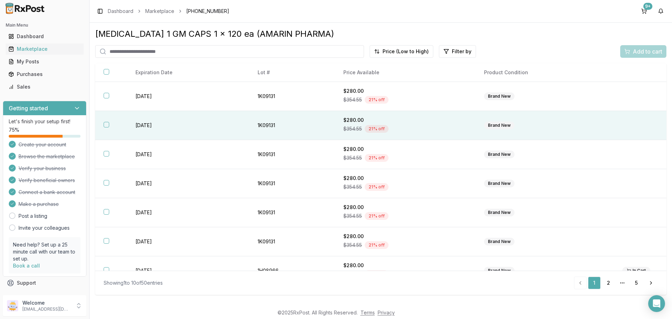
click at [106, 95] on button "button" at bounding box center [107, 96] width 6 height 6
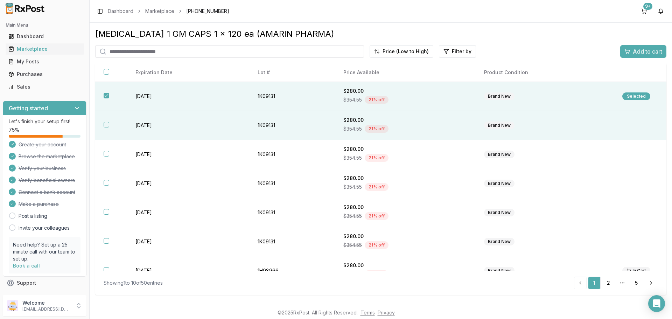
click at [108, 122] on button "button" at bounding box center [107, 125] width 6 height 6
click at [635, 55] on span "Add to cart" at bounding box center [647, 51] width 29 height 8
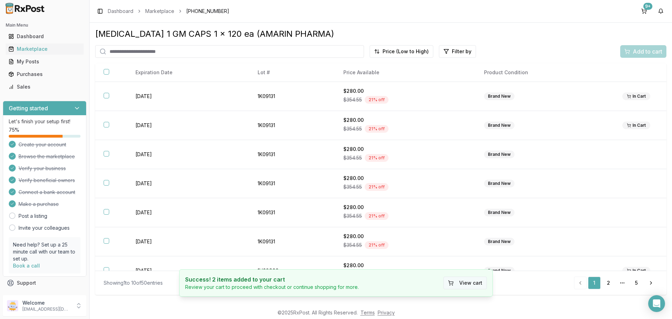
click at [459, 284] on button "View cart" at bounding box center [464, 282] width 43 height 13
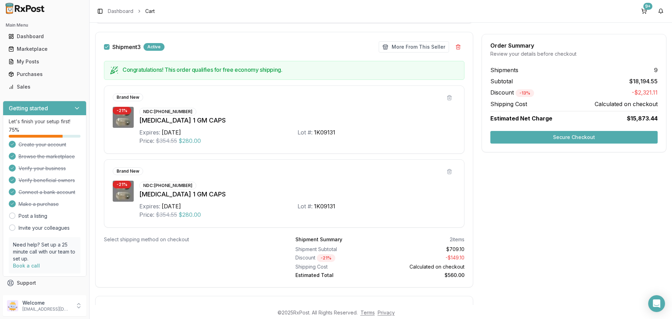
scroll to position [455, 0]
click at [410, 49] on button "More From This Seller" at bounding box center [414, 47] width 70 height 11
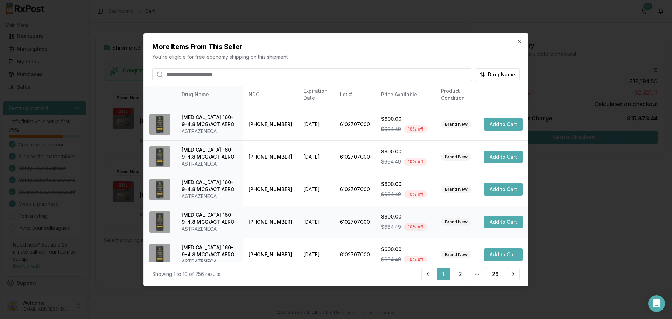
scroll to position [167, 0]
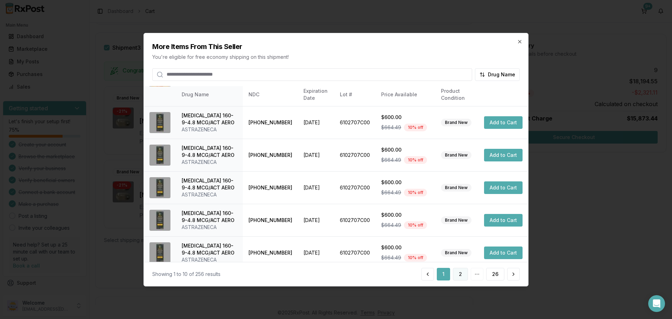
click at [463, 276] on button "2" at bounding box center [460, 274] width 15 height 13
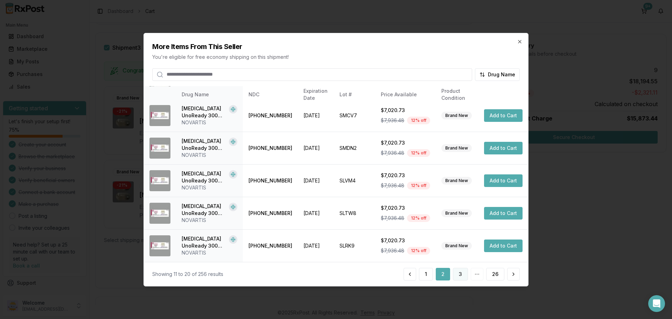
click at [461, 277] on button "3" at bounding box center [460, 274] width 15 height 13
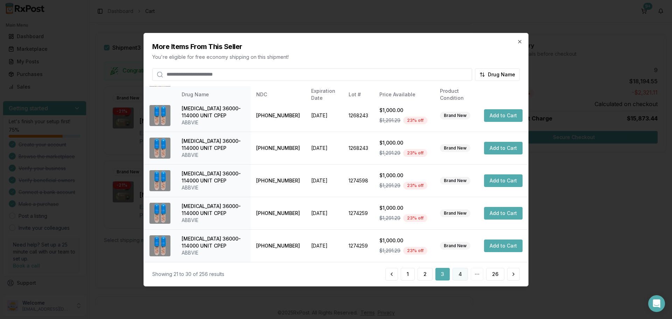
click at [464, 275] on button "4" at bounding box center [459, 274] width 15 height 13
click at [457, 277] on button "5" at bounding box center [460, 274] width 15 height 13
click at [459, 278] on button "6" at bounding box center [460, 274] width 15 height 13
click at [457, 277] on button "7" at bounding box center [460, 274] width 15 height 13
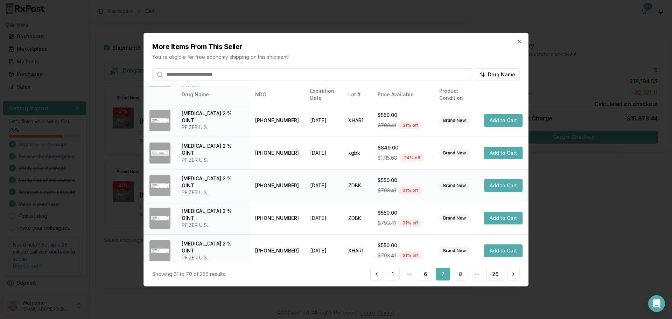
scroll to position [188, 0]
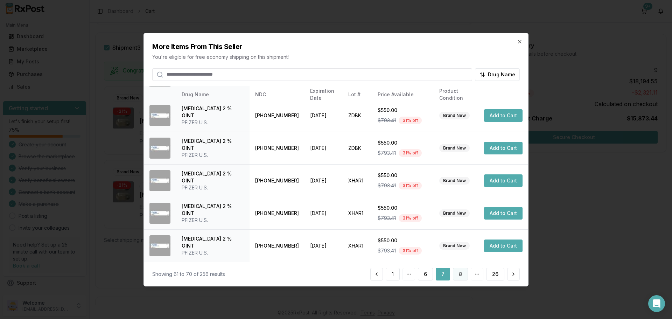
click at [461, 274] on button "8" at bounding box center [460, 274] width 15 height 13
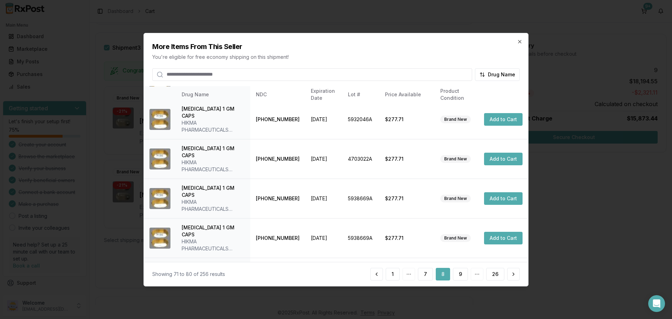
scroll to position [209, 0]
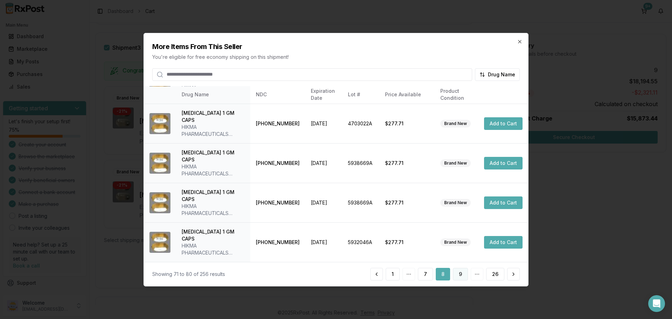
click at [455, 273] on button "9" at bounding box center [460, 274] width 15 height 13
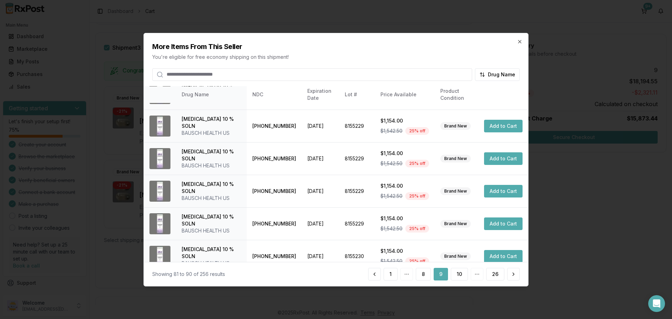
scroll to position [181, 0]
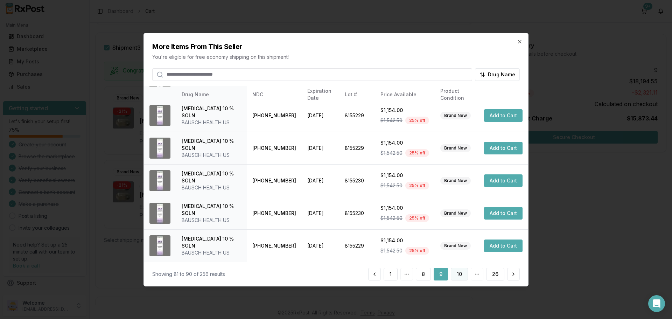
click at [459, 277] on button "10" at bounding box center [459, 274] width 17 height 13
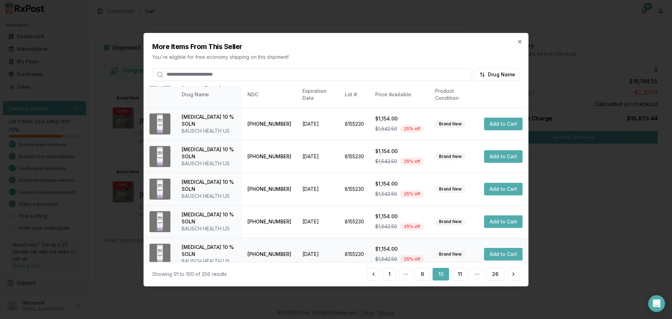
scroll to position [167, 0]
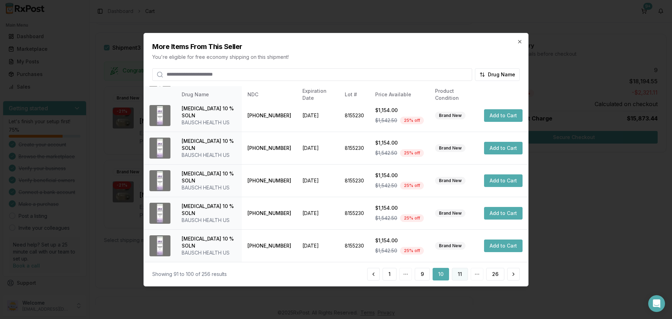
click at [456, 276] on button "11" at bounding box center [460, 274] width 16 height 13
click at [459, 274] on button "12" at bounding box center [459, 274] width 17 height 13
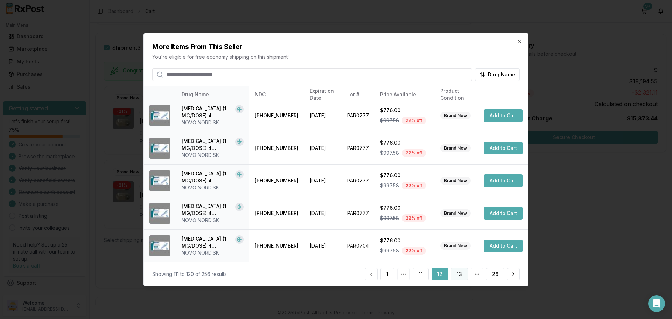
click at [461, 273] on button "13" at bounding box center [459, 274] width 17 height 13
click at [457, 272] on button "14" at bounding box center [458, 274] width 17 height 13
click at [462, 274] on button "15" at bounding box center [459, 274] width 17 height 13
click at [459, 278] on button "16" at bounding box center [459, 274] width 17 height 13
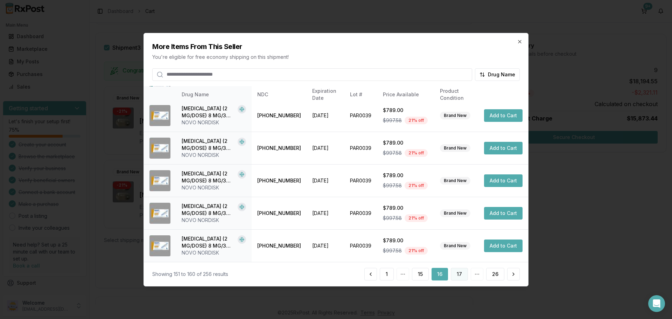
click at [465, 274] on button "17" at bounding box center [459, 274] width 17 height 13
click at [456, 275] on button "18" at bounding box center [459, 274] width 17 height 13
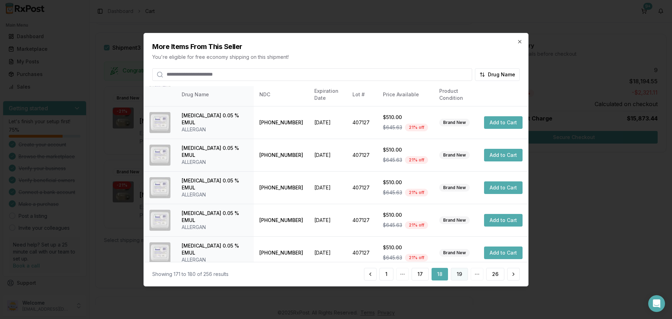
click at [458, 276] on button "19" at bounding box center [459, 274] width 17 height 13
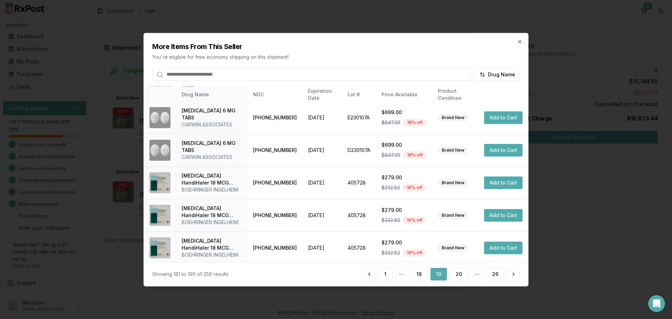
scroll to position [188, 0]
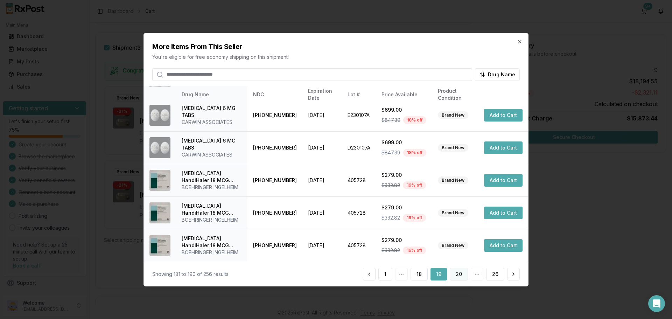
click at [455, 274] on button "20" at bounding box center [459, 274] width 18 height 13
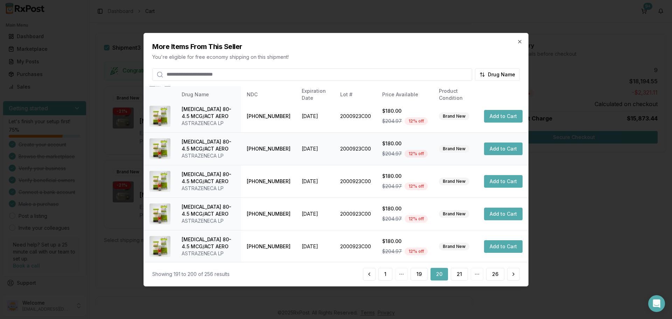
scroll to position [202, 0]
click at [460, 271] on button "21" at bounding box center [459, 274] width 17 height 13
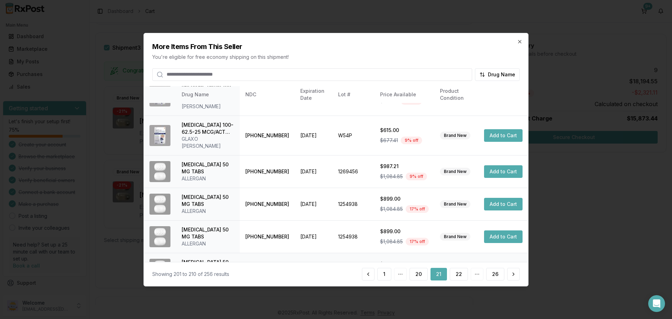
scroll to position [167, 0]
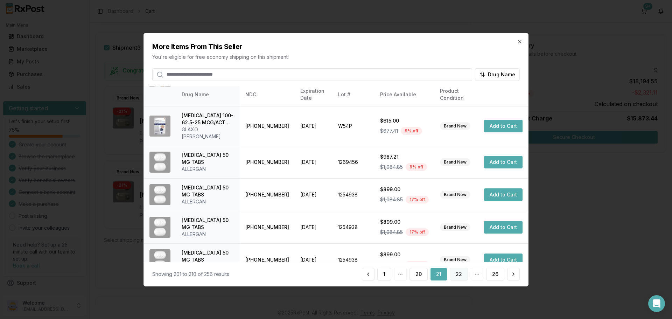
click at [462, 276] on button "22" at bounding box center [459, 274] width 18 height 13
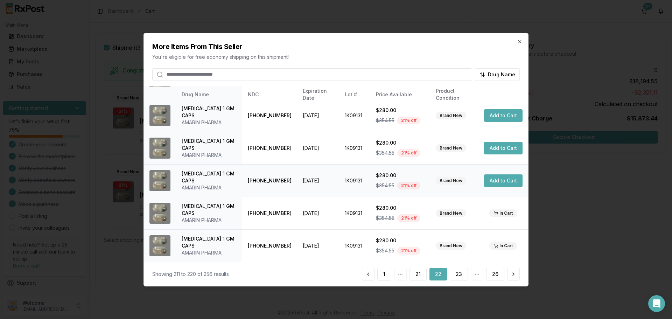
click at [491, 179] on button "Add to Cart" at bounding box center [503, 180] width 38 height 13
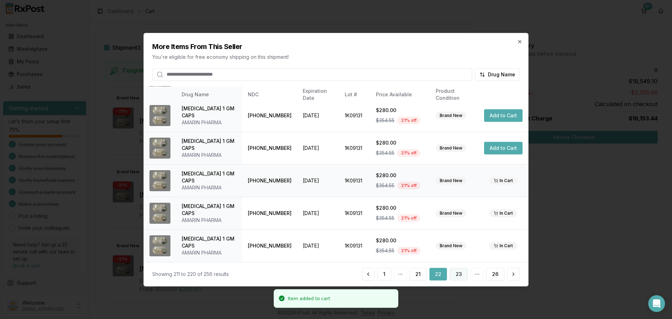
click at [459, 278] on button "23" at bounding box center [459, 274] width 18 height 13
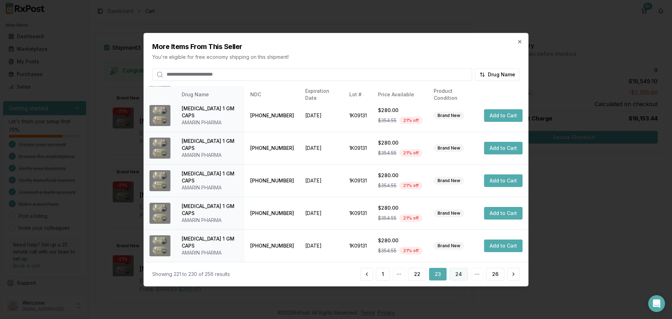
click at [461, 274] on button "24" at bounding box center [458, 274] width 19 height 13
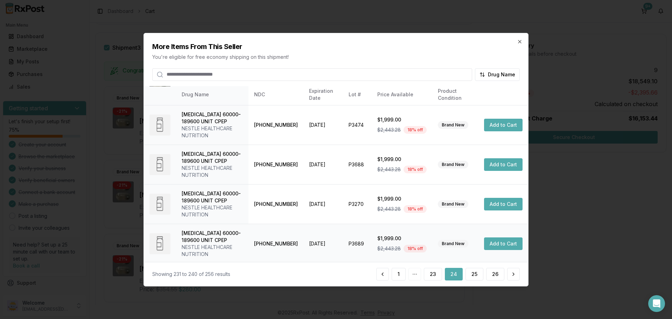
scroll to position [195, 0]
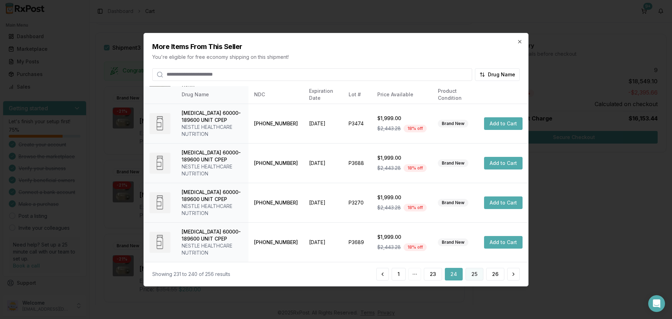
click at [476, 274] on button "25" at bounding box center [474, 274] width 18 height 13
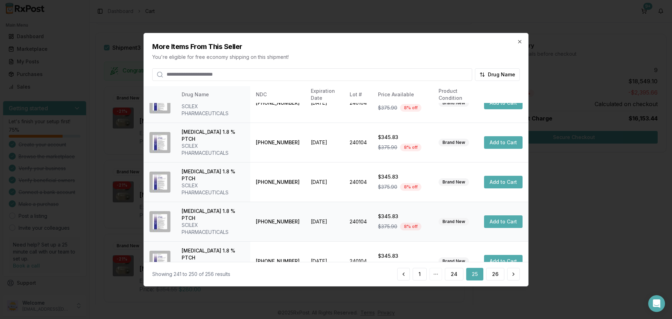
scroll to position [140, 0]
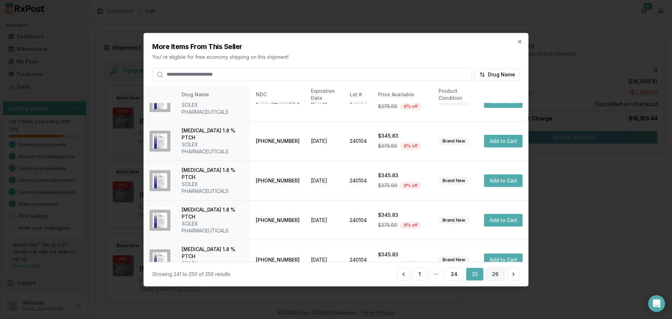
click at [492, 272] on button "26" at bounding box center [495, 274] width 18 height 13
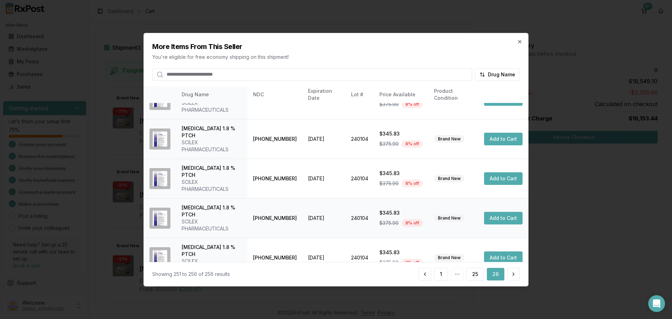
scroll to position [36, 0]
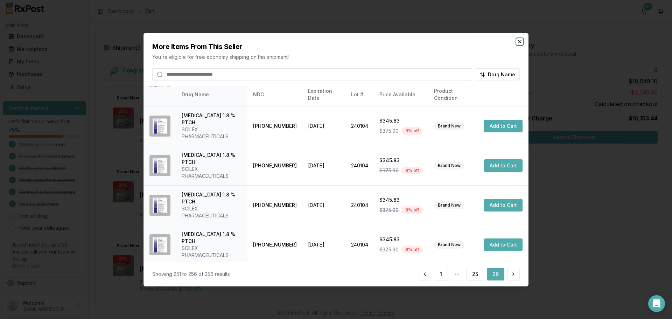
click at [520, 42] on icon "button" at bounding box center [520, 41] width 6 height 6
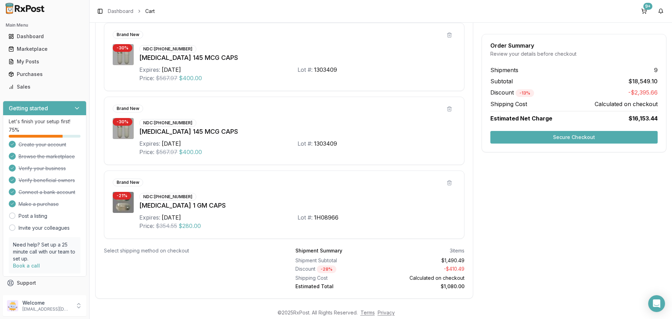
scroll to position [945, 0]
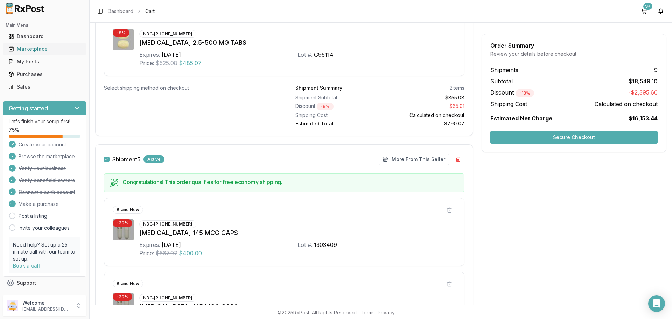
click at [30, 51] on div "Marketplace" at bounding box center [44, 48] width 72 height 7
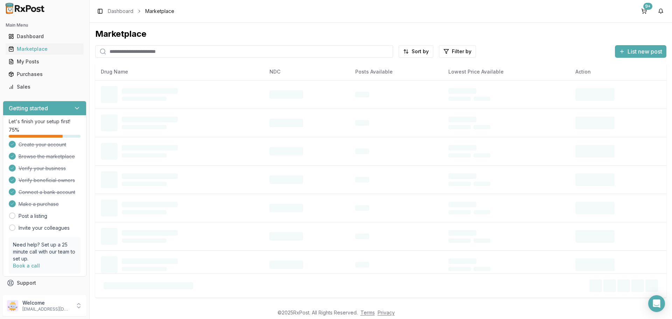
click at [150, 53] on input "search" at bounding box center [244, 51] width 298 height 13
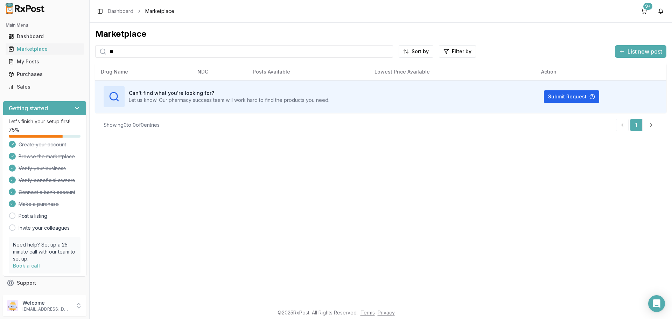
type input "*"
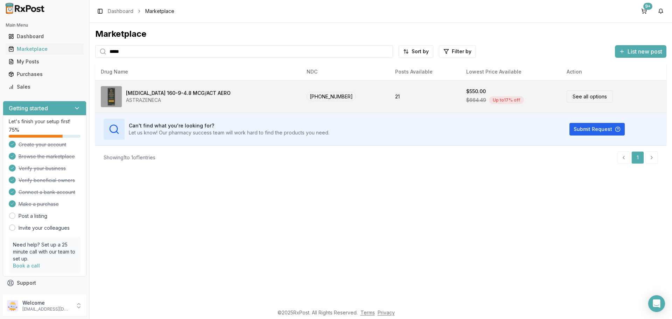
type input "*****"
click at [588, 101] on link "See all options" at bounding box center [589, 96] width 46 height 12
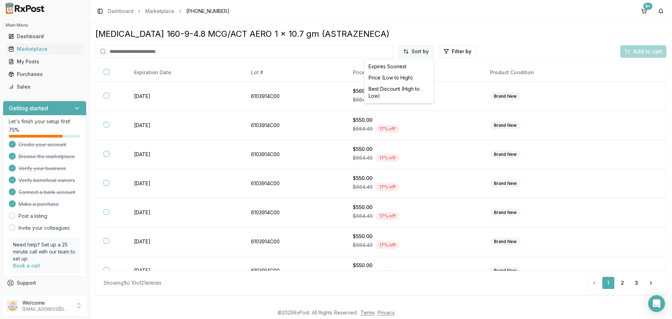
click at [415, 54] on html "Main Menu Dashboard Marketplace My Posts Purchases Sales Getting started Let's …" at bounding box center [336, 159] width 672 height 319
click at [393, 75] on div "Price (Low to High)" at bounding box center [399, 77] width 66 height 11
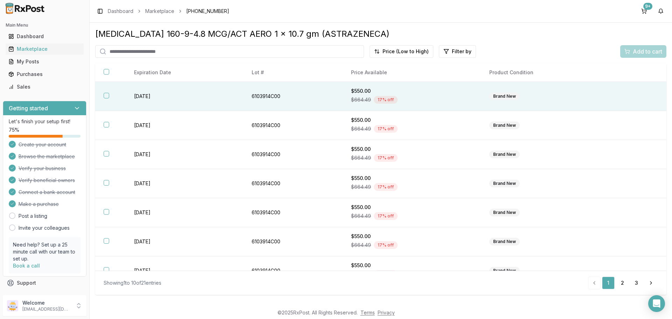
click at [105, 98] on button "button" at bounding box center [107, 96] width 6 height 6
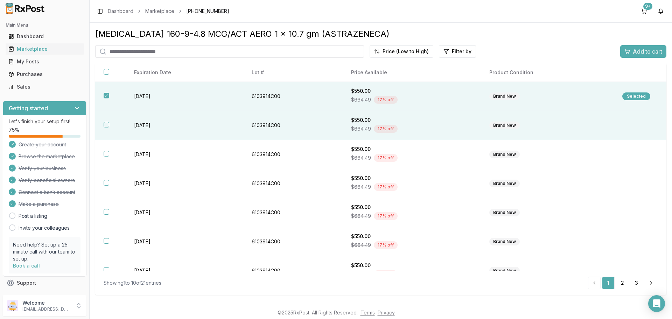
click at [103, 124] on th at bounding box center [110, 125] width 30 height 29
click at [637, 51] on span "Add to cart" at bounding box center [647, 51] width 29 height 8
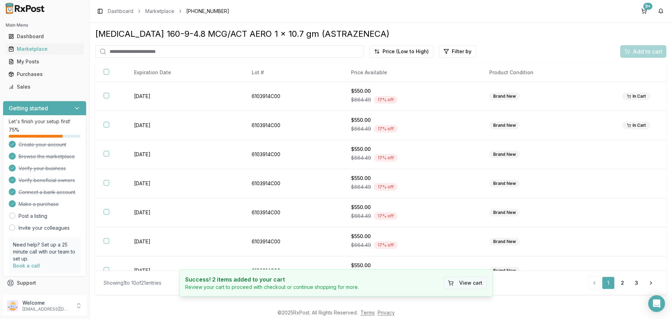
drag, startPoint x: 470, startPoint y: 283, endPoint x: 466, endPoint y: 282, distance: 4.1
click at [470, 283] on button "View cart" at bounding box center [464, 282] width 43 height 13
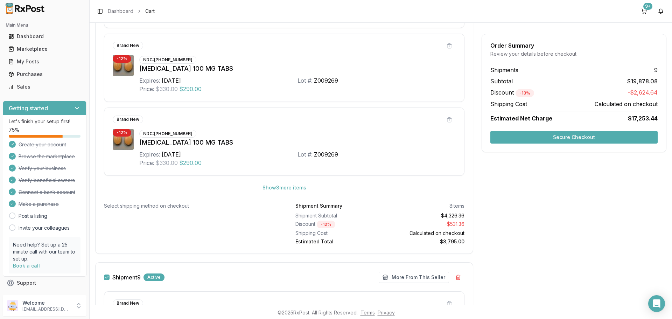
scroll to position [2099, 0]
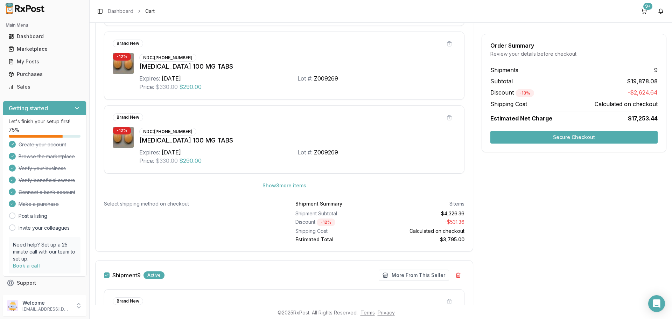
click at [286, 187] on button "Show 3 more item s" at bounding box center [284, 185] width 55 height 13
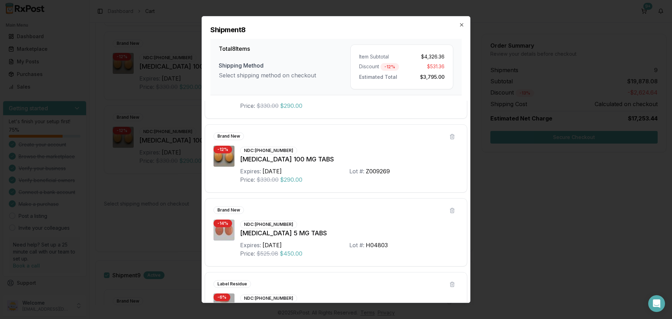
scroll to position [214, 0]
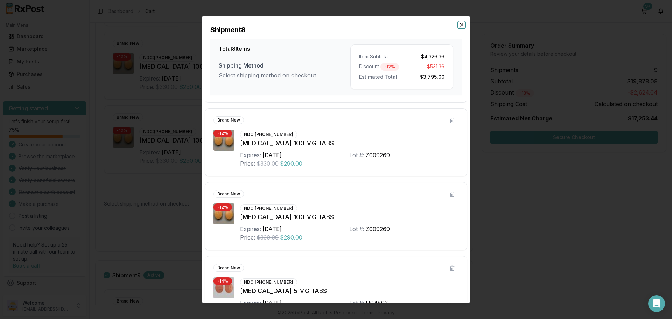
click at [462, 26] on icon "button" at bounding box center [462, 25] width 6 height 6
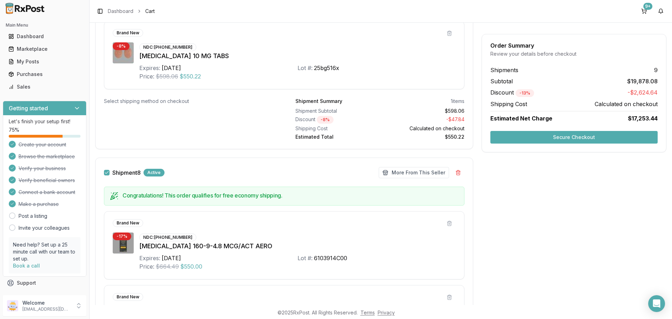
scroll to position [1636, 0]
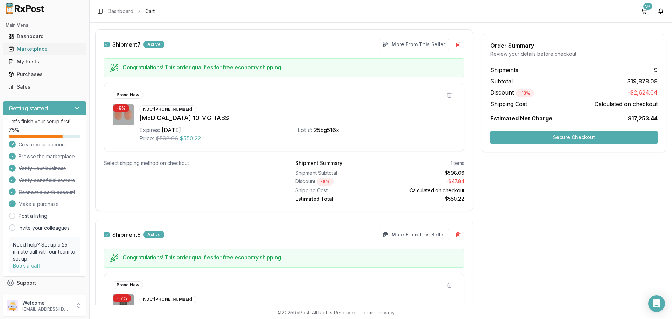
click at [35, 51] on div "Marketplace" at bounding box center [44, 48] width 72 height 7
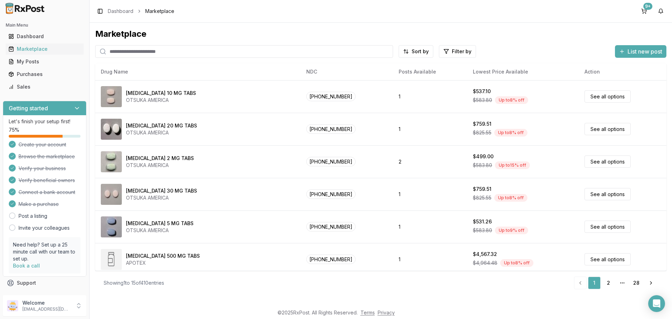
click at [129, 54] on input "search" at bounding box center [244, 51] width 298 height 13
type input "**"
drag, startPoint x: 0, startPoint y: 0, endPoint x: 129, endPoint y: 54, distance: 140.1
click at [129, 54] on input "search" at bounding box center [244, 51] width 298 height 13
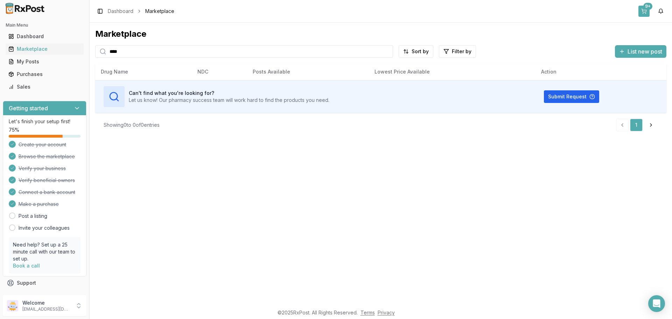
type input "****"
click at [646, 10] on button "9+" at bounding box center [643, 11] width 11 height 11
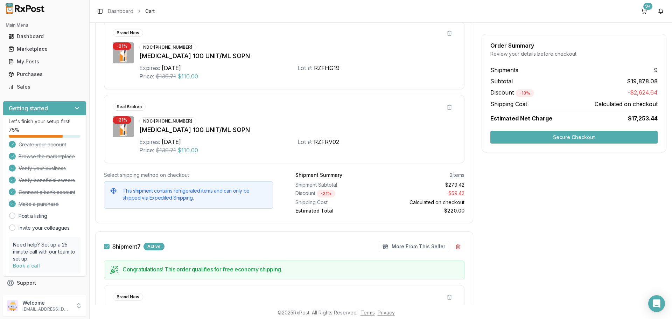
scroll to position [1469, 0]
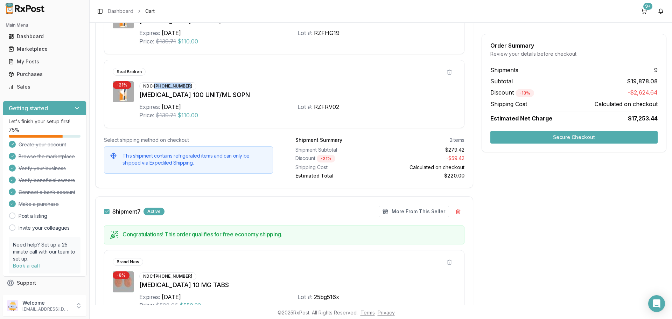
drag, startPoint x: 188, startPoint y: 86, endPoint x: 155, endPoint y: 88, distance: 33.0
click at [155, 88] on div "NDC: 00169-6339-10" at bounding box center [167, 86] width 57 height 8
copy div "[PHONE_NUMBER]"
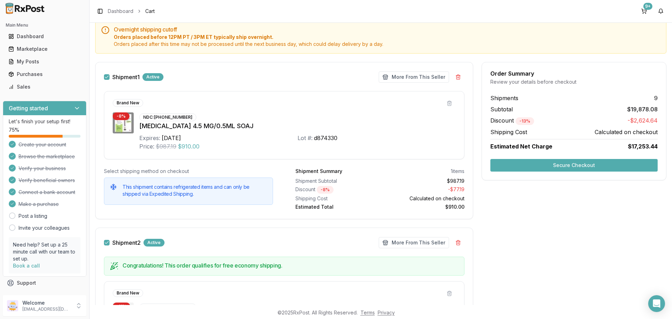
scroll to position [0, 0]
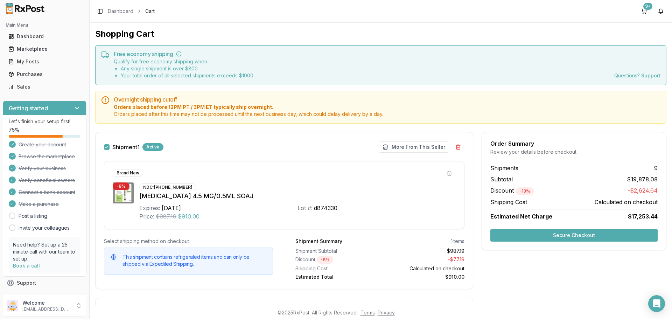
click at [107, 149] on button "Shipment 1" at bounding box center [107, 147] width 6 height 6
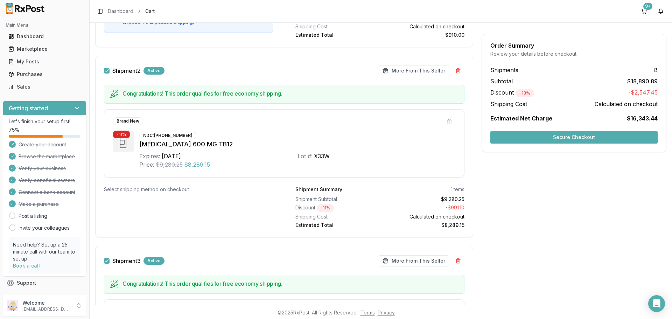
scroll to position [245, 0]
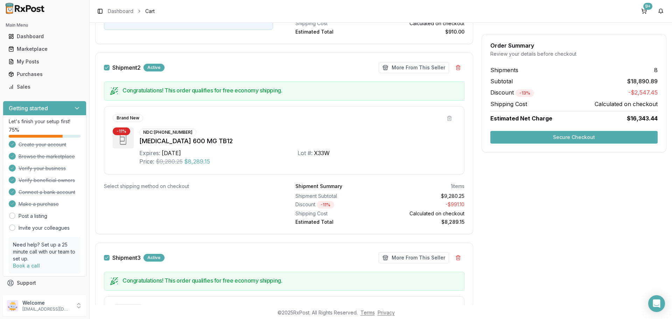
click at [109, 67] on button "Shipment 2" at bounding box center [107, 68] width 6 height 6
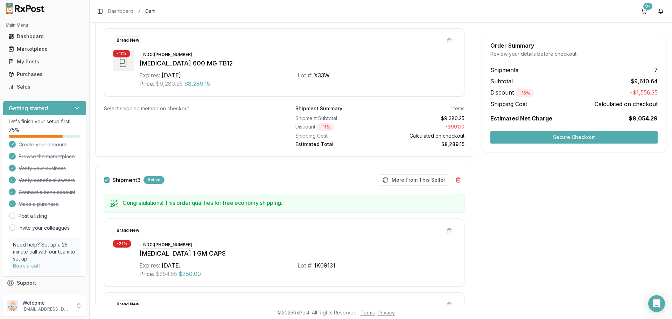
scroll to position [385, 0]
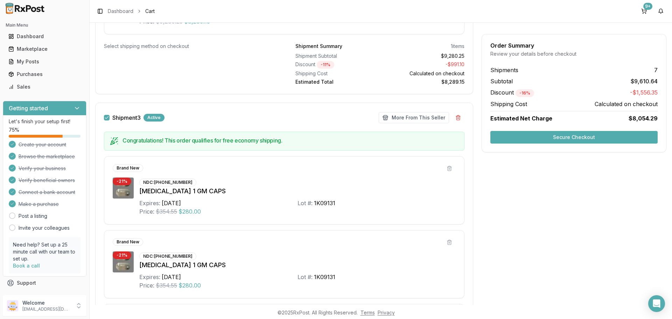
click at [109, 118] on button "Shipment 3" at bounding box center [107, 118] width 6 height 6
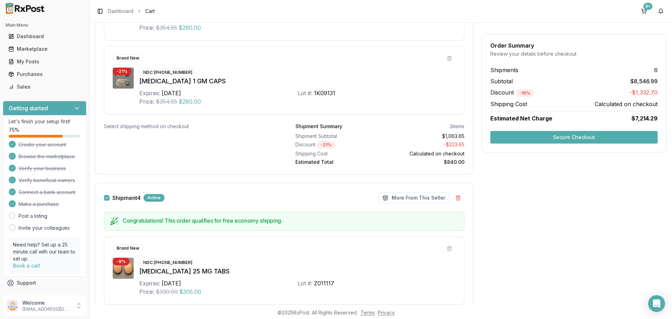
scroll to position [665, 0]
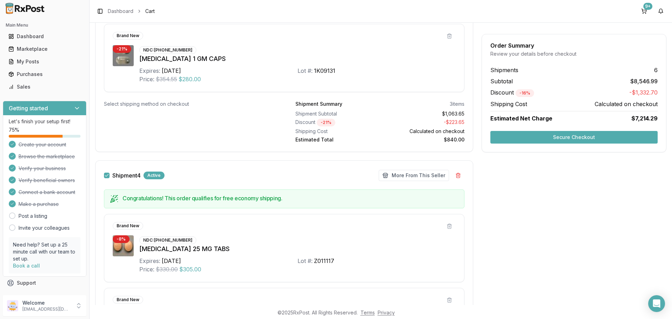
click at [110, 175] on div "Shipment 4 Active" at bounding box center [134, 175] width 61 height 8
click at [109, 175] on button "Shipment 4" at bounding box center [107, 175] width 6 height 6
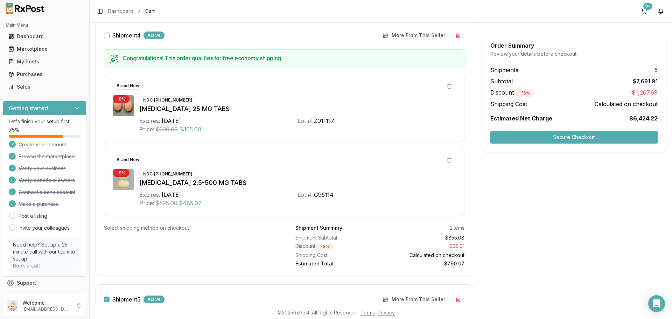
scroll to position [910, 0]
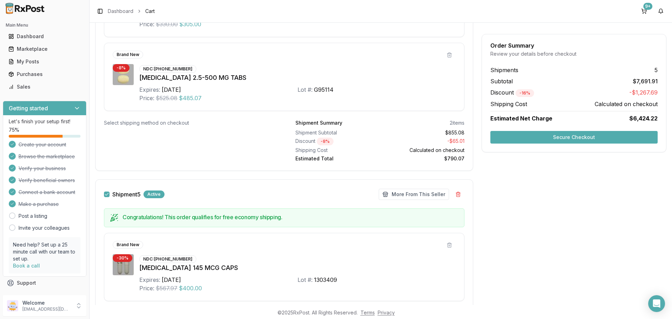
click at [108, 195] on button "Shipment 5" at bounding box center [107, 194] width 6 height 6
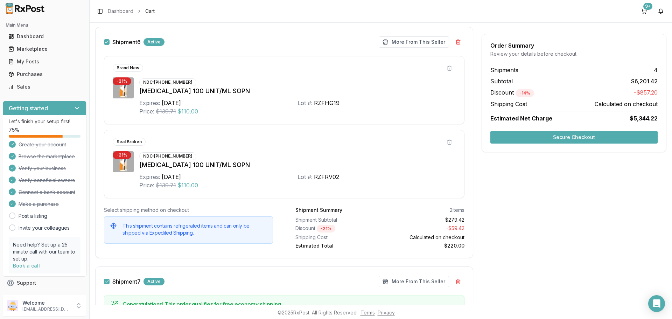
scroll to position [1539, 0]
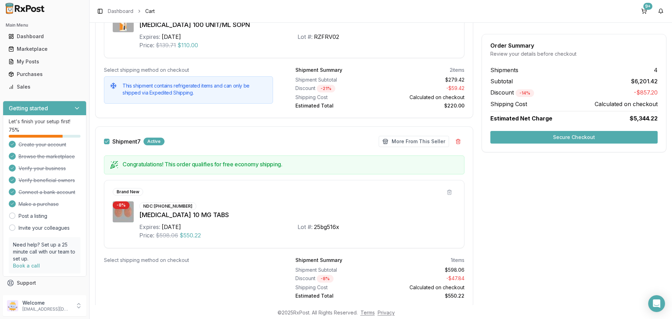
click at [108, 143] on button "Shipment 7" at bounding box center [107, 142] width 6 height 6
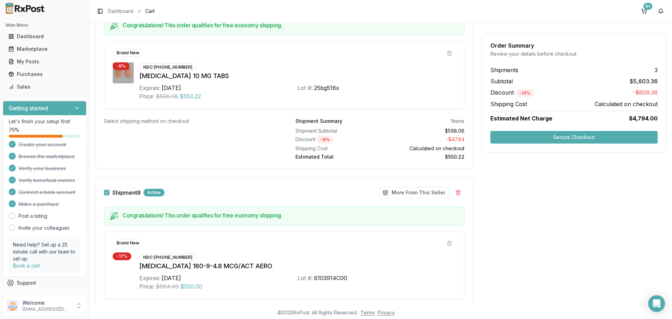
scroll to position [1679, 0]
click at [107, 191] on button "Shipment 8" at bounding box center [107, 192] width 6 height 6
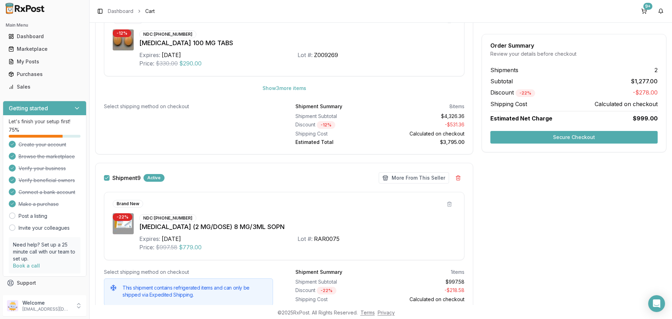
scroll to position [2211, 0]
click at [108, 177] on button "Shipment 9" at bounding box center [107, 177] width 6 height 6
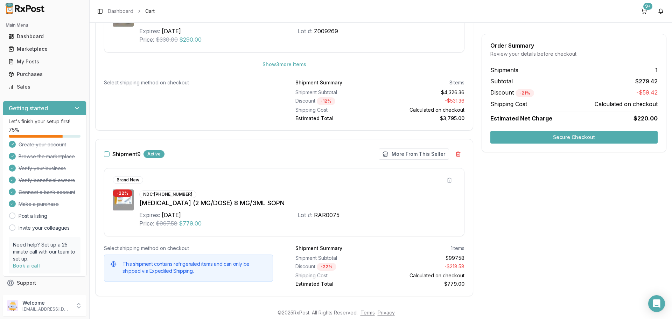
scroll to position [2245, 0]
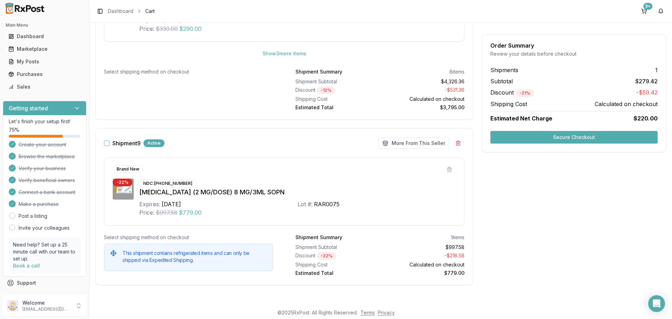
click at [511, 137] on button "Secure Checkout" at bounding box center [573, 137] width 167 height 13
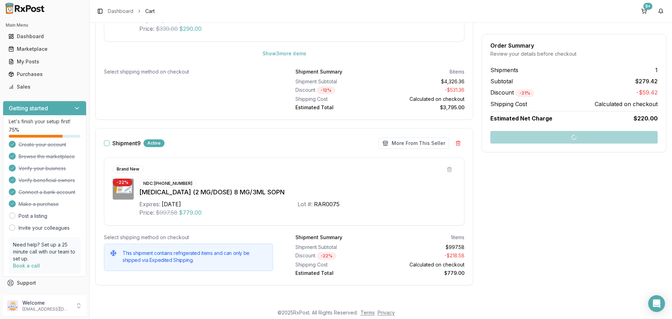
scroll to position [2231, 0]
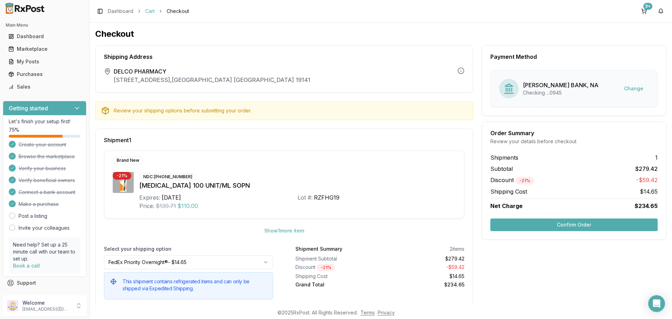
click at [147, 11] on link "Cart" at bounding box center [149, 11] width 9 height 7
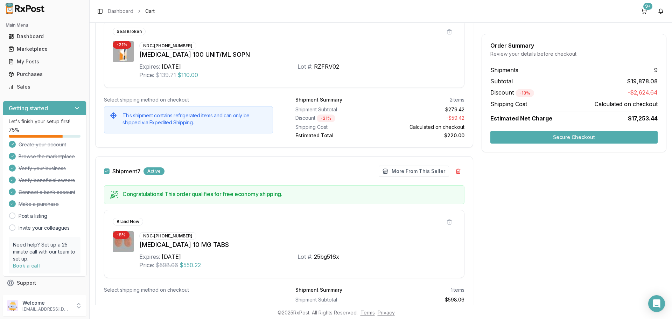
scroll to position [1574, 0]
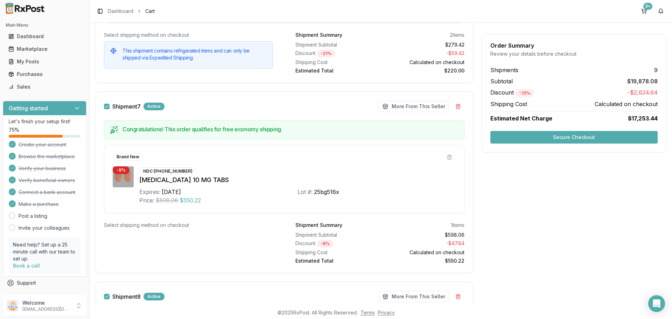
click at [107, 105] on button "Shipment 7" at bounding box center [107, 107] width 6 height 6
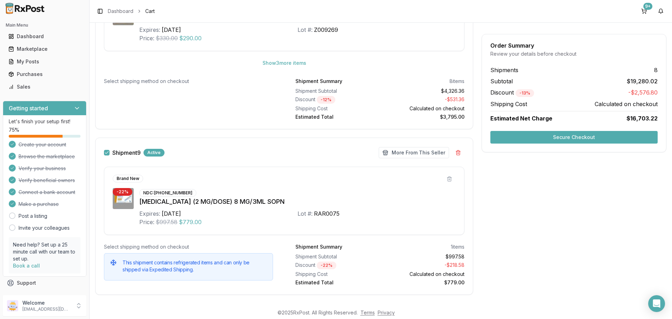
scroll to position [2231, 0]
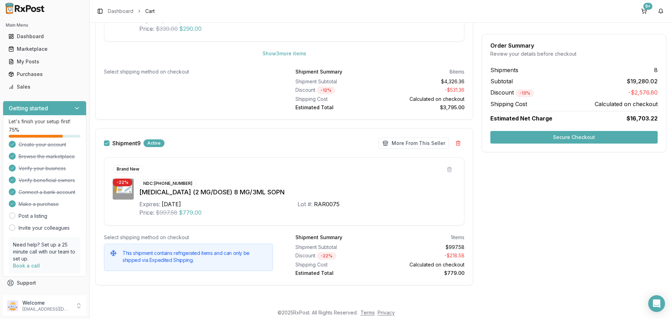
click at [582, 136] on button "Secure Checkout" at bounding box center [573, 137] width 167 height 13
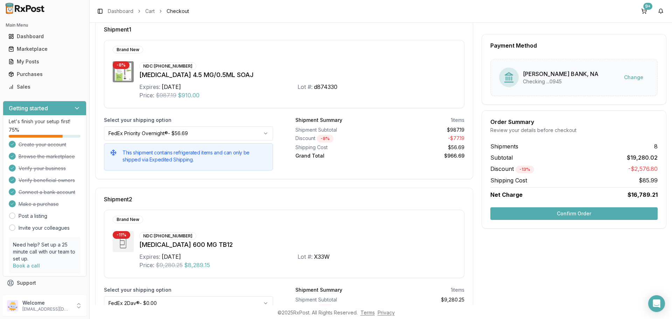
scroll to position [41, 0]
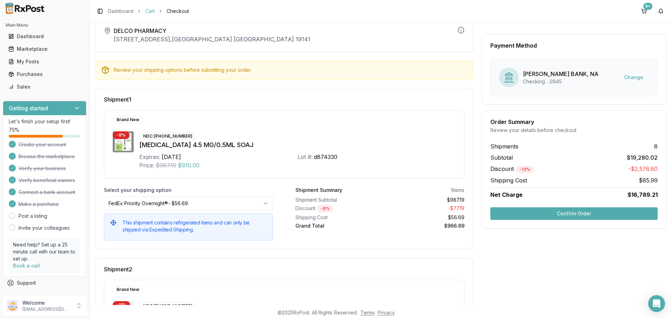
click at [152, 10] on link "Cart" at bounding box center [149, 11] width 9 height 7
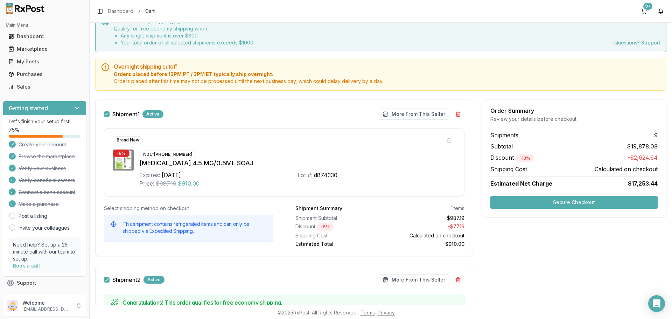
scroll to position [70, 0]
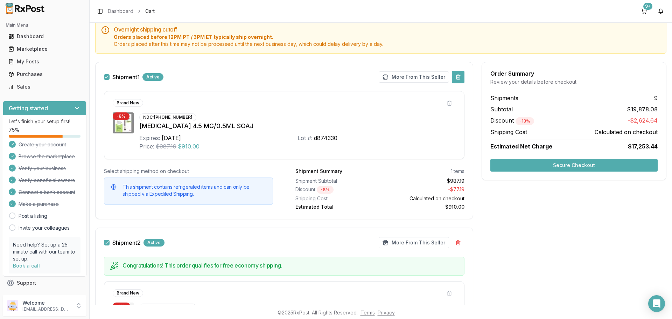
click at [457, 79] on button at bounding box center [458, 77] width 13 height 13
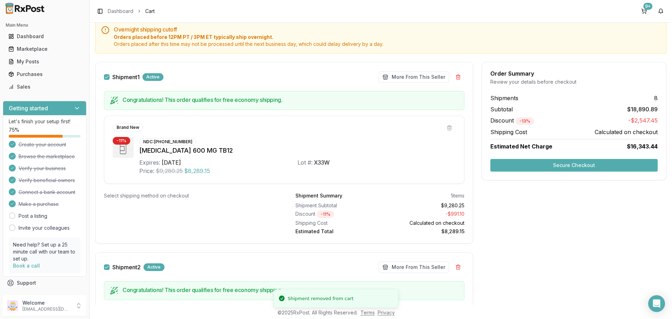
scroll to position [175, 0]
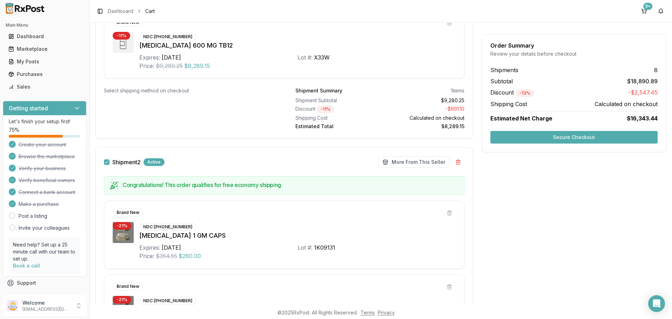
click at [515, 141] on button "Secure Checkout" at bounding box center [573, 137] width 167 height 13
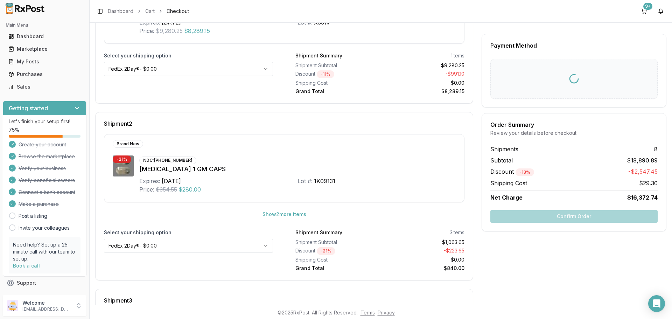
scroll to position [6, 0]
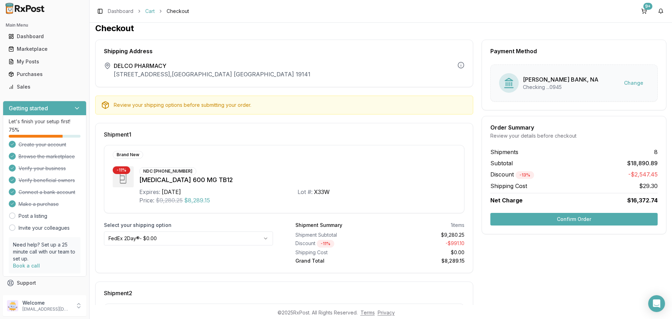
click at [151, 14] on link "Cart" at bounding box center [149, 11] width 9 height 7
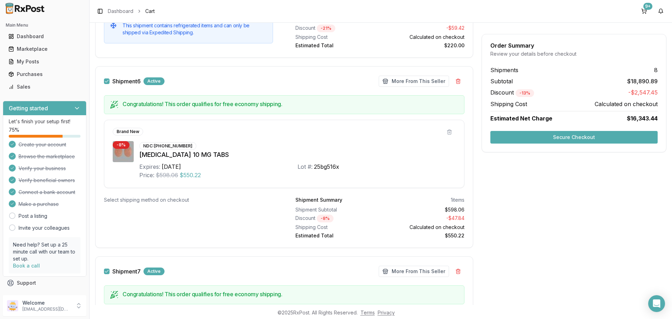
scroll to position [1434, 0]
click at [106, 82] on button "Shipment 6" at bounding box center [107, 81] width 6 height 6
click at [536, 135] on button "Secure Checkout" at bounding box center [573, 137] width 167 height 13
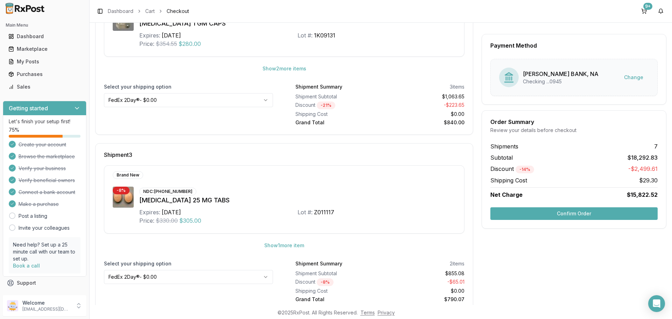
scroll to position [355, 0]
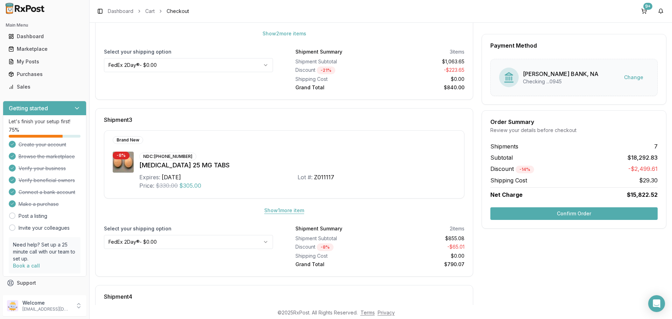
click at [274, 209] on button "Show 1 more item" at bounding box center [284, 210] width 51 height 13
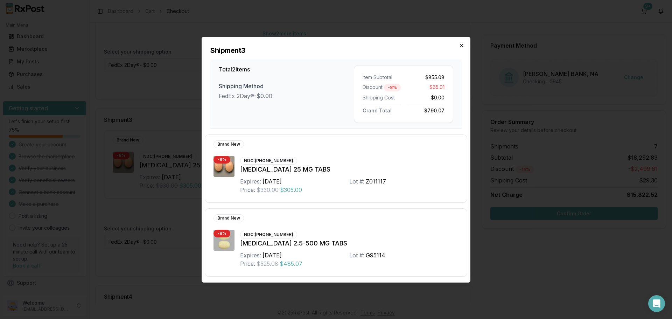
click at [462, 47] on icon "button" at bounding box center [462, 46] width 6 height 6
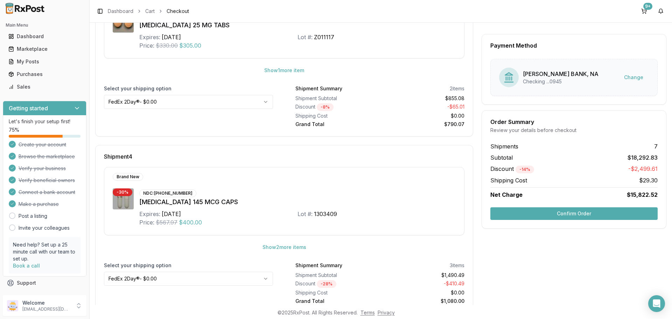
scroll to position [565, 0]
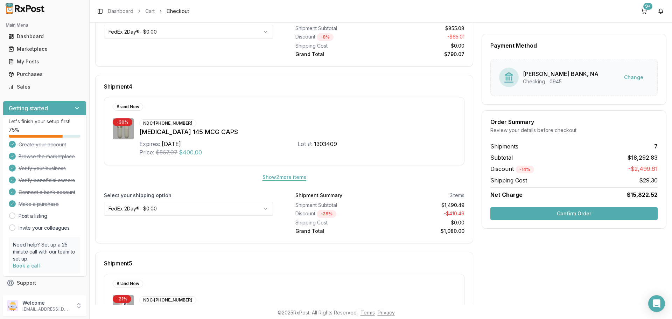
click at [292, 176] on button "Show 2 more item s" at bounding box center [284, 177] width 55 height 13
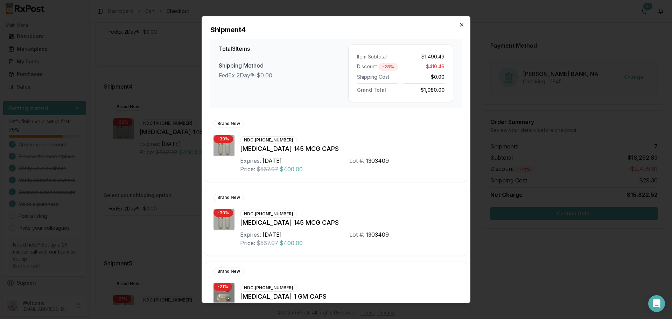
click at [462, 24] on icon "button" at bounding box center [461, 24] width 3 height 3
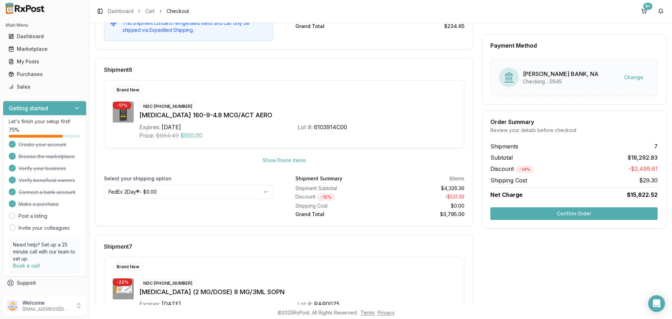
scroll to position [950, 0]
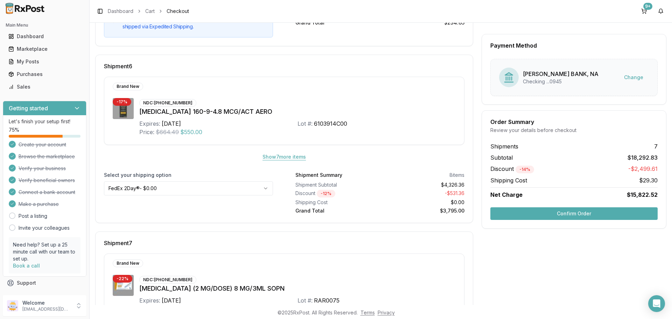
click at [284, 156] on button "Show 7 more item s" at bounding box center [284, 156] width 55 height 13
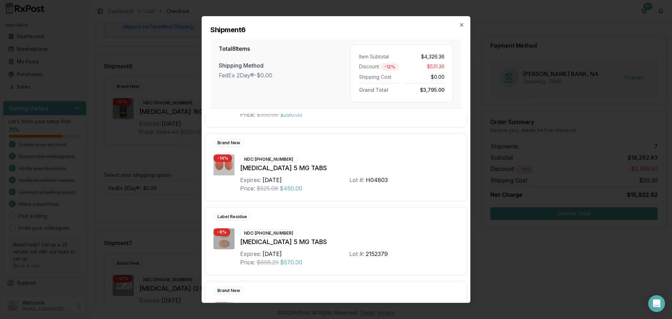
scroll to position [402, 0]
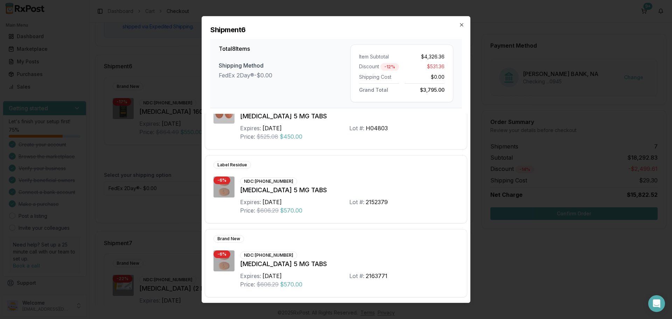
click at [460, 28] on h2 "Shipment 6" at bounding box center [335, 30] width 251 height 10
click at [461, 23] on icon "button" at bounding box center [462, 25] width 6 height 6
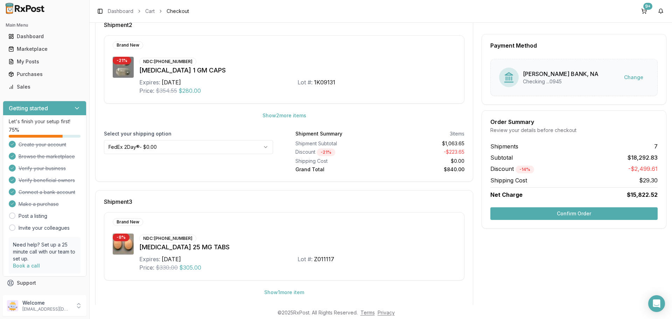
scroll to position [210, 0]
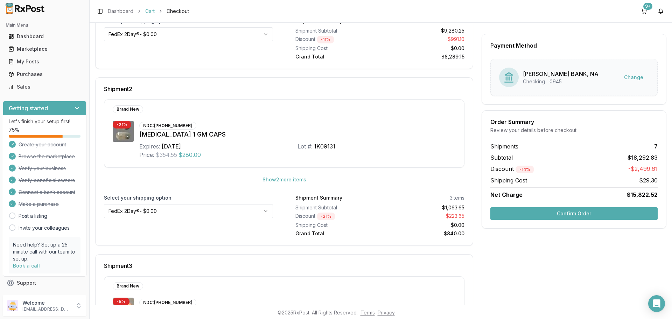
click at [151, 10] on link "Cart" at bounding box center [149, 11] width 9 height 7
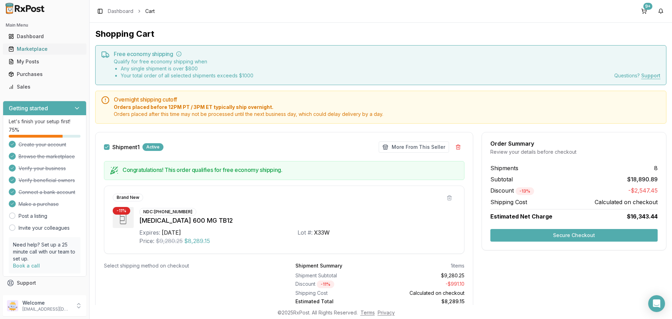
click at [39, 48] on div "Marketplace" at bounding box center [44, 48] width 72 height 7
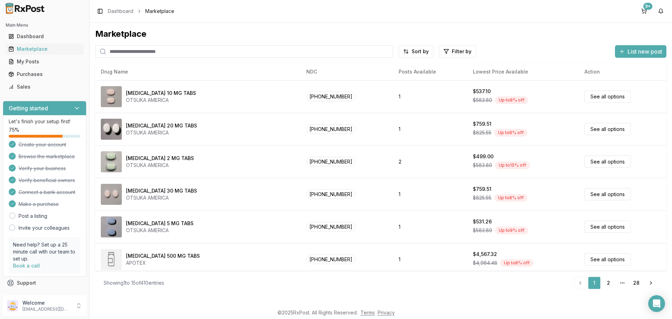
click at [198, 52] on input "search" at bounding box center [244, 51] width 298 height 13
type input "*******"
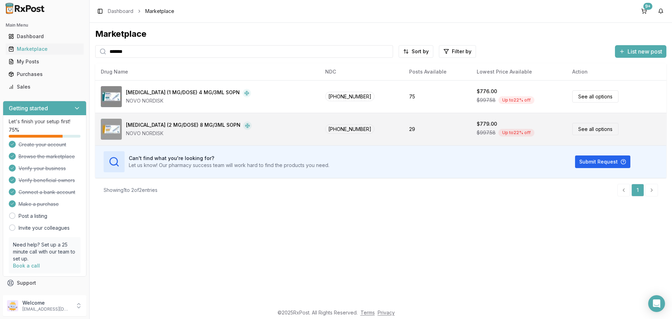
click at [581, 133] on link "See all options" at bounding box center [595, 129] width 46 height 12
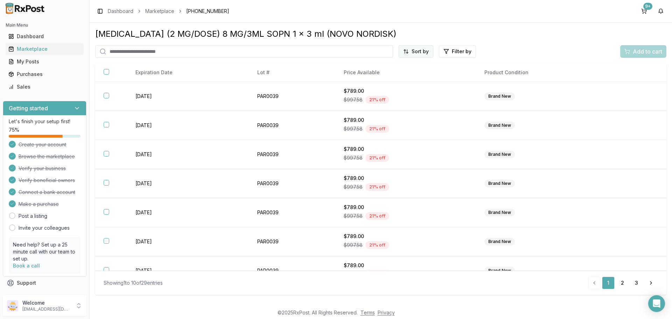
click at [421, 53] on html "Main Menu Dashboard Marketplace My Posts Purchases Sales Getting started Let's …" at bounding box center [336, 159] width 672 height 319
click at [387, 81] on div "Price (Low to High)" at bounding box center [399, 77] width 66 height 11
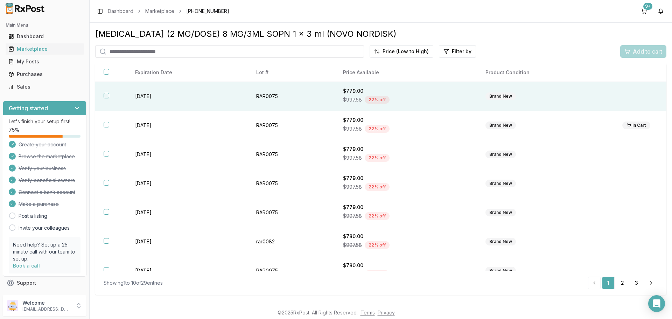
click at [108, 94] on button "button" at bounding box center [107, 96] width 6 height 6
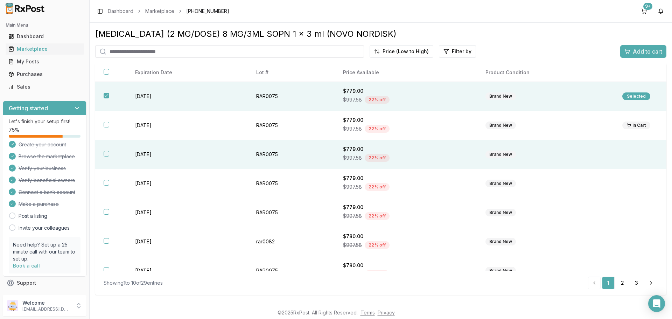
click at [108, 158] on th at bounding box center [110, 154] width 31 height 29
click at [653, 47] on button "Add to cart" at bounding box center [643, 51] width 46 height 13
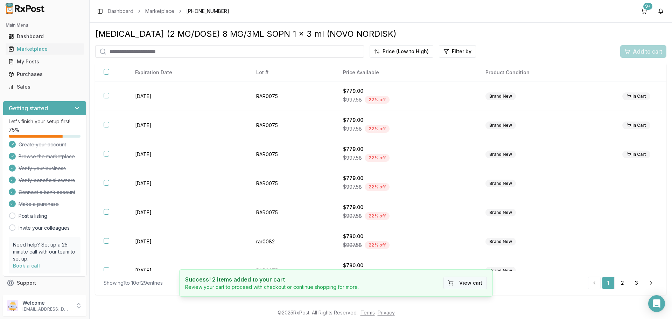
click at [457, 283] on button "View cart" at bounding box center [464, 282] width 43 height 13
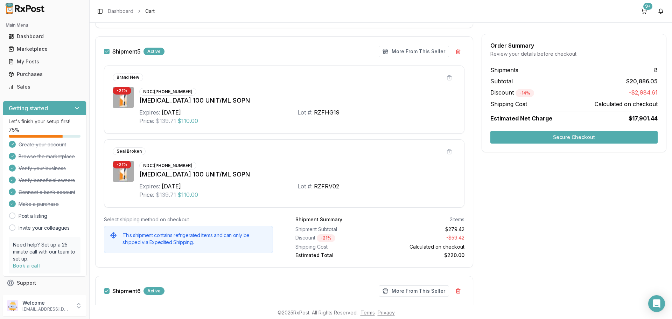
scroll to position [1364, 0]
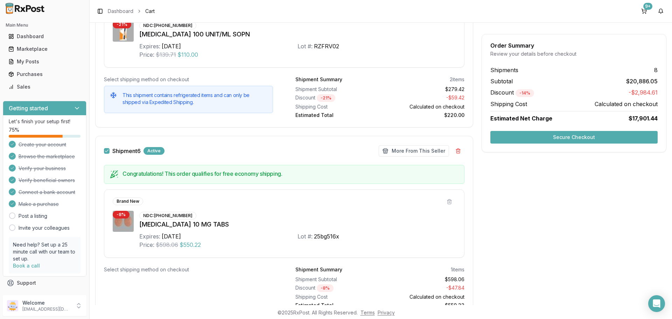
click at [111, 151] on div "Shipment 6 Active" at bounding box center [134, 151] width 61 height 8
click at [107, 151] on button "Shipment 6" at bounding box center [107, 151] width 6 height 6
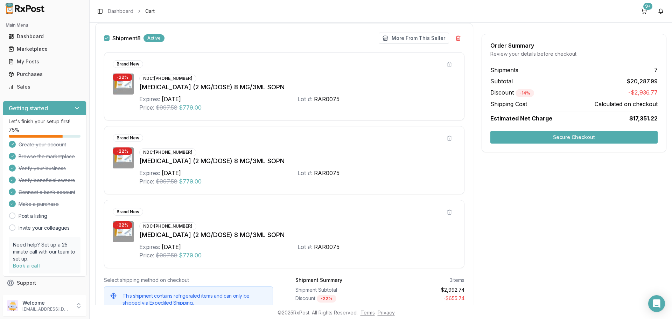
scroll to position [2213, 0]
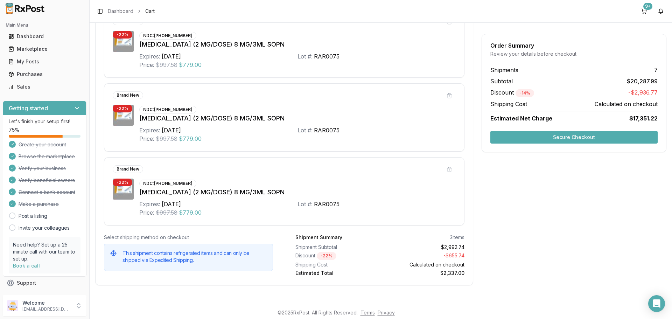
click at [546, 136] on button "Secure Checkout" at bounding box center [573, 137] width 167 height 13
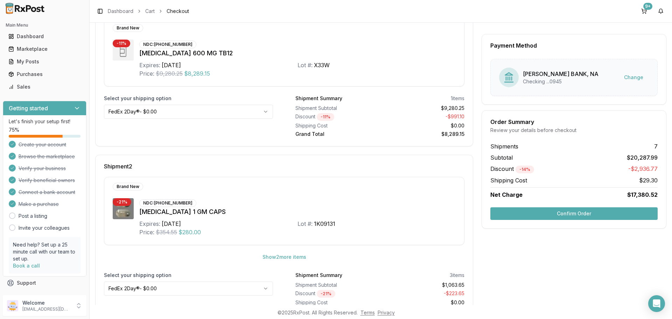
scroll to position [216, 0]
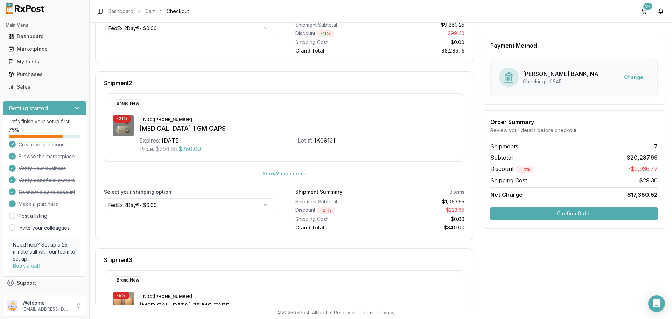
click at [272, 176] on button "Show 2 more item s" at bounding box center [284, 173] width 55 height 13
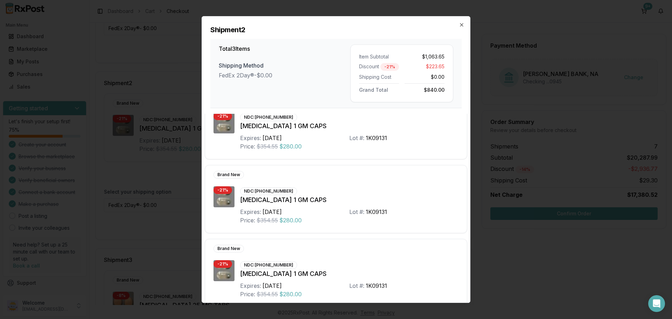
scroll to position [33, 0]
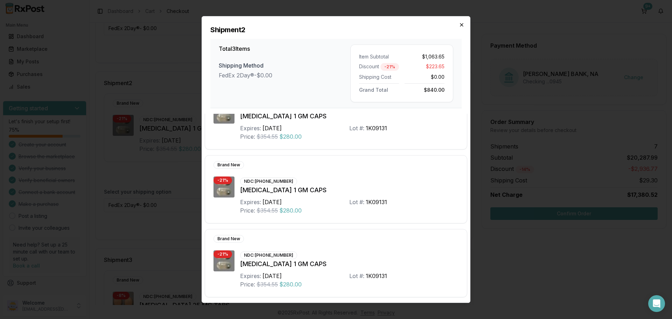
click at [461, 27] on icon "button" at bounding box center [462, 25] width 6 height 6
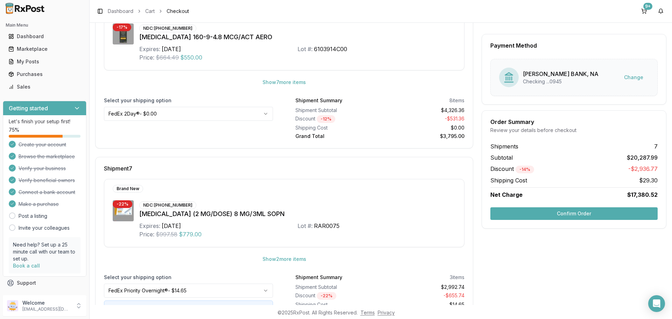
scroll to position [1067, 0]
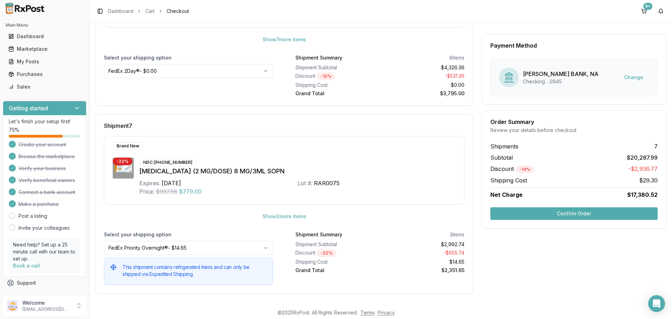
click at [512, 216] on button "Confirm Order" at bounding box center [573, 213] width 167 height 13
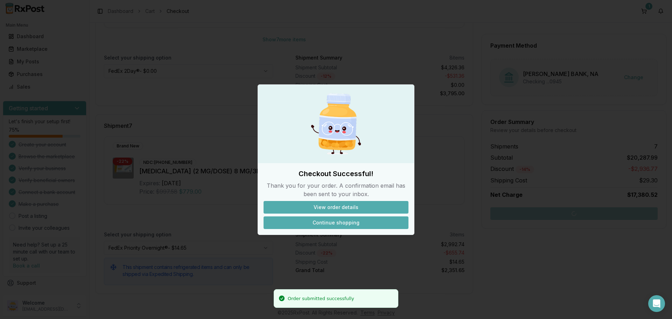
click at [324, 222] on button "Continue shopping" at bounding box center [335, 222] width 145 height 13
